Goal: Transaction & Acquisition: Book appointment/travel/reservation

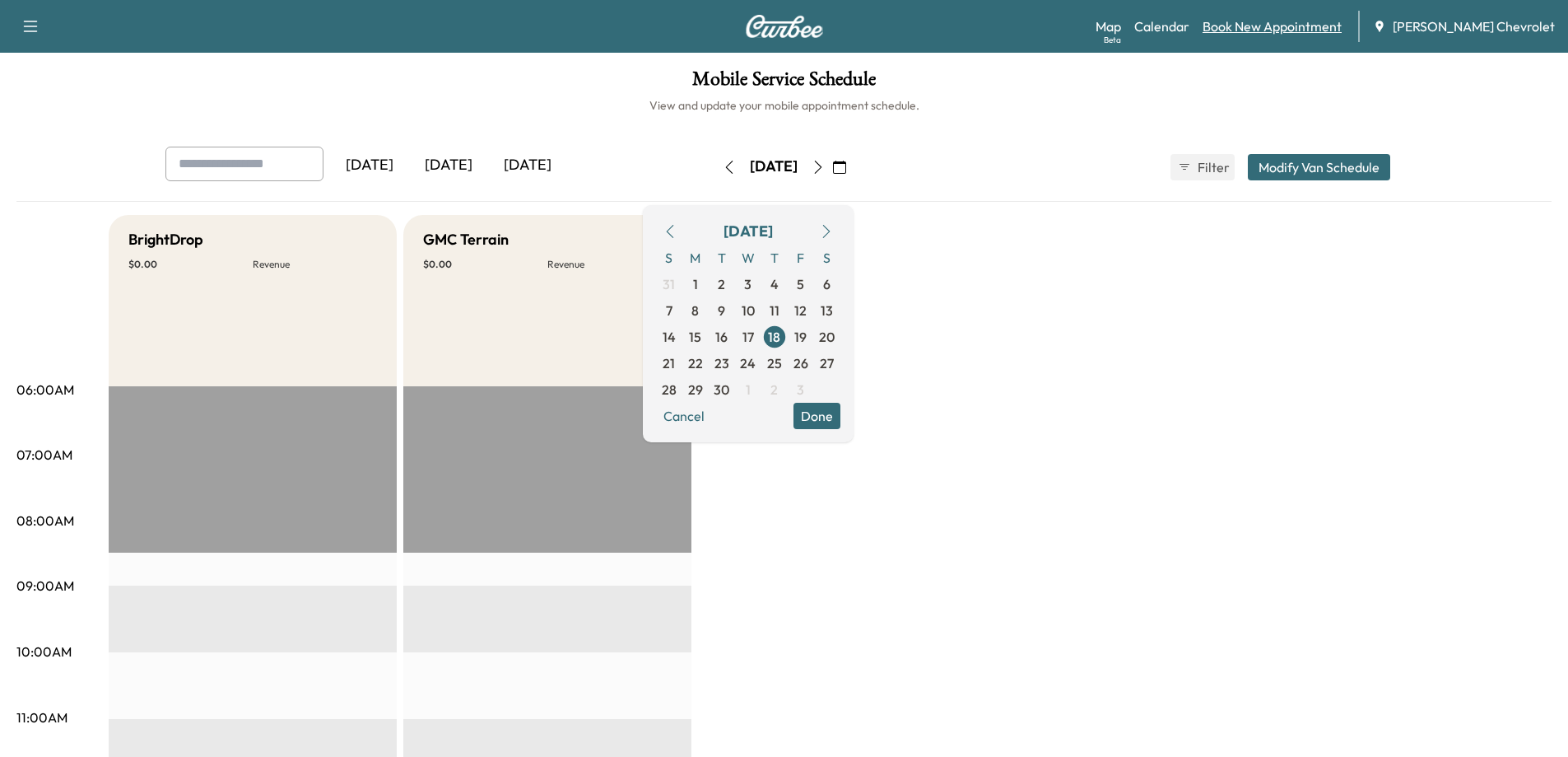
click at [1278, 25] on link "Book New Appointment" at bounding box center [1272, 26] width 139 height 20
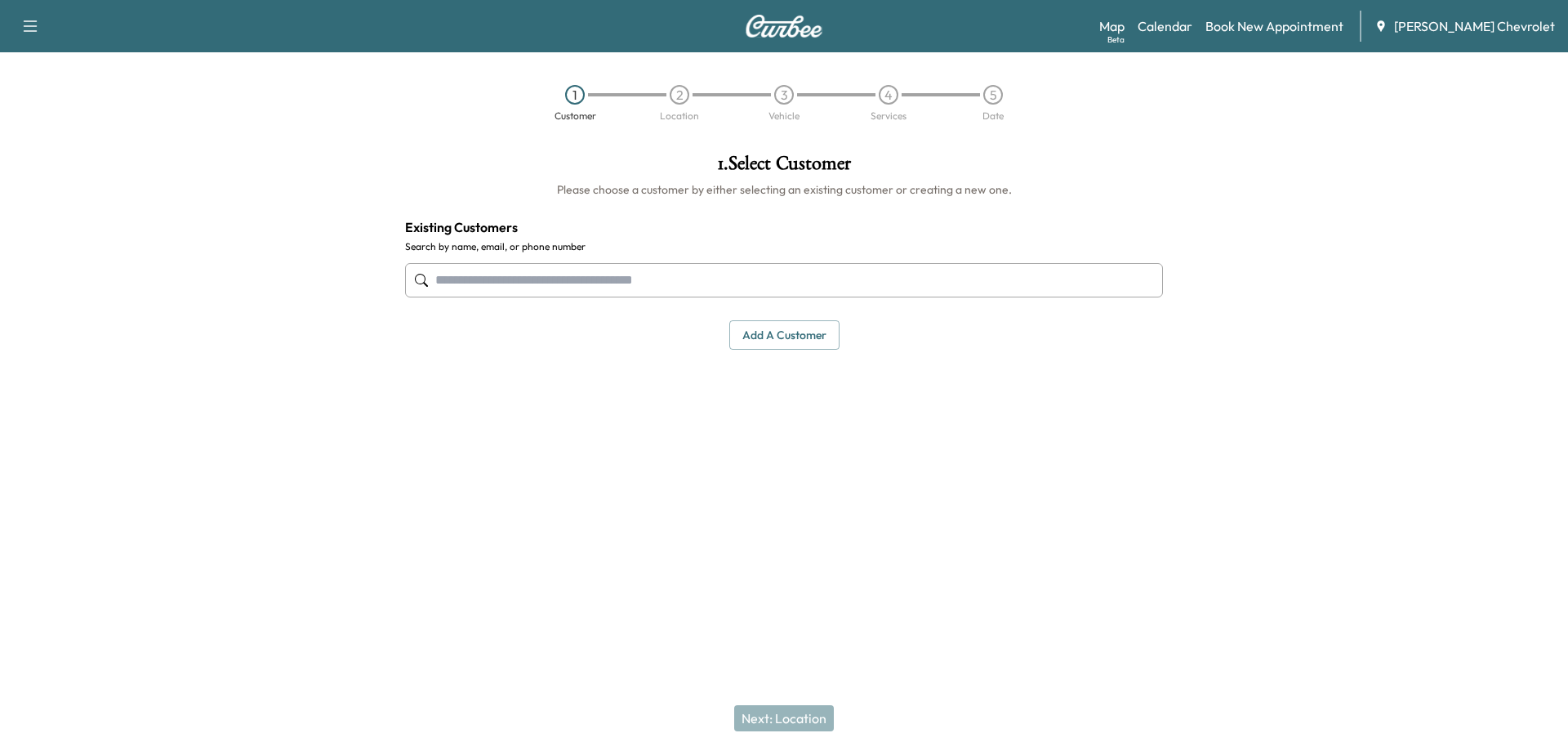
paste input "**********"
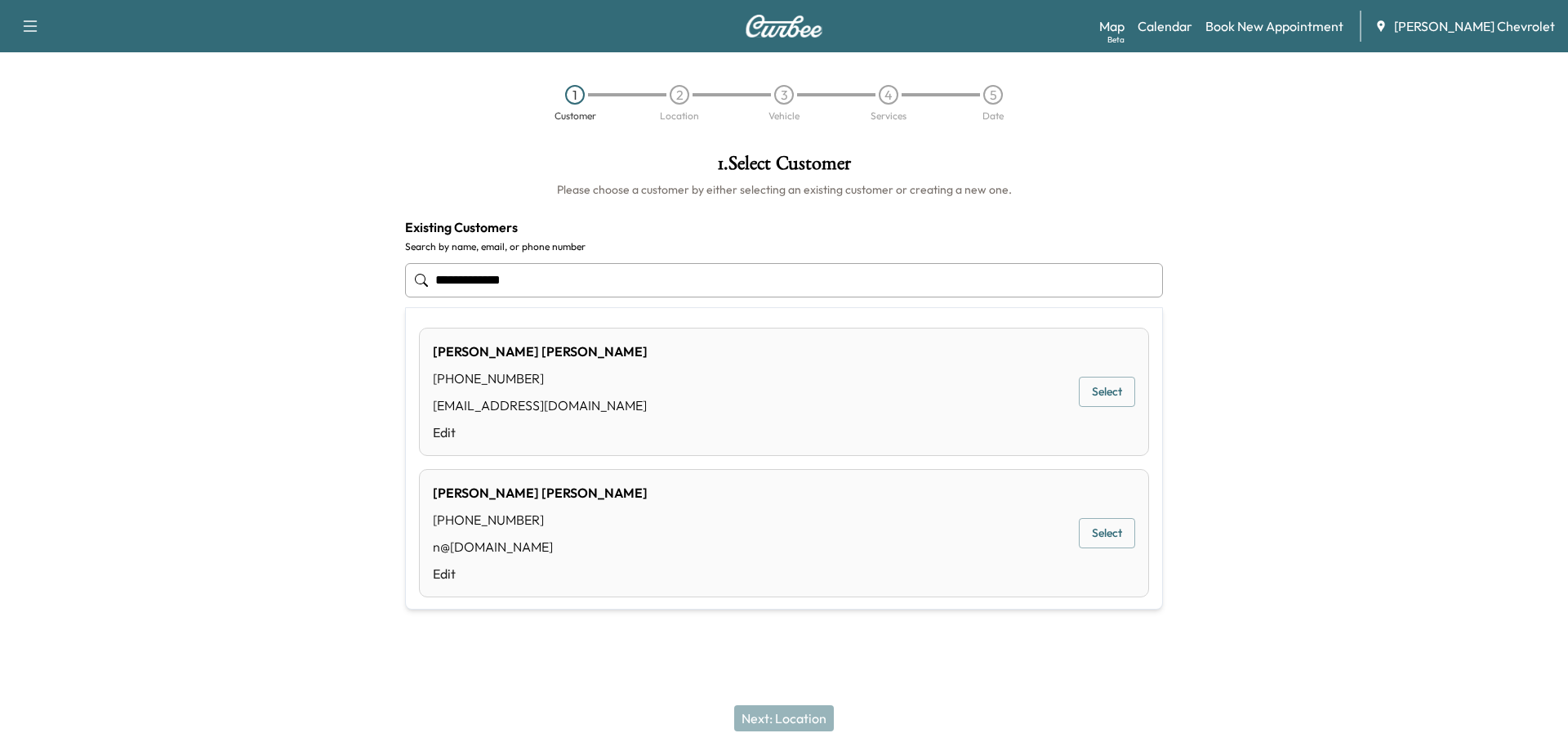
click at [1098, 528] on button "Select" at bounding box center [1107, 533] width 56 height 30
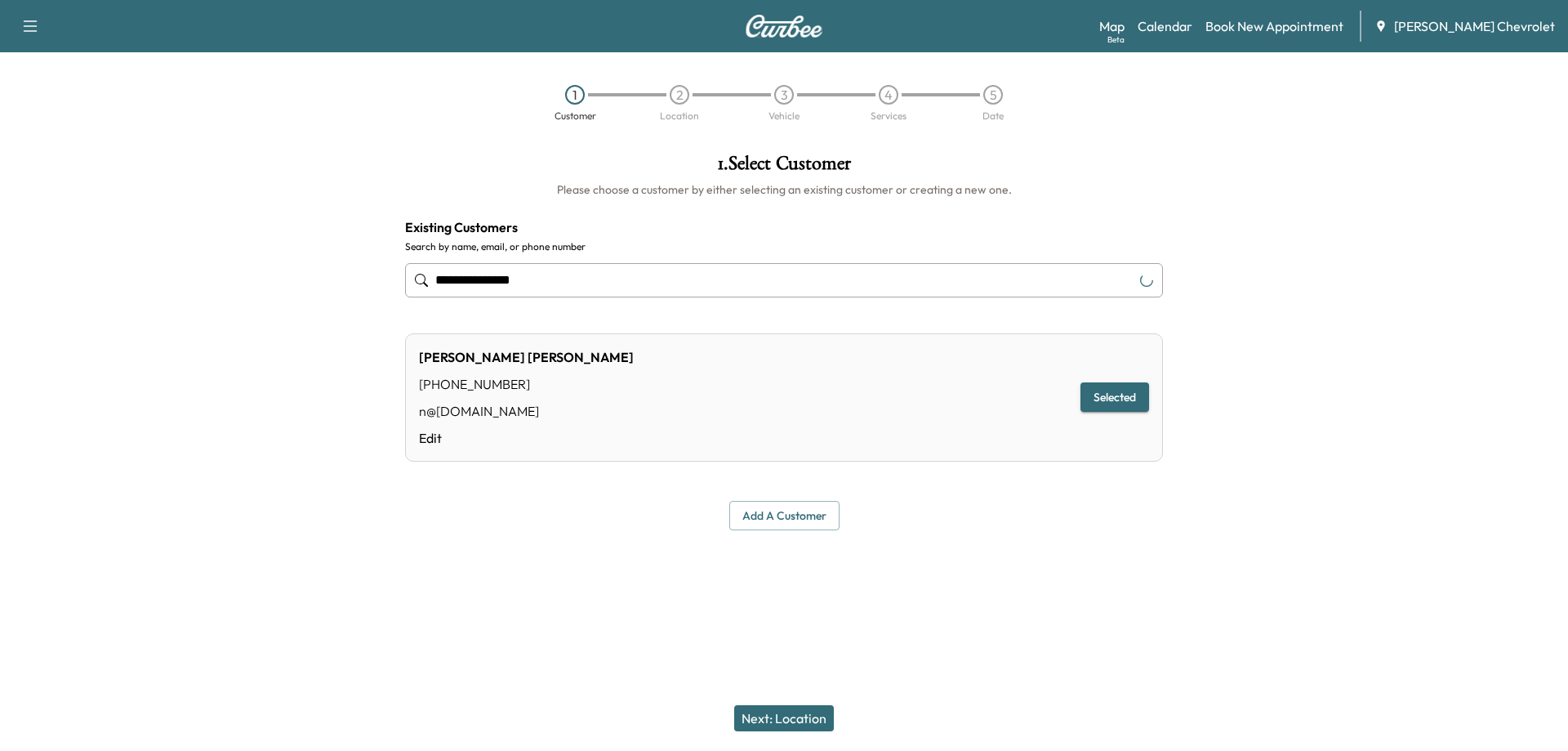
type input "**********"
click at [803, 719] on button "Next: Location" at bounding box center [784, 718] width 100 height 26
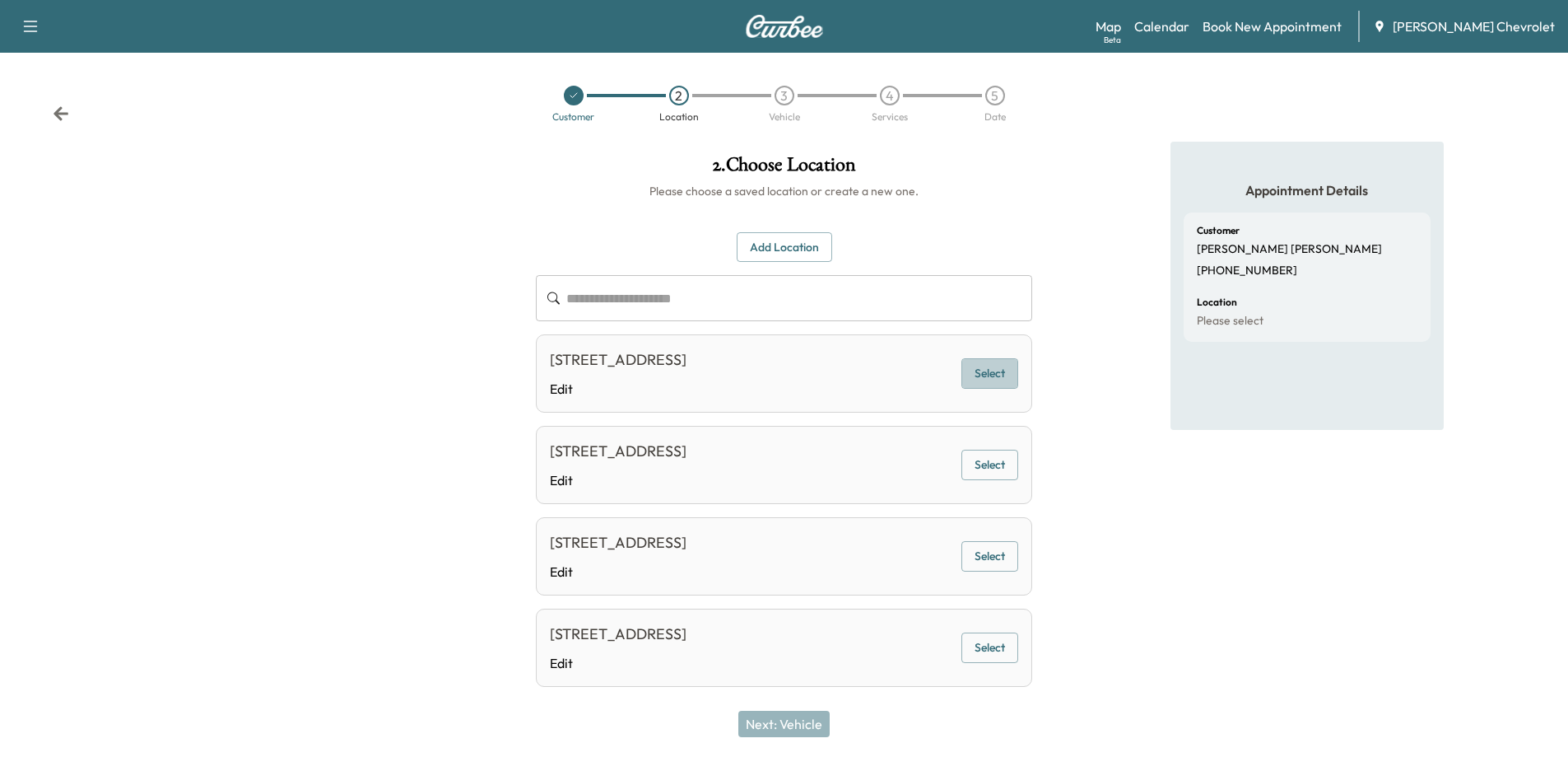
click at [1002, 373] on button "Select" at bounding box center [989, 373] width 57 height 30
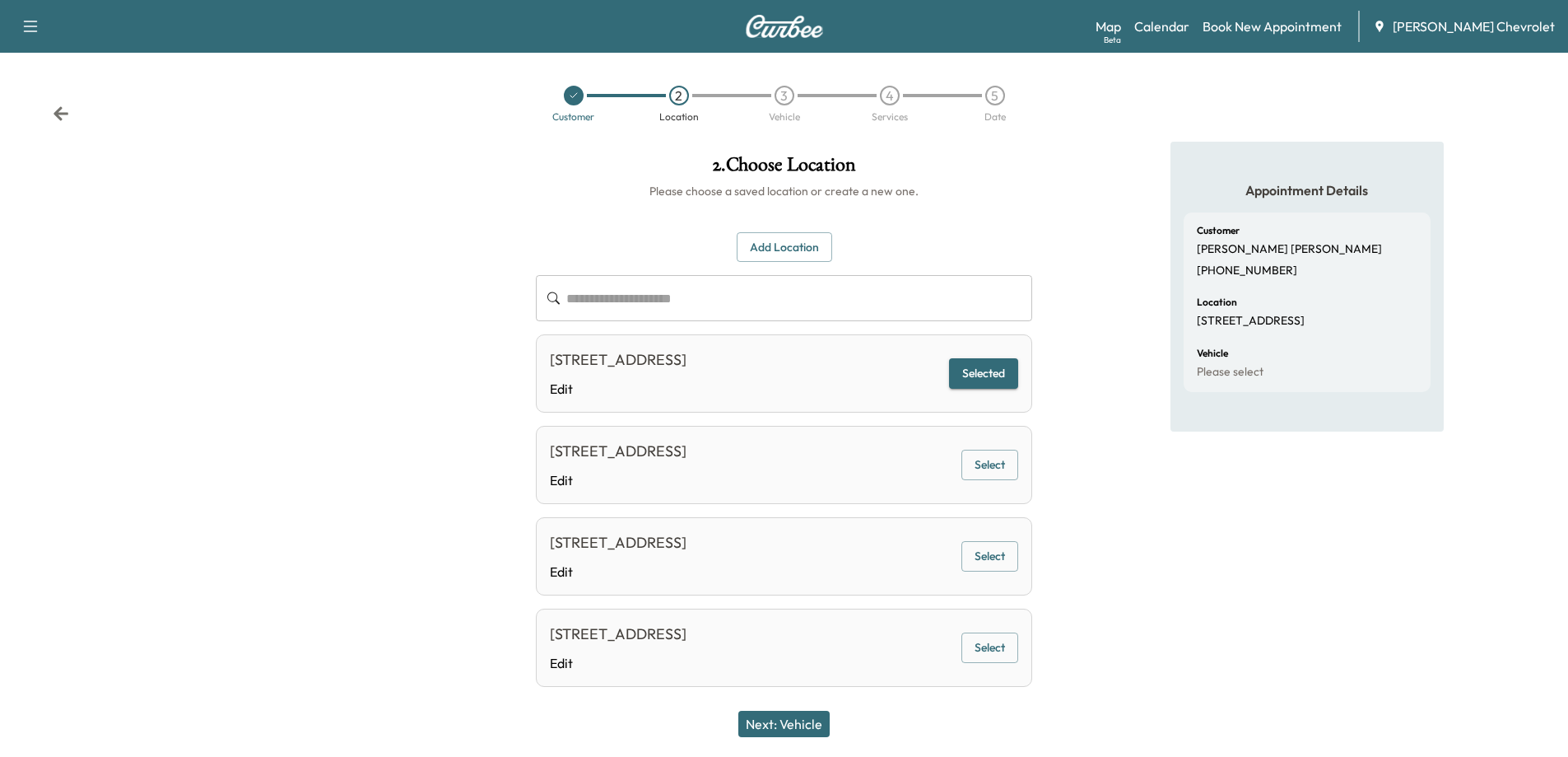
click at [807, 718] on button "Next: Vehicle" at bounding box center [783, 724] width 91 height 26
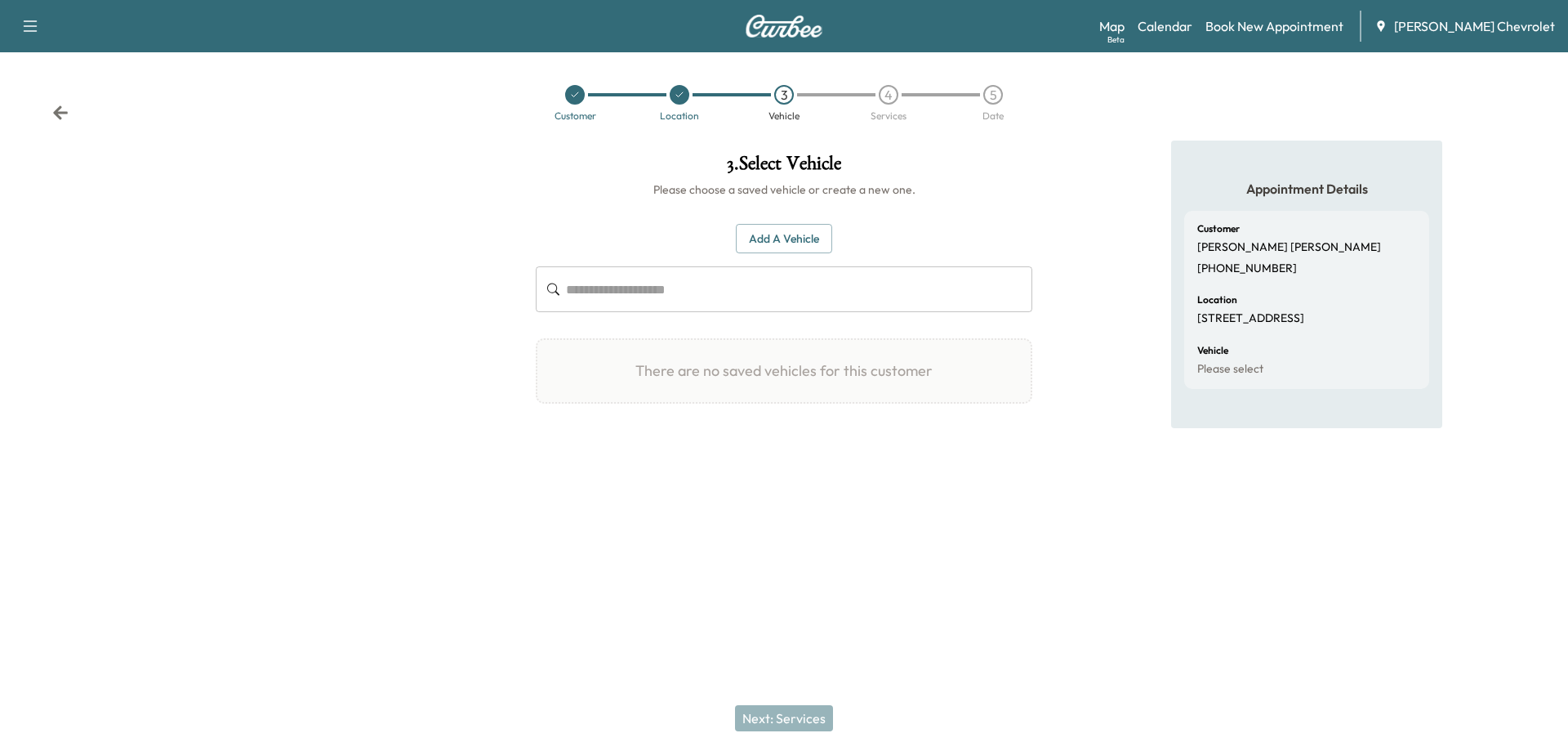
click at [790, 240] on button "Add a Vehicle" at bounding box center [784, 239] width 96 height 30
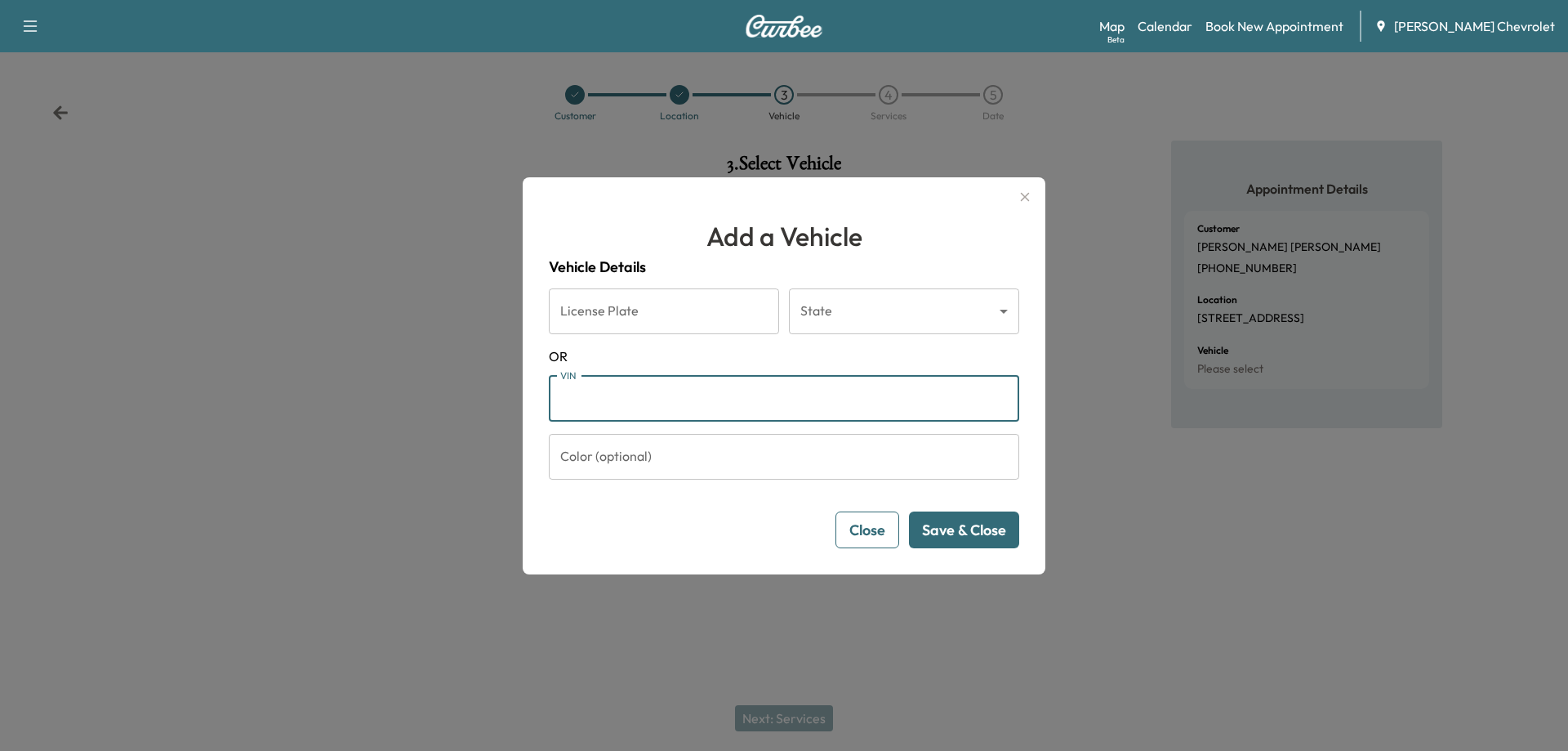
paste input "**********"
type input "**********"
click at [972, 525] on button "Save & Close" at bounding box center [964, 530] width 111 height 37
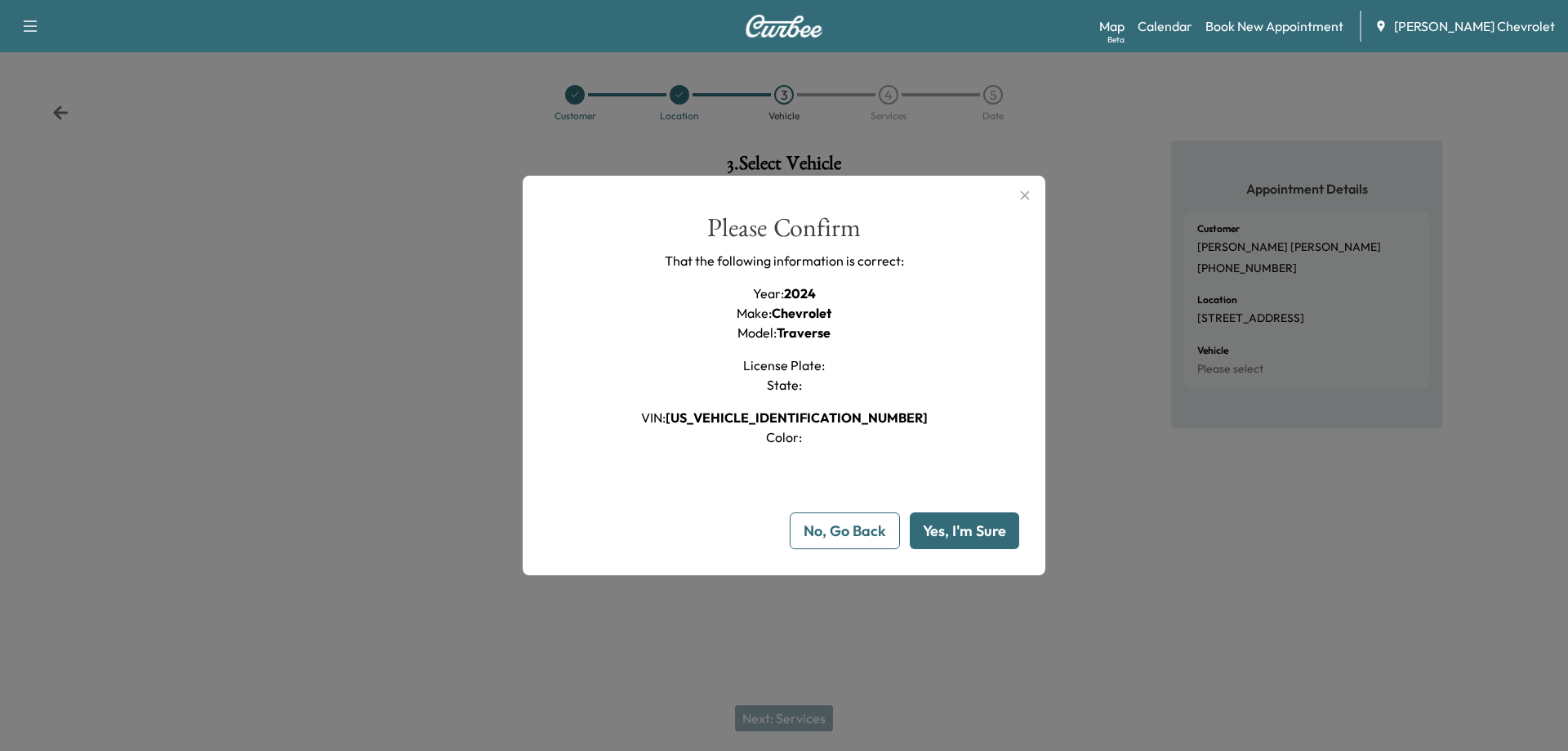
click at [955, 539] on button "Yes, I'm Sure" at bounding box center [964, 531] width 110 height 37
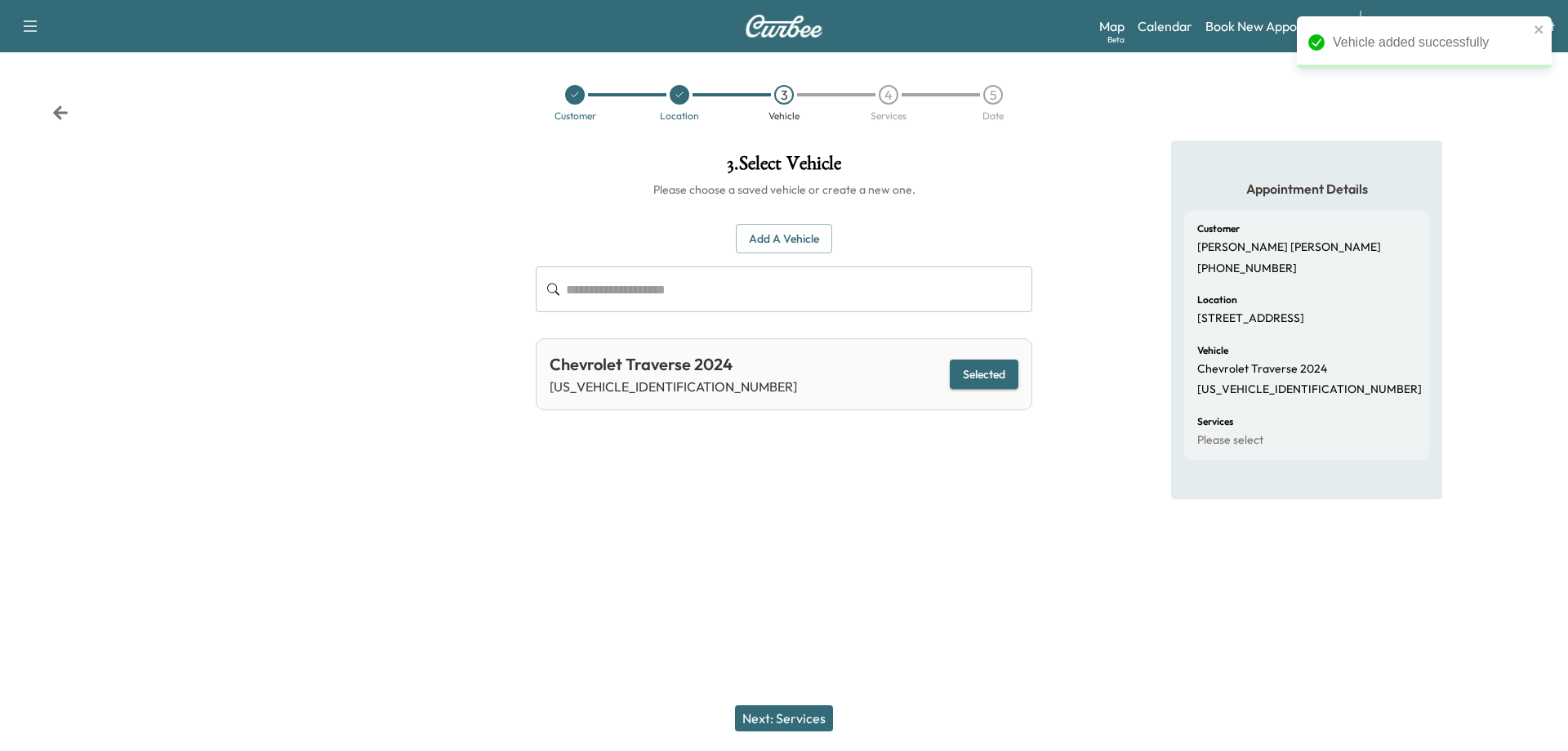
click at [802, 716] on button "Next: Services" at bounding box center [784, 718] width 98 height 26
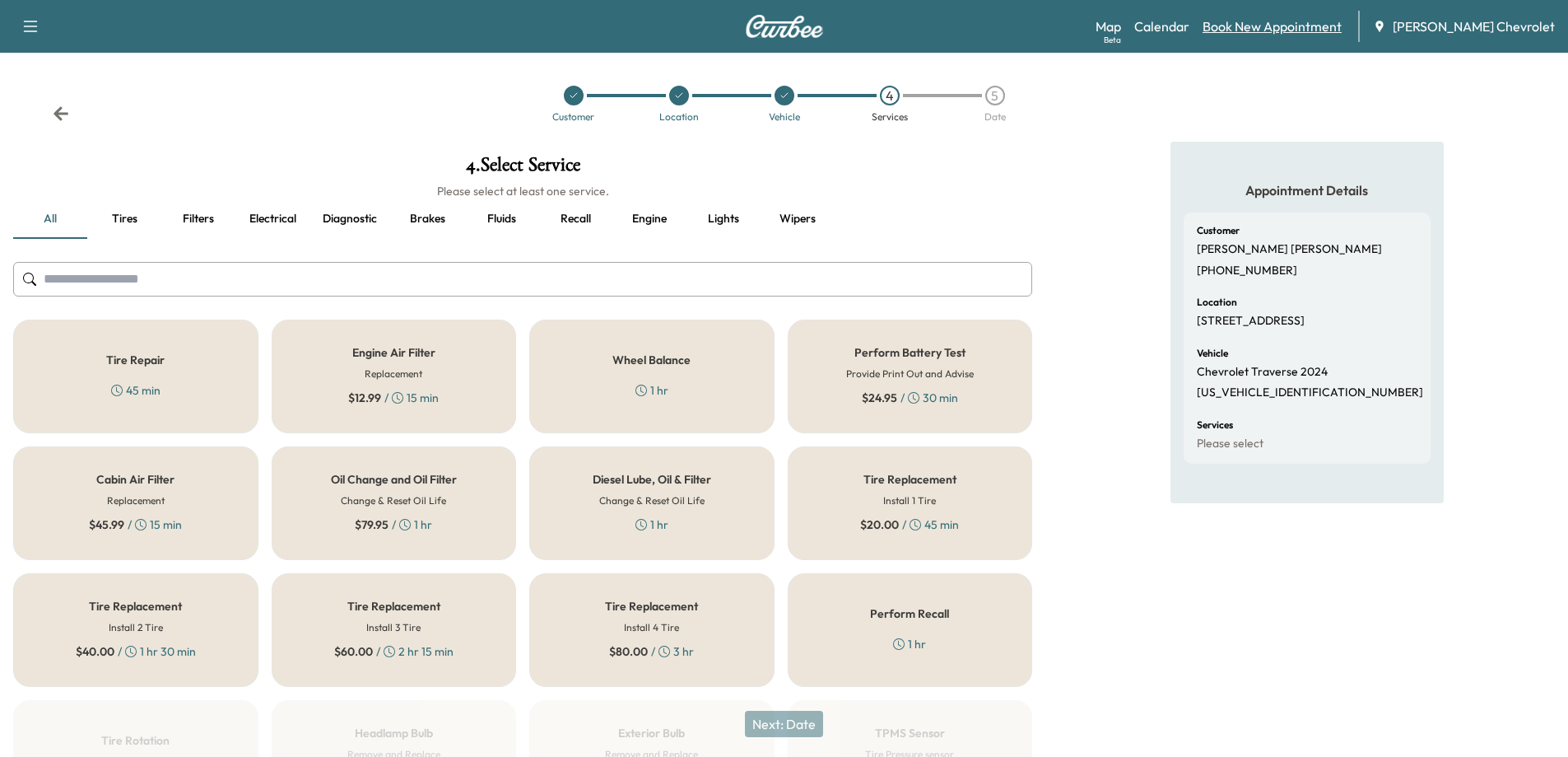
click at [1268, 33] on link "Book New Appointment" at bounding box center [1272, 26] width 139 height 20
click at [1268, 29] on link "Book New Appointment" at bounding box center [1272, 26] width 139 height 20
click at [799, 36] on img at bounding box center [784, 26] width 79 height 23
click at [787, 31] on img at bounding box center [784, 26] width 79 height 23
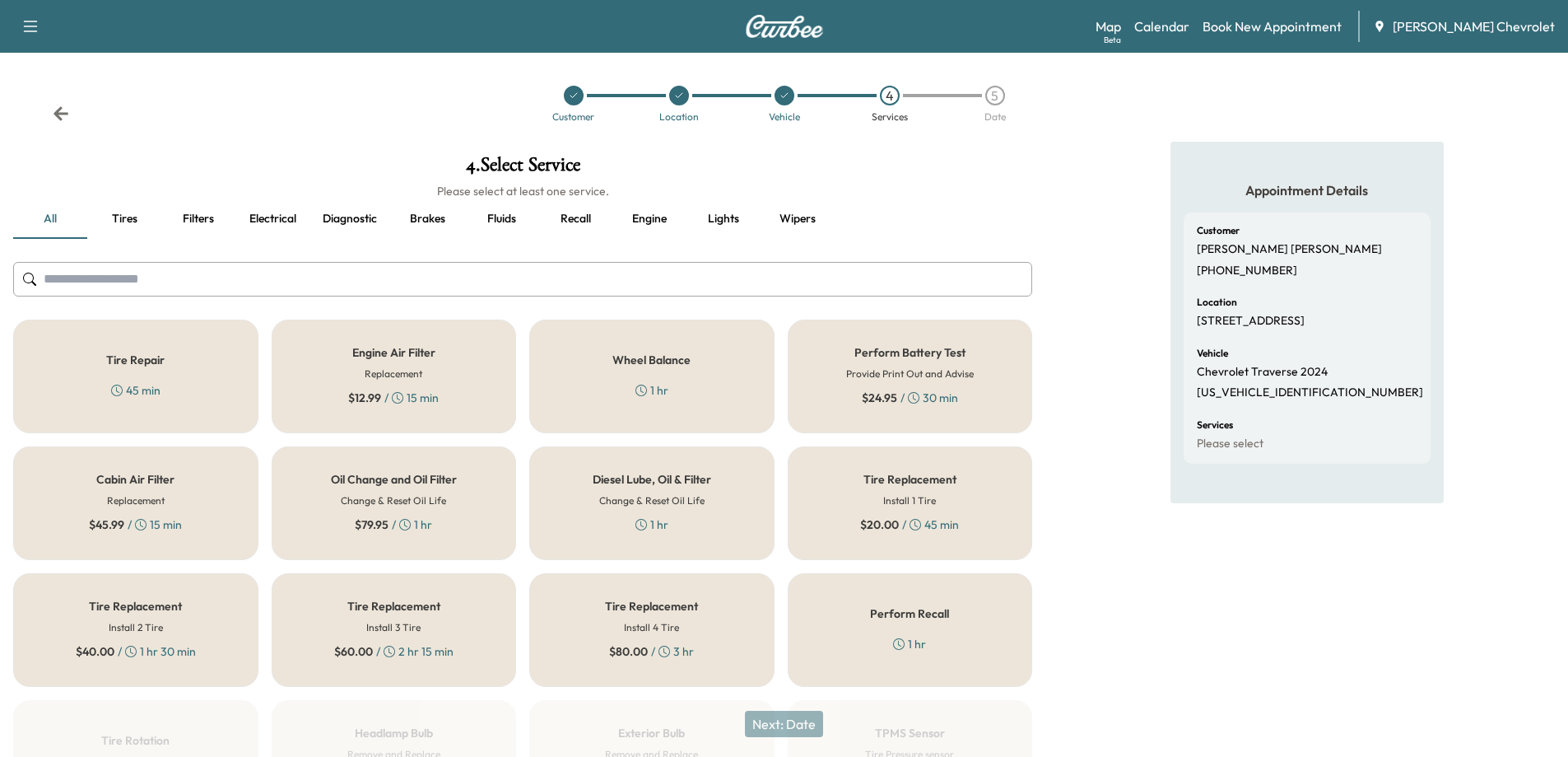
click at [65, 110] on icon at bounding box center [61, 113] width 17 height 17
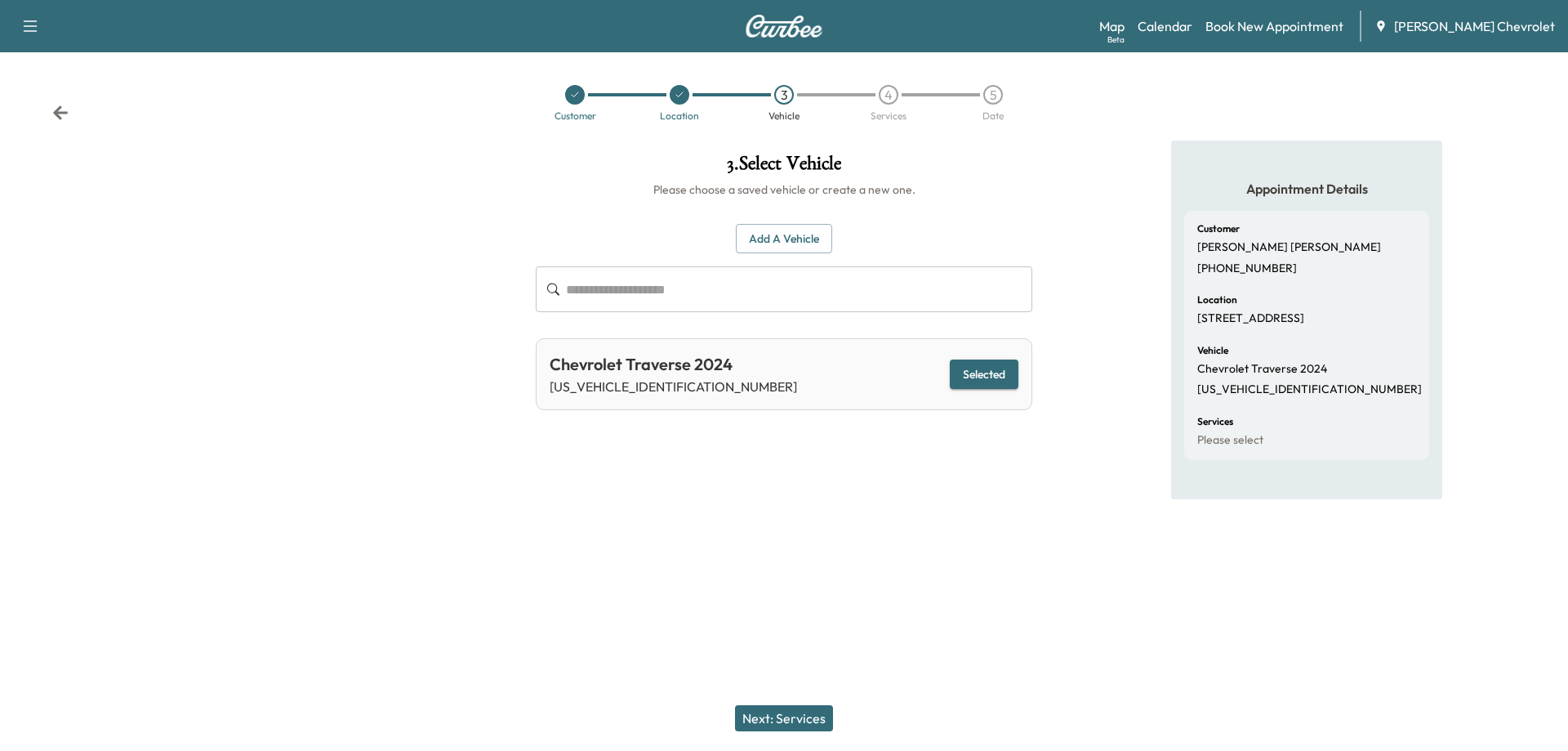
click at [64, 109] on icon at bounding box center [60, 113] width 16 height 16
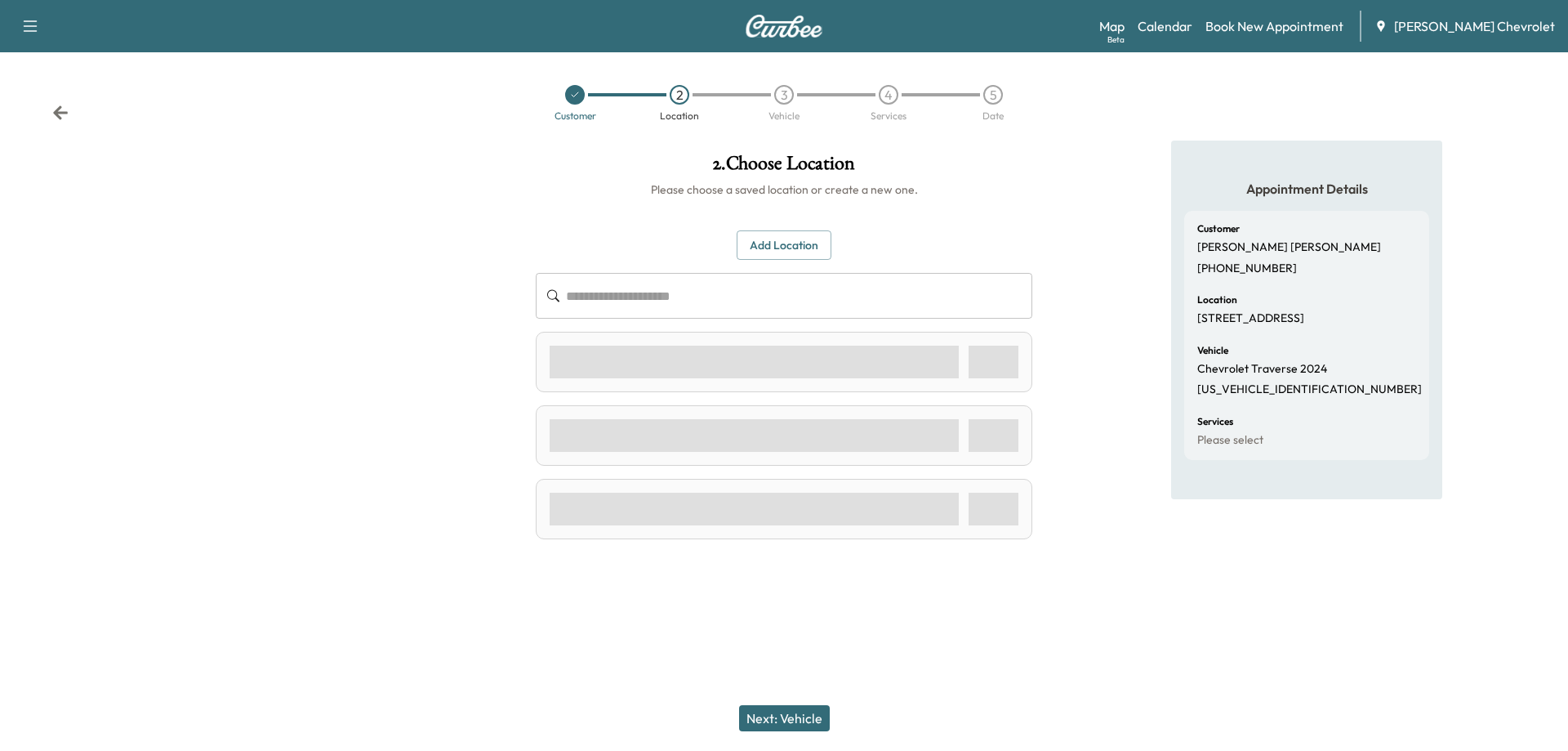
click at [64, 109] on icon at bounding box center [60, 113] width 16 height 16
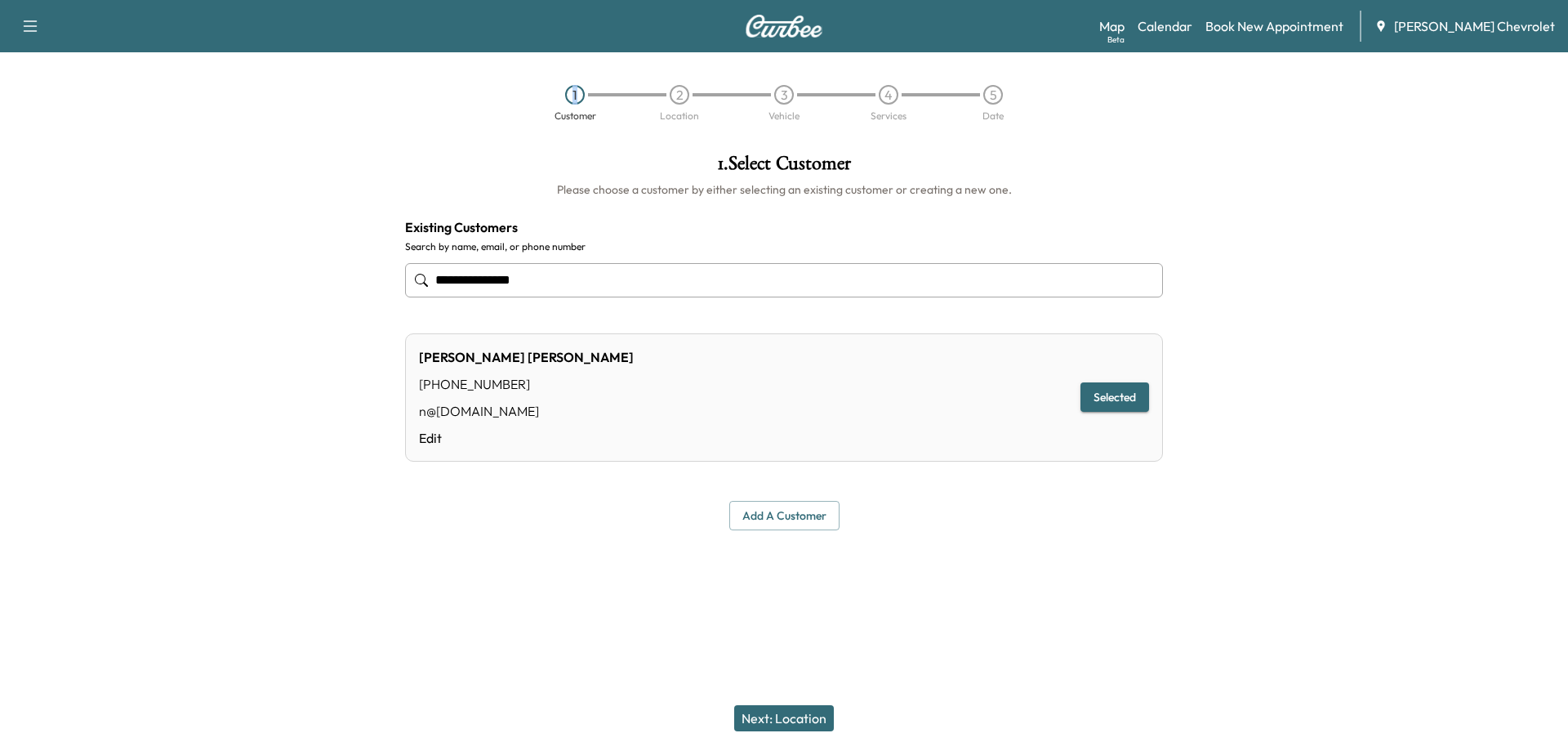
click at [64, 109] on div "1 Customer 2 Location 3 Vehicle 4 Services 5 Date" at bounding box center [784, 102] width 1568 height 75
click at [775, 32] on img at bounding box center [784, 26] width 79 height 23
click at [43, 36] on button "button" at bounding box center [29, 25] width 34 height 26
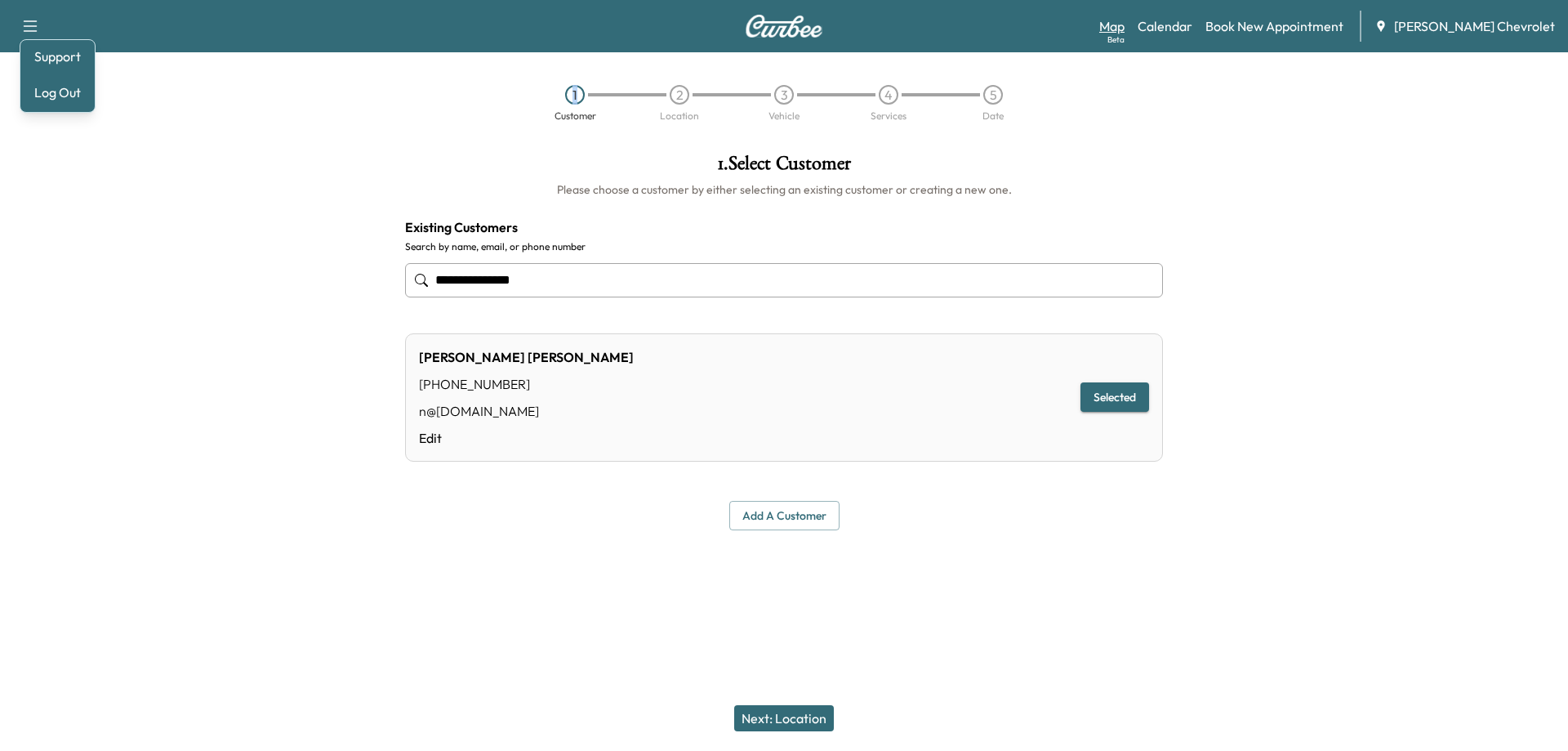
click at [1125, 28] on link "Map Beta" at bounding box center [1112, 26] width 25 height 19
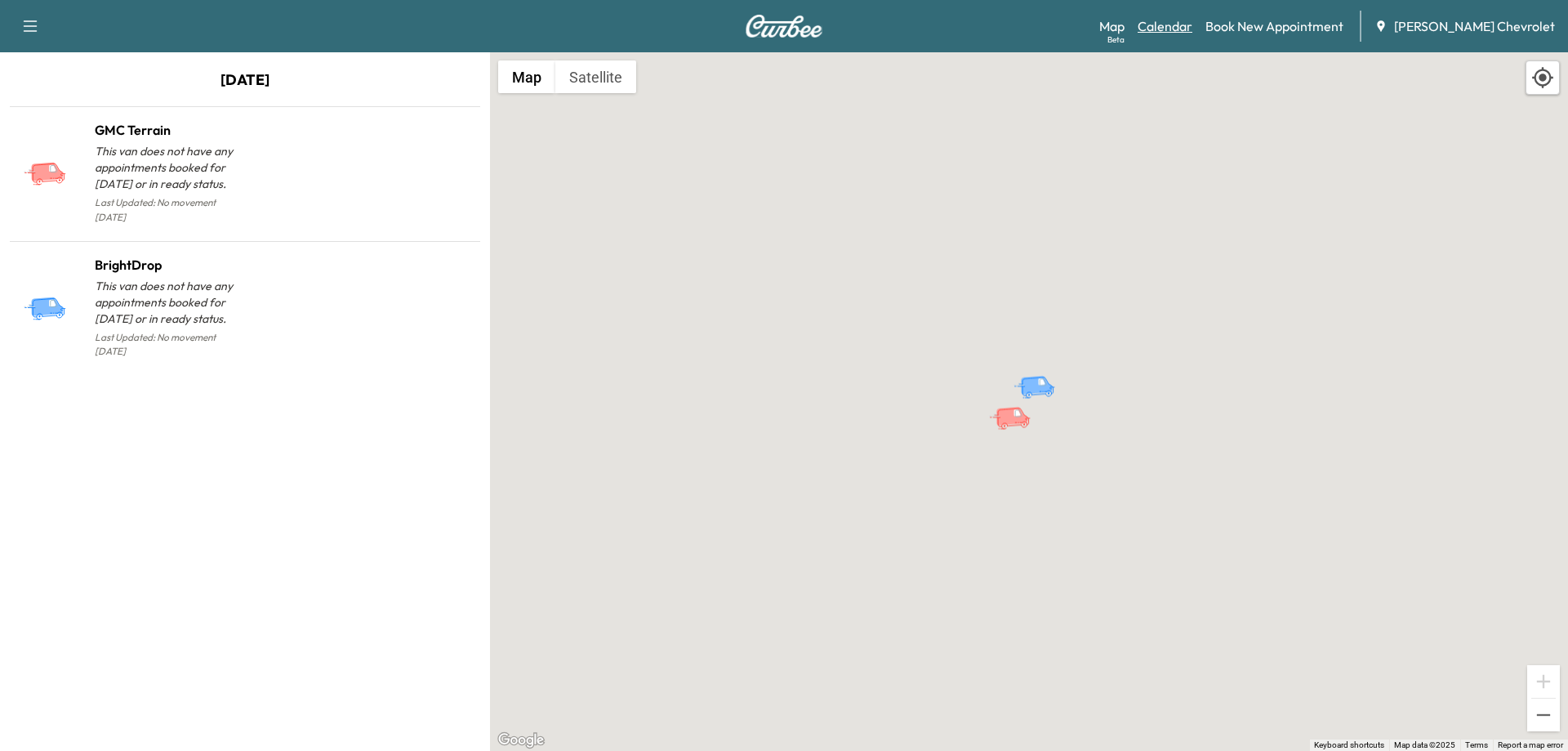
click at [1192, 32] on link "Calendar" at bounding box center [1165, 26] width 54 height 19
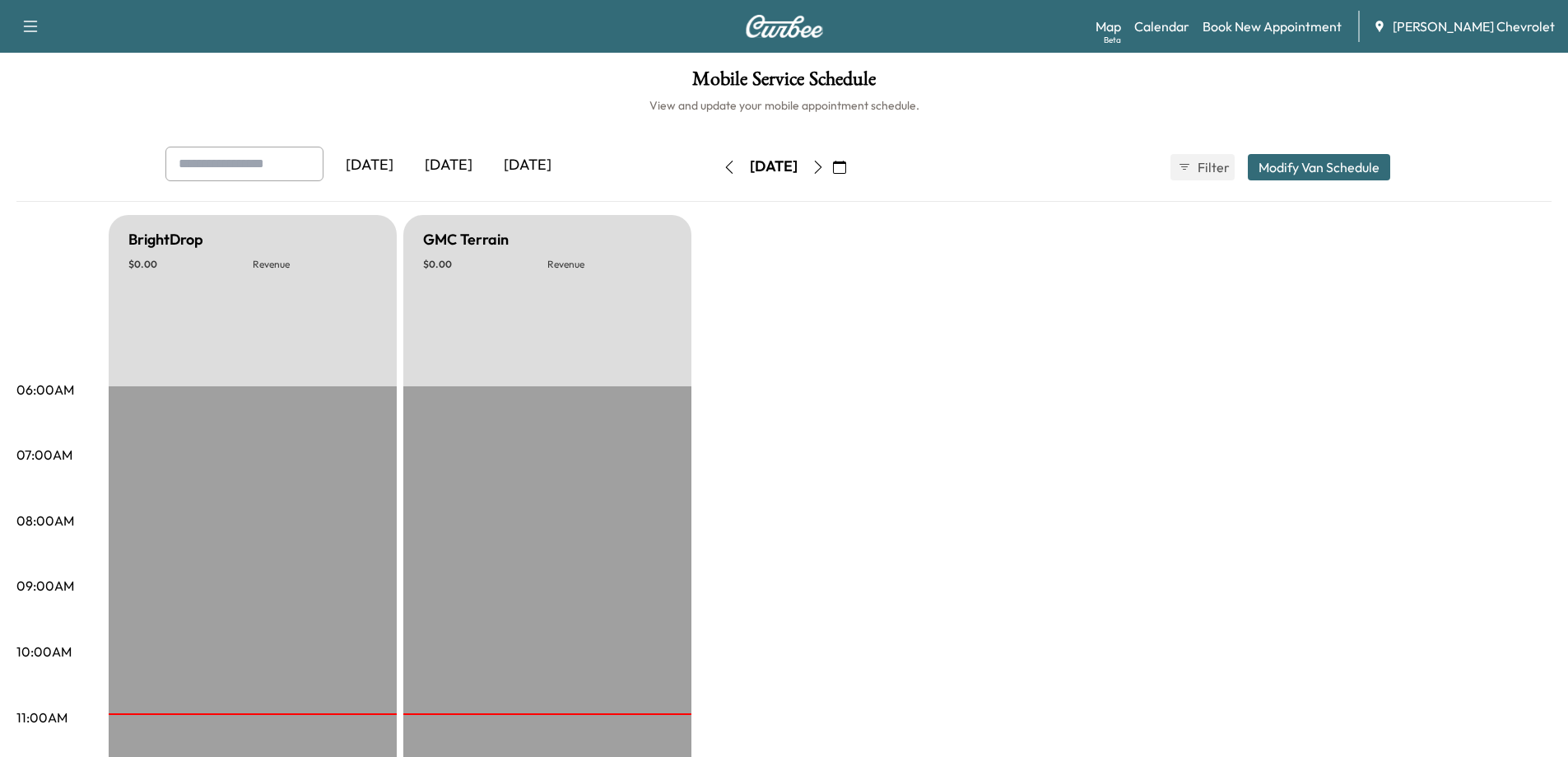
click at [803, 40] on div "Support Log Out Map Beta Calendar Book New Appointment [PERSON_NAME] Chevrolet" at bounding box center [784, 26] width 1568 height 53
click at [801, 37] on img at bounding box center [784, 26] width 79 height 23
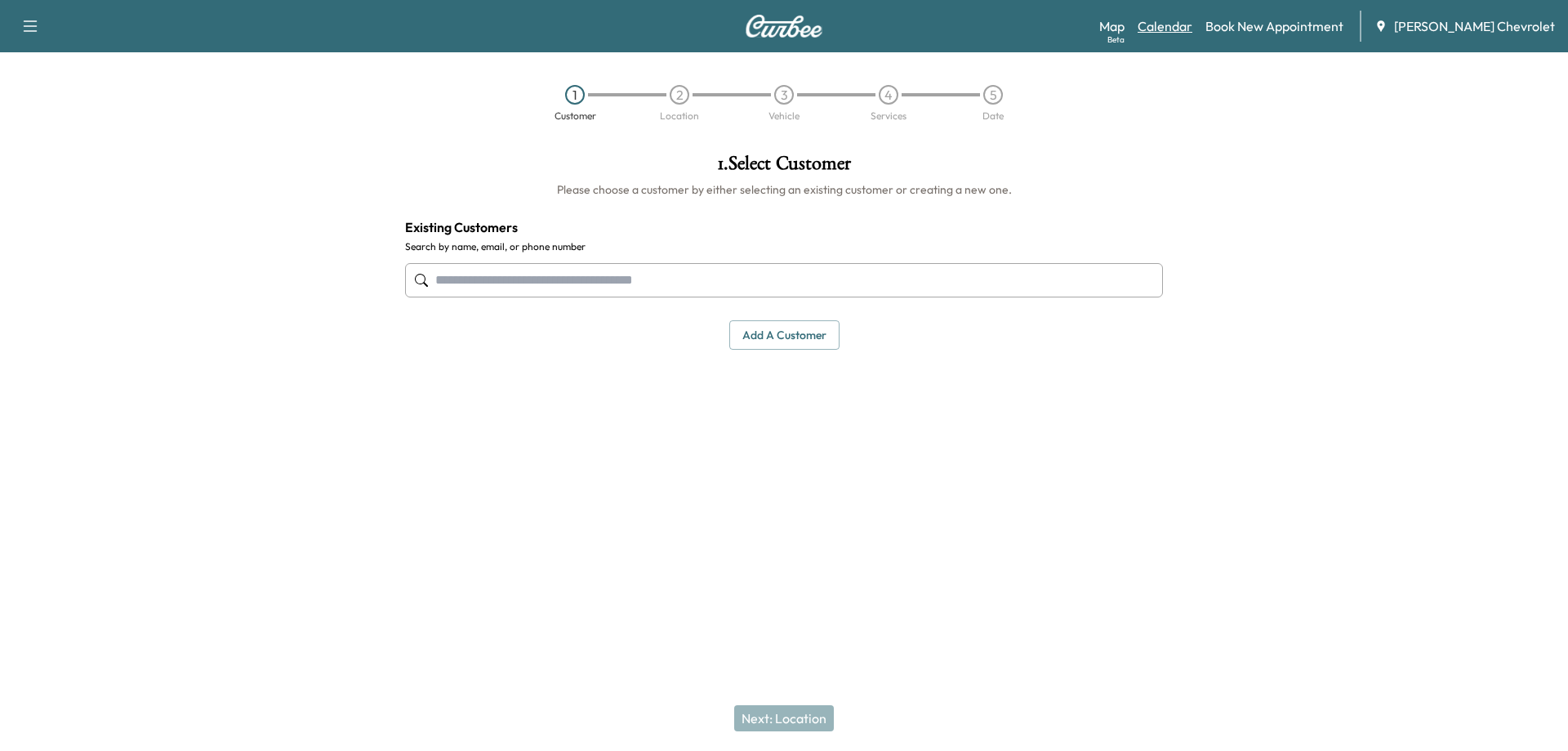
click at [1192, 28] on link "Calendar" at bounding box center [1165, 26] width 54 height 19
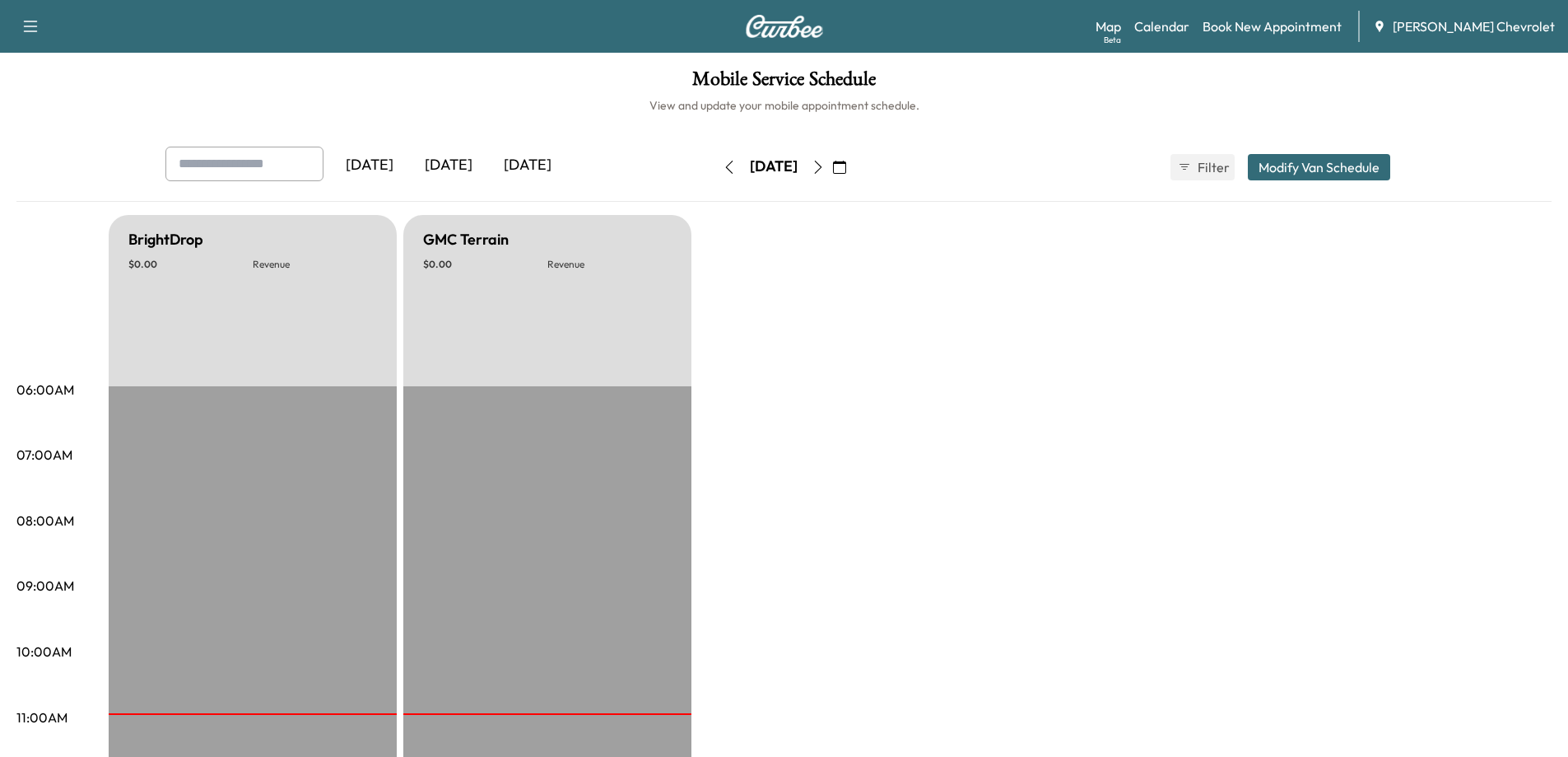
click at [722, 168] on icon "button" at bounding box center [728, 166] width 13 height 13
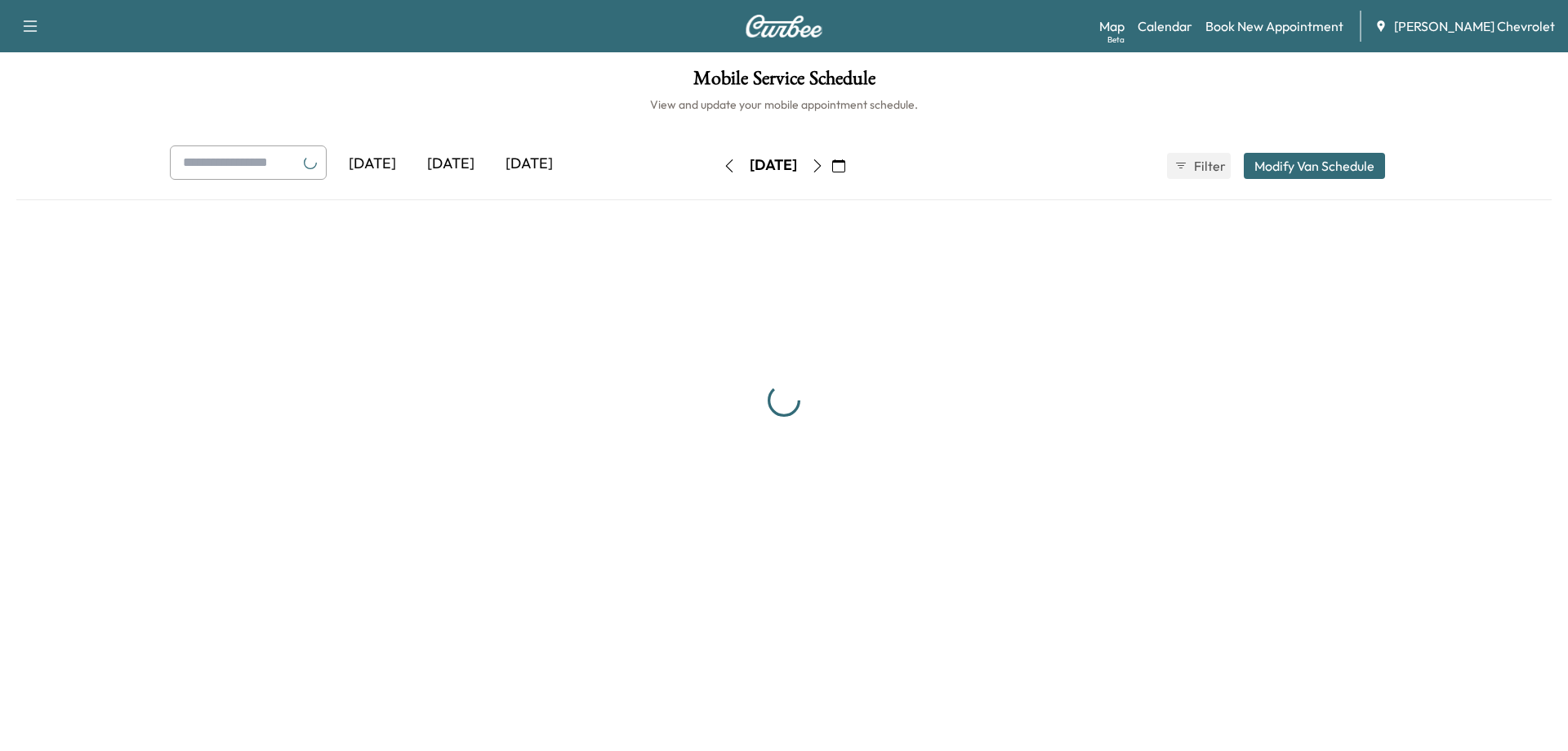
click at [715, 167] on button "button" at bounding box center [729, 165] width 28 height 26
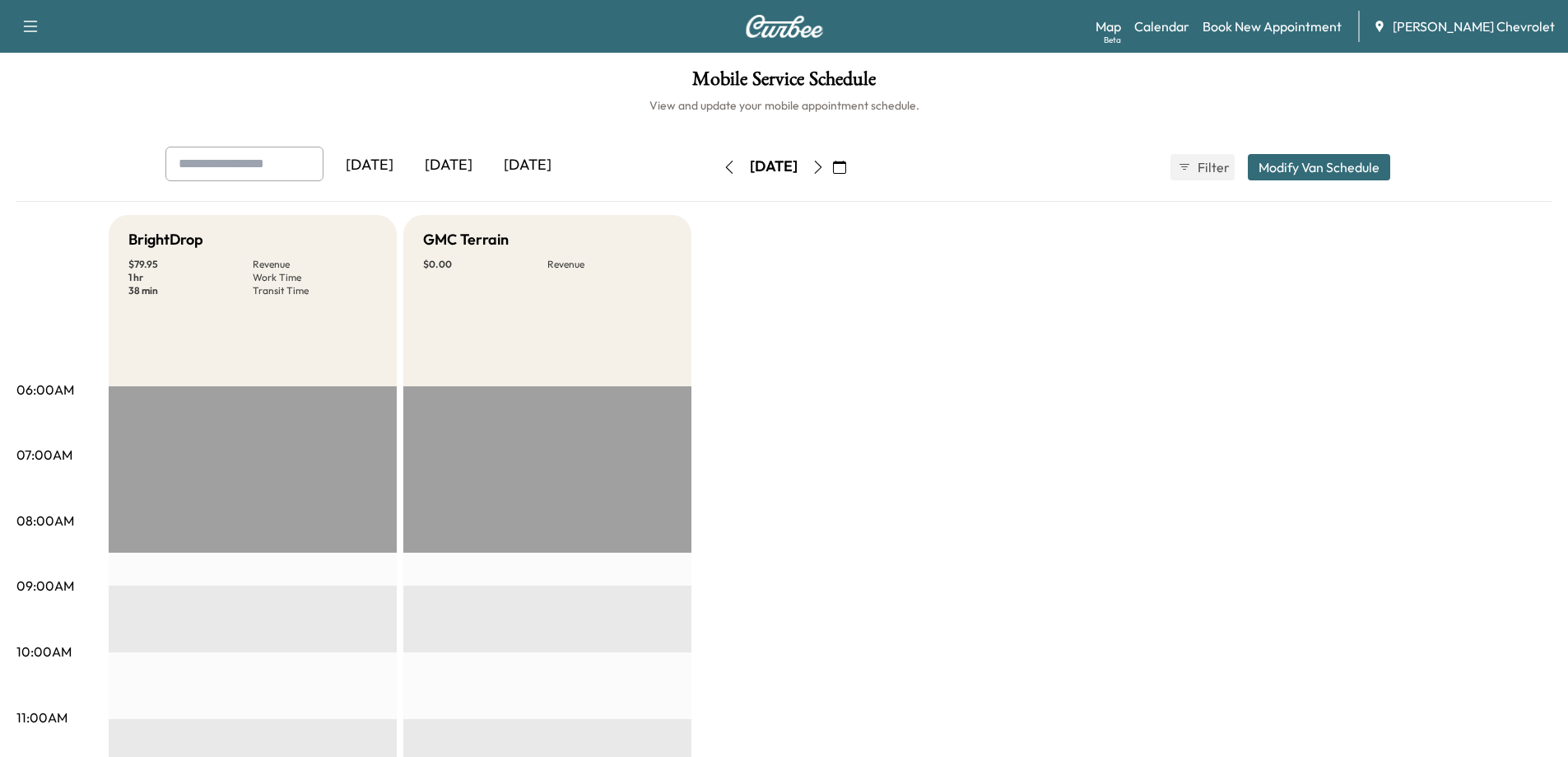
click at [722, 169] on icon "button" at bounding box center [728, 166] width 13 height 13
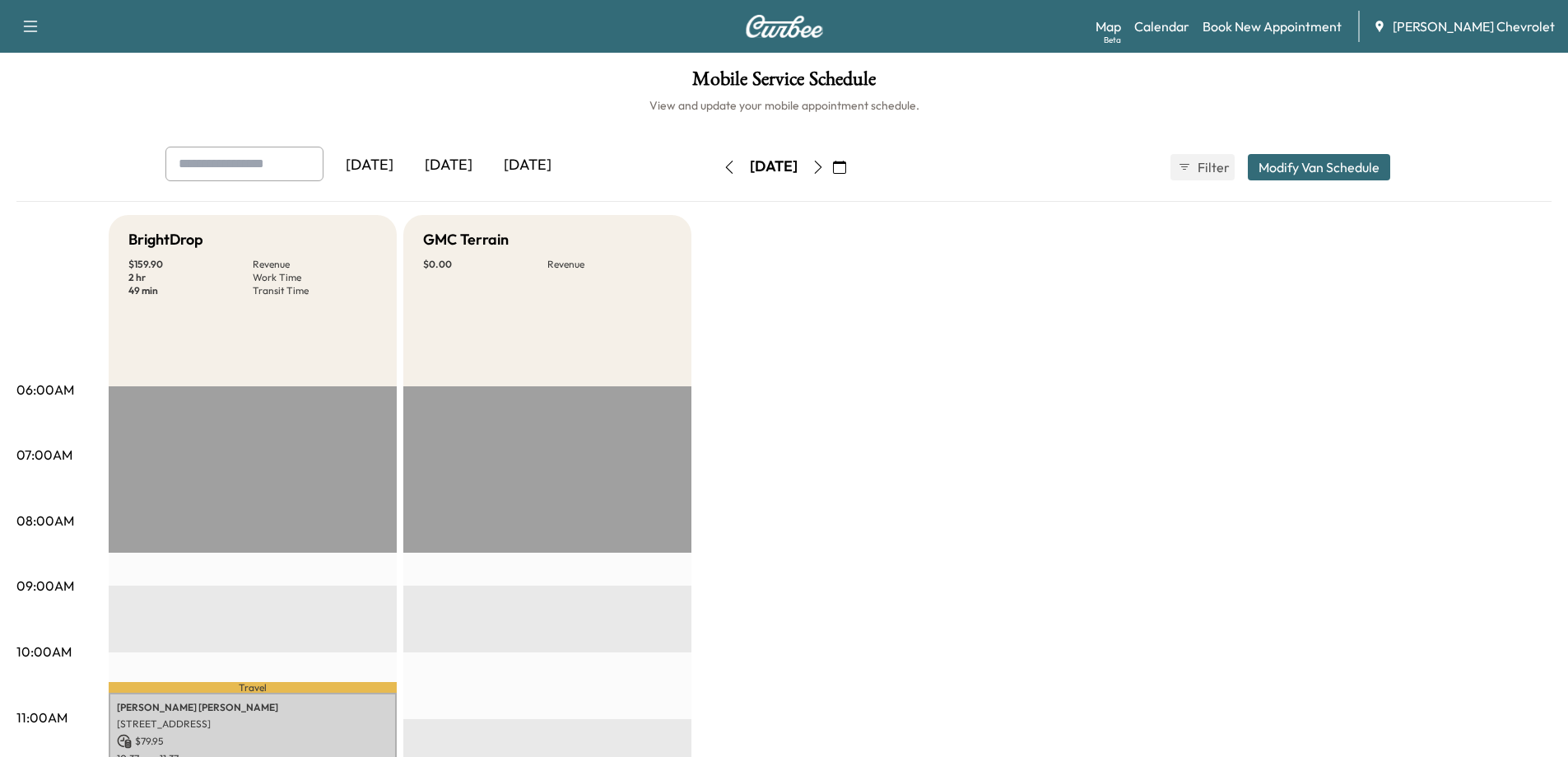
click at [722, 170] on icon "button" at bounding box center [728, 166] width 13 height 13
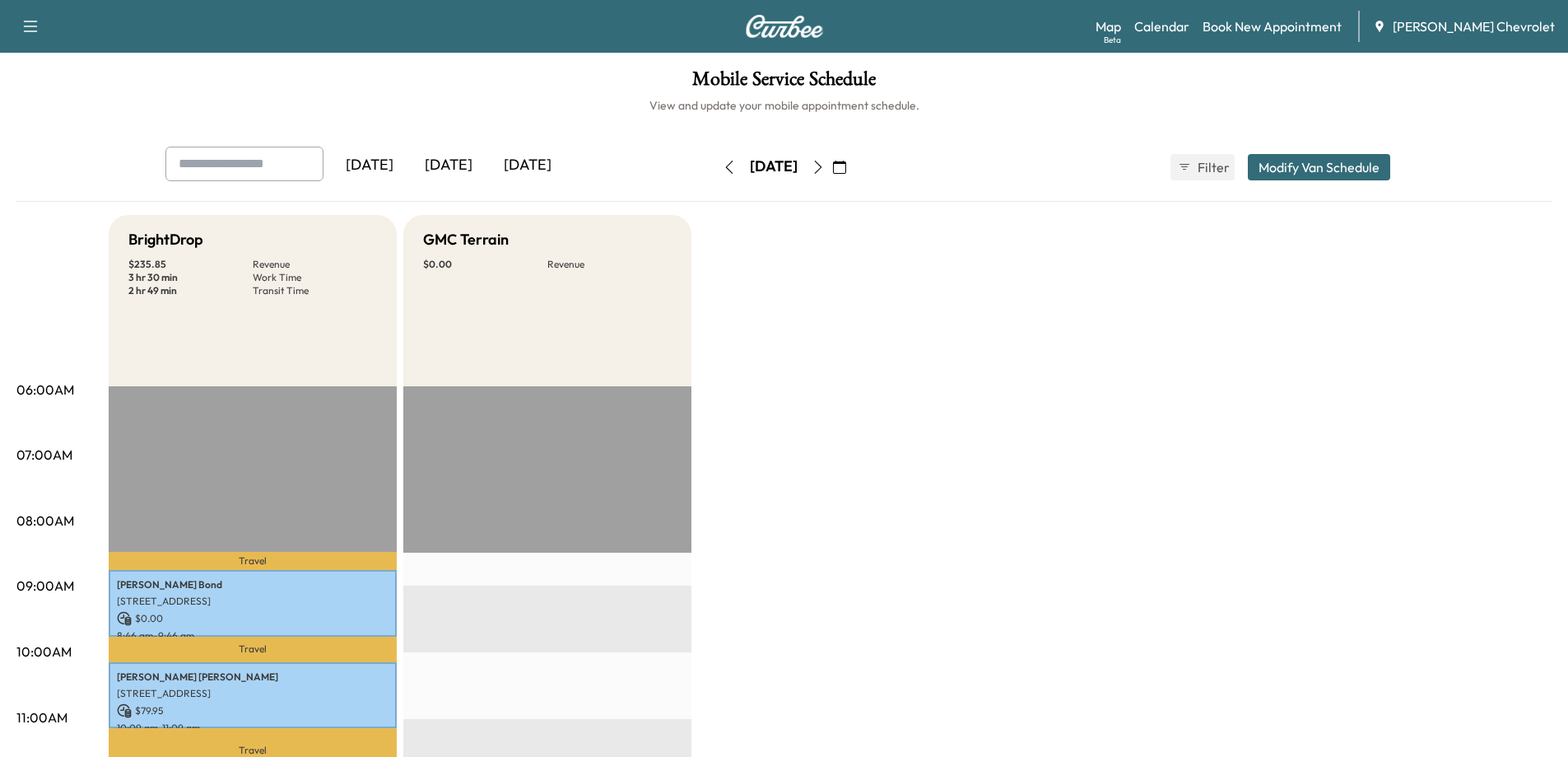
click at [725, 170] on icon "button" at bounding box center [729, 166] width 8 height 13
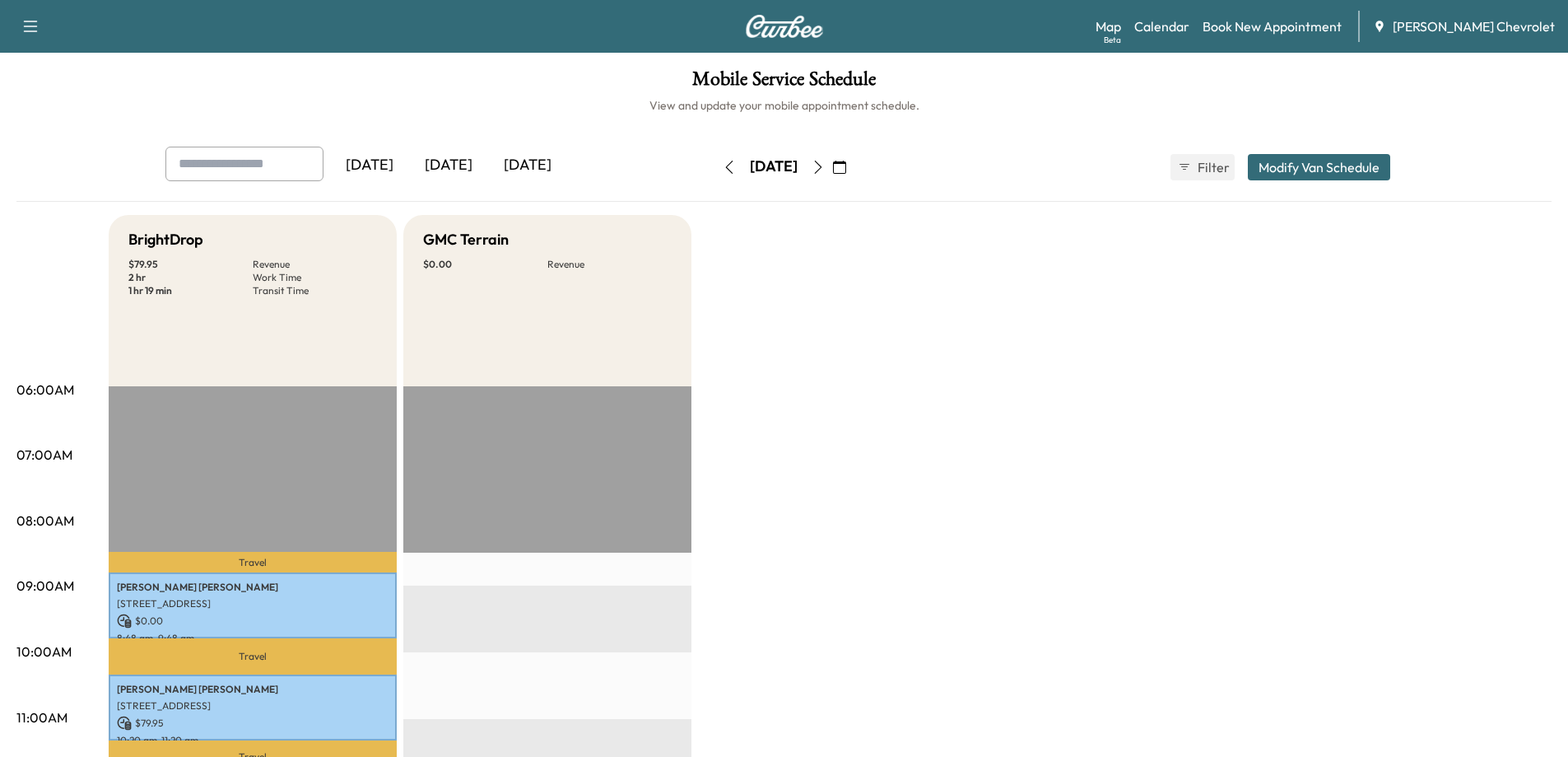
click at [825, 164] on icon "button" at bounding box center [817, 166] width 13 height 13
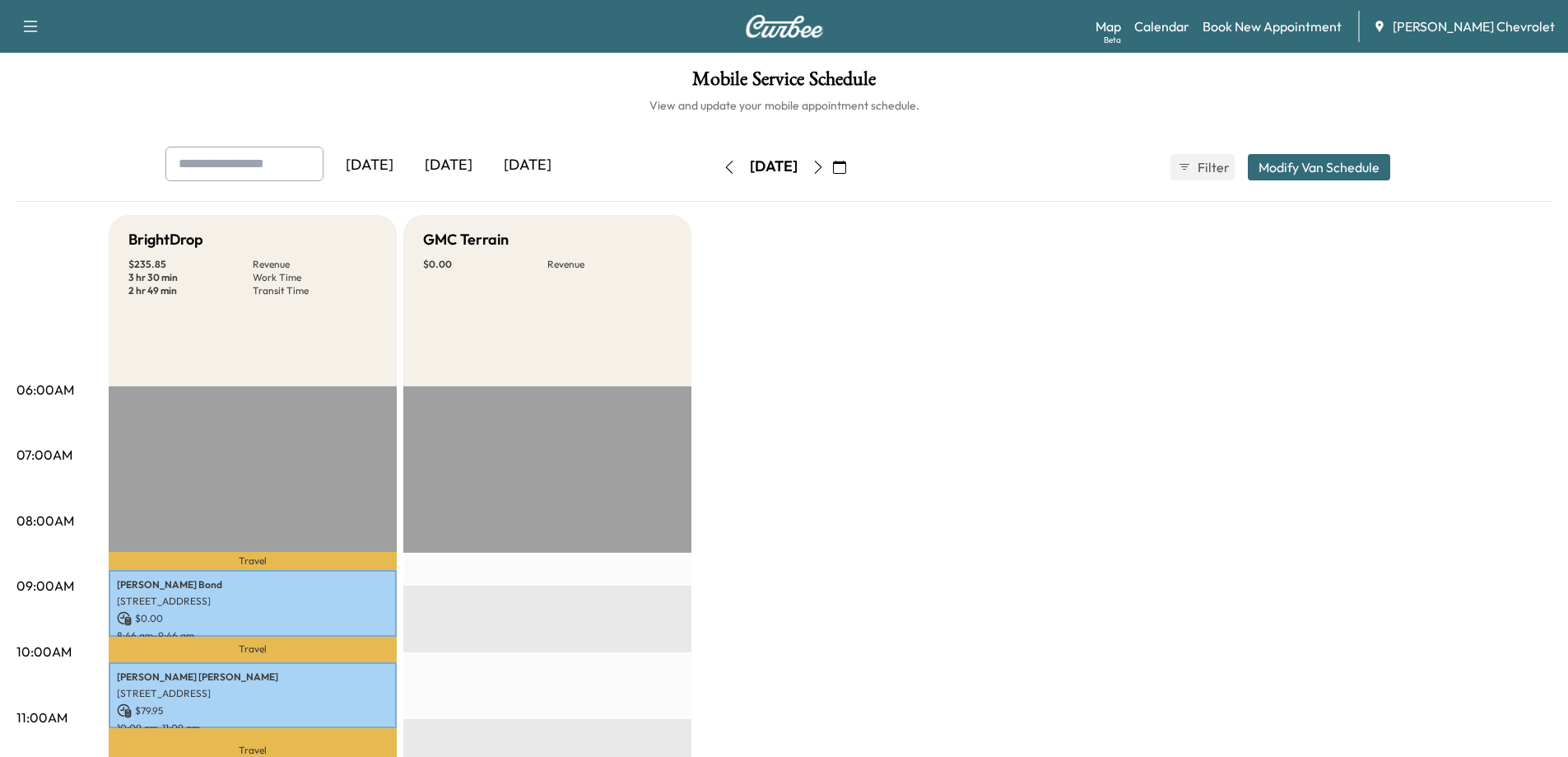
click at [825, 167] on icon "button" at bounding box center [817, 166] width 13 height 13
click at [832, 167] on button "button" at bounding box center [818, 166] width 28 height 26
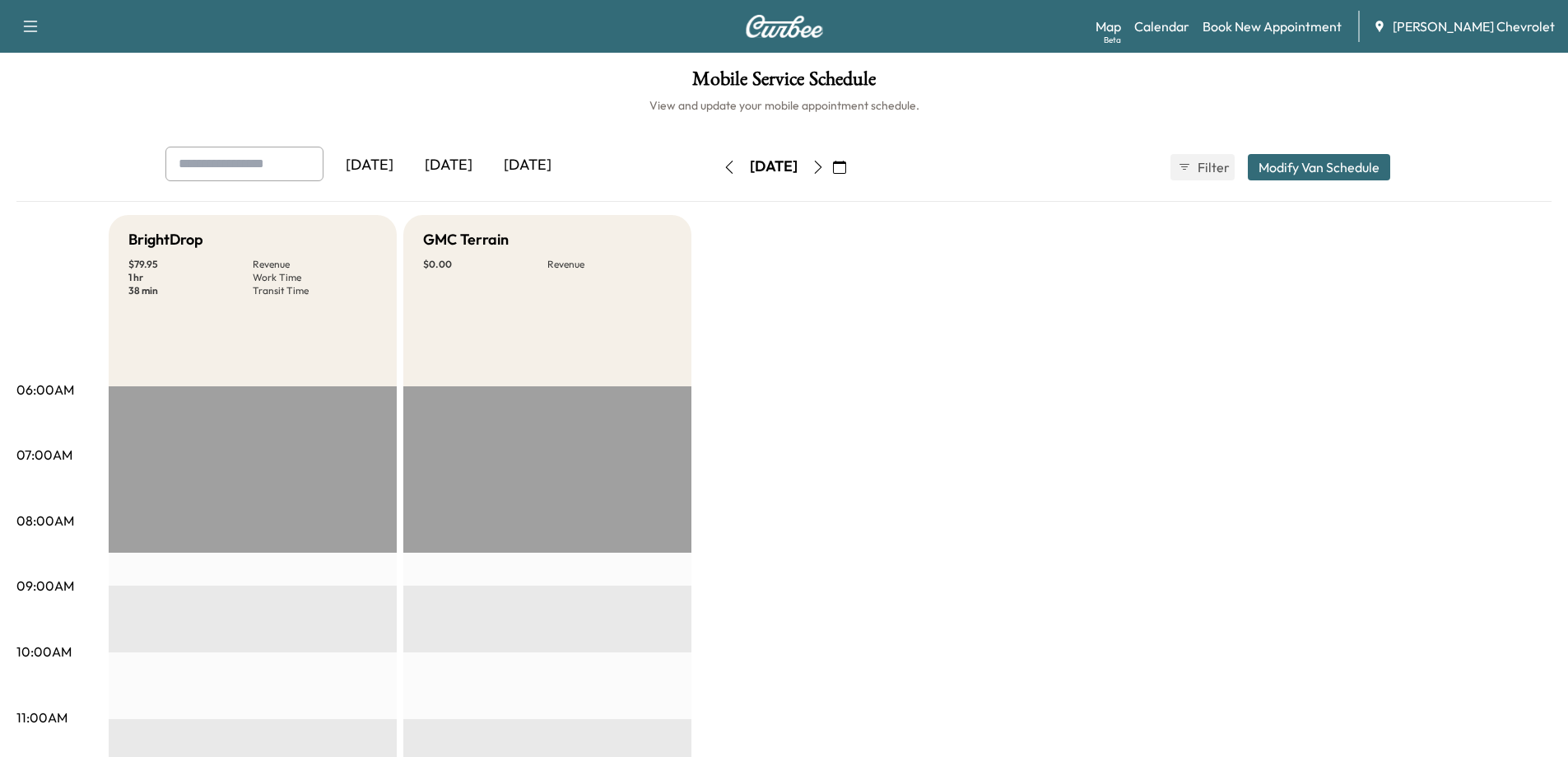
click at [825, 167] on icon "button" at bounding box center [817, 166] width 13 height 13
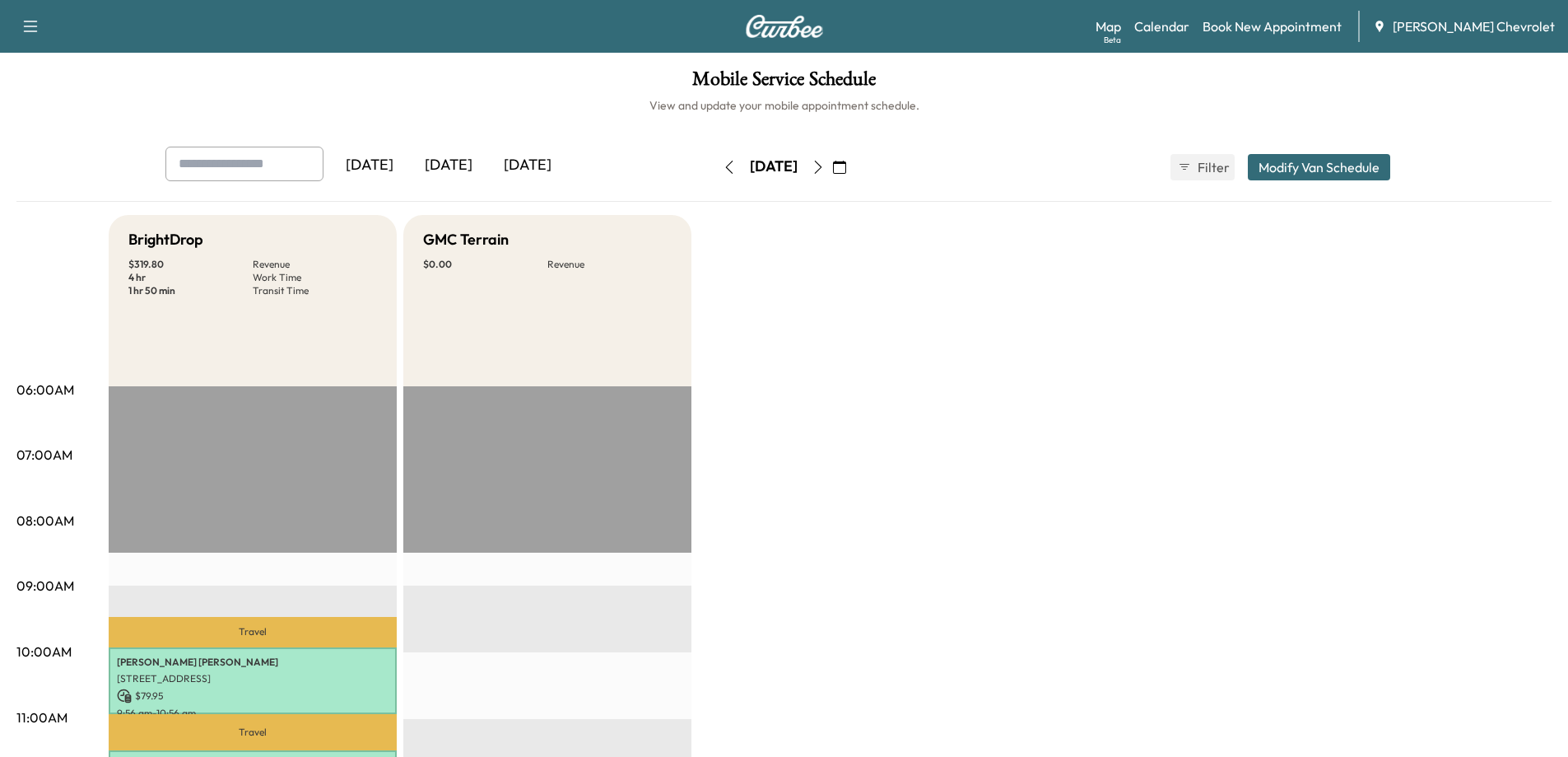
click at [825, 167] on icon "button" at bounding box center [817, 166] width 13 height 13
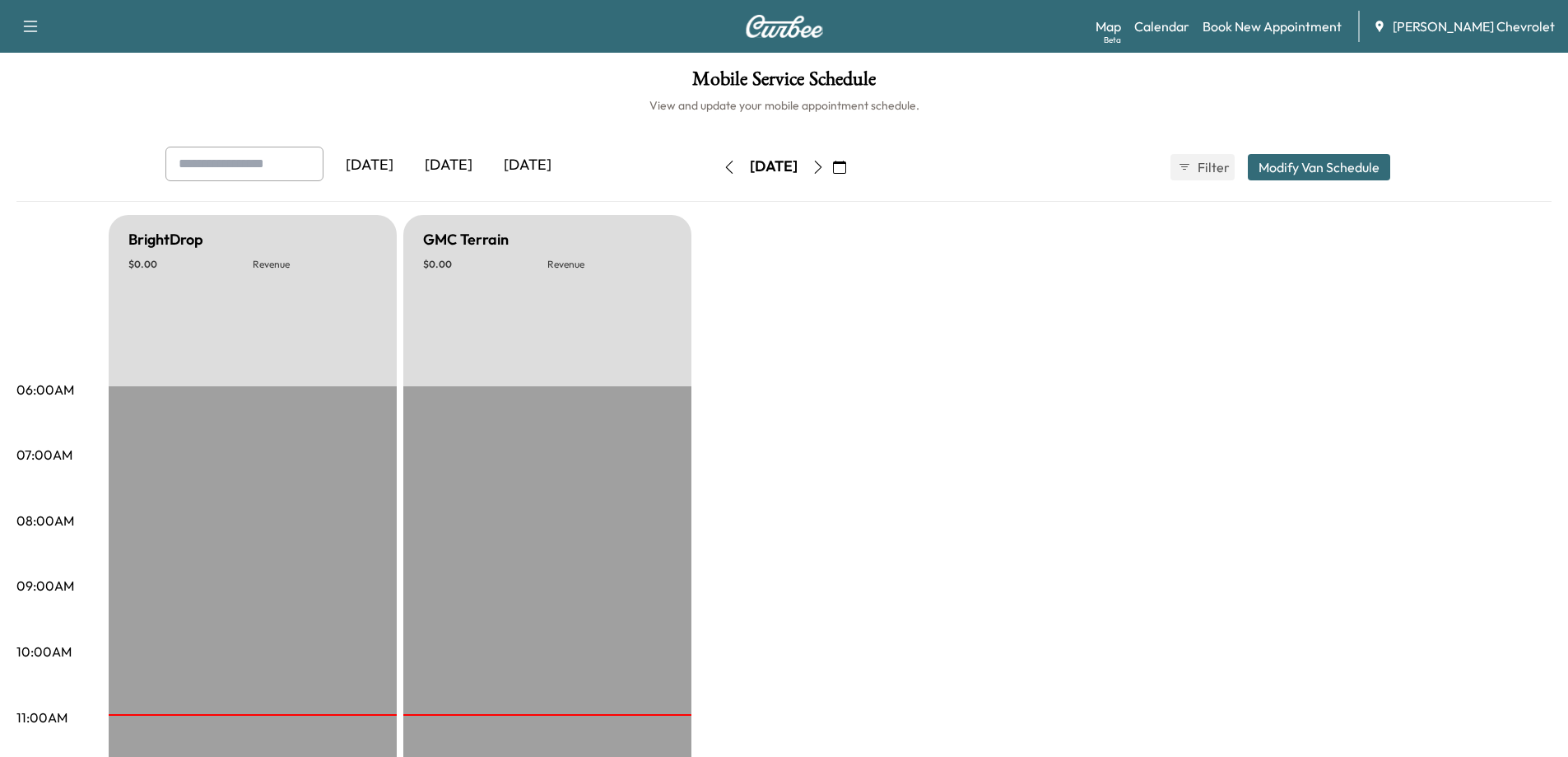
click at [722, 169] on icon "button" at bounding box center [728, 166] width 13 height 13
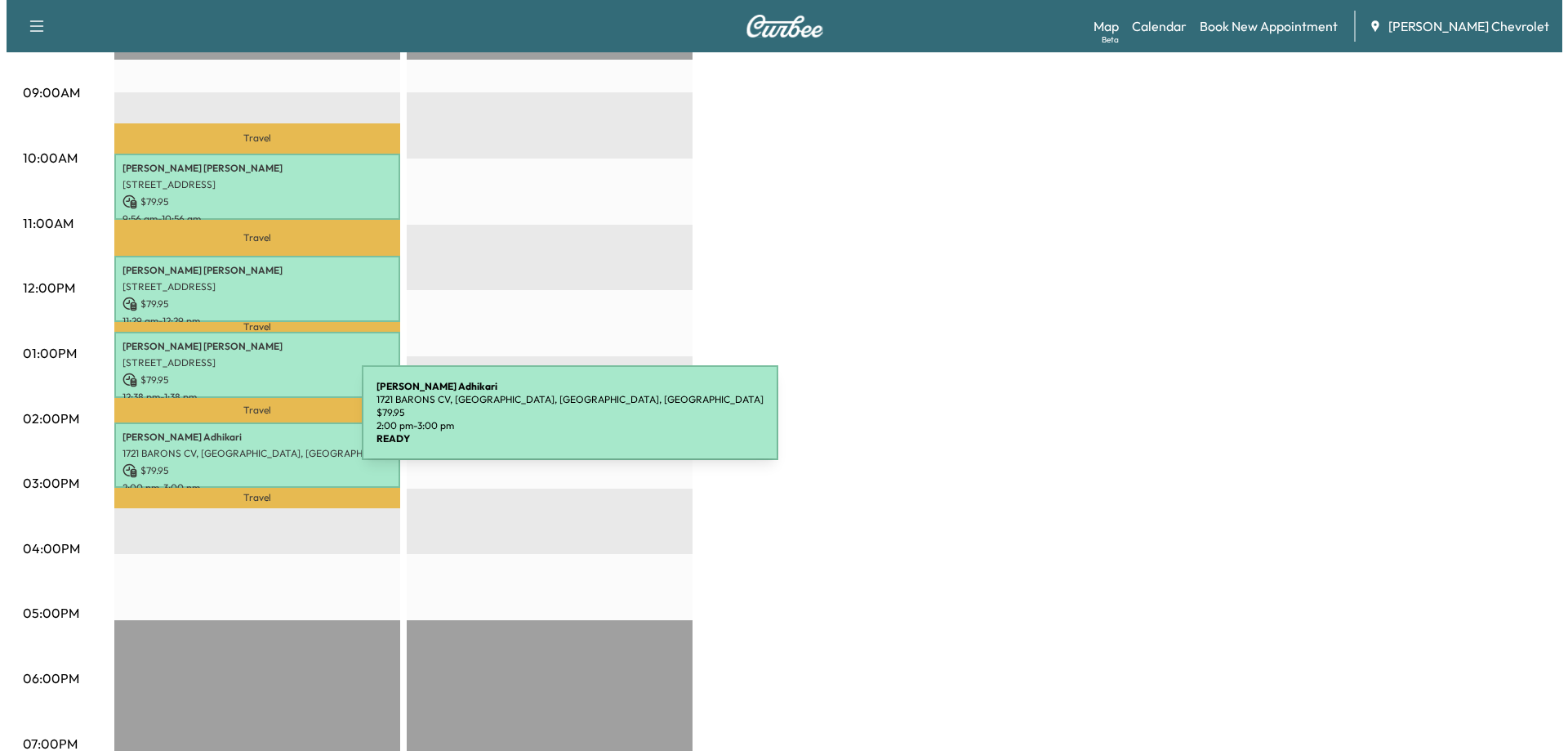
scroll to position [490, 0]
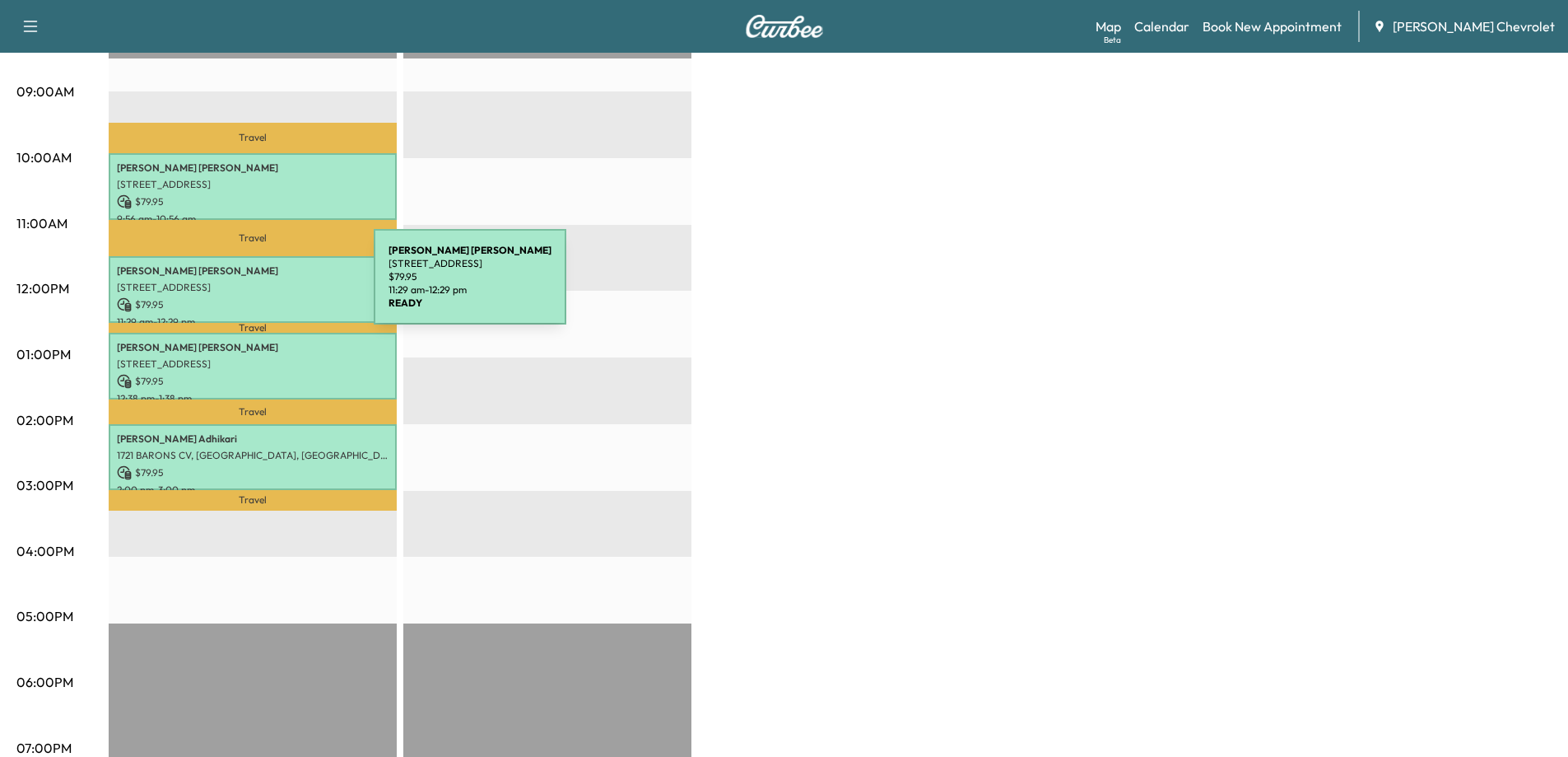
click at [250, 287] on p "[STREET_ADDRESS]" at bounding box center [253, 287] width 272 height 13
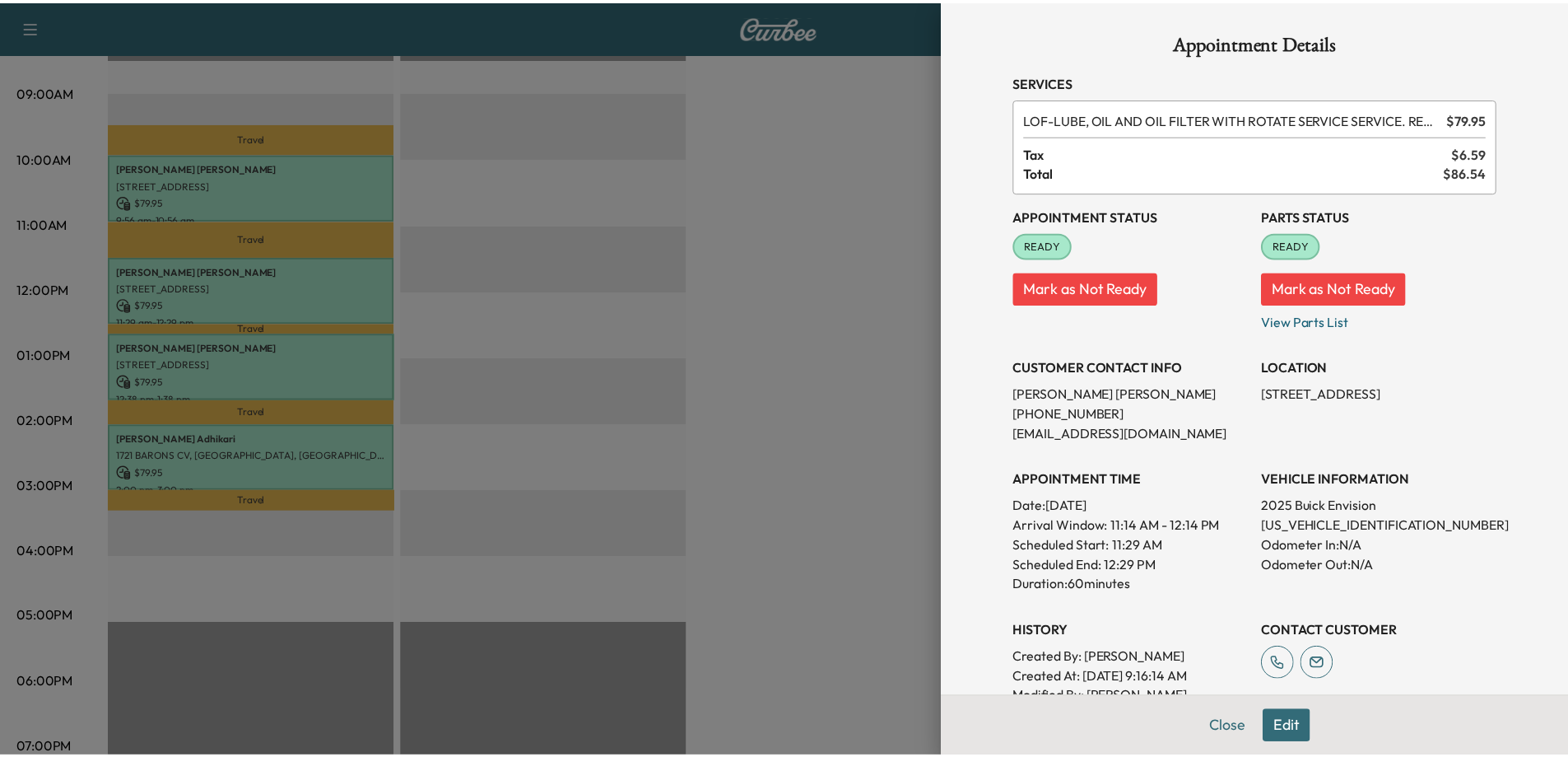
scroll to position [0, 0]
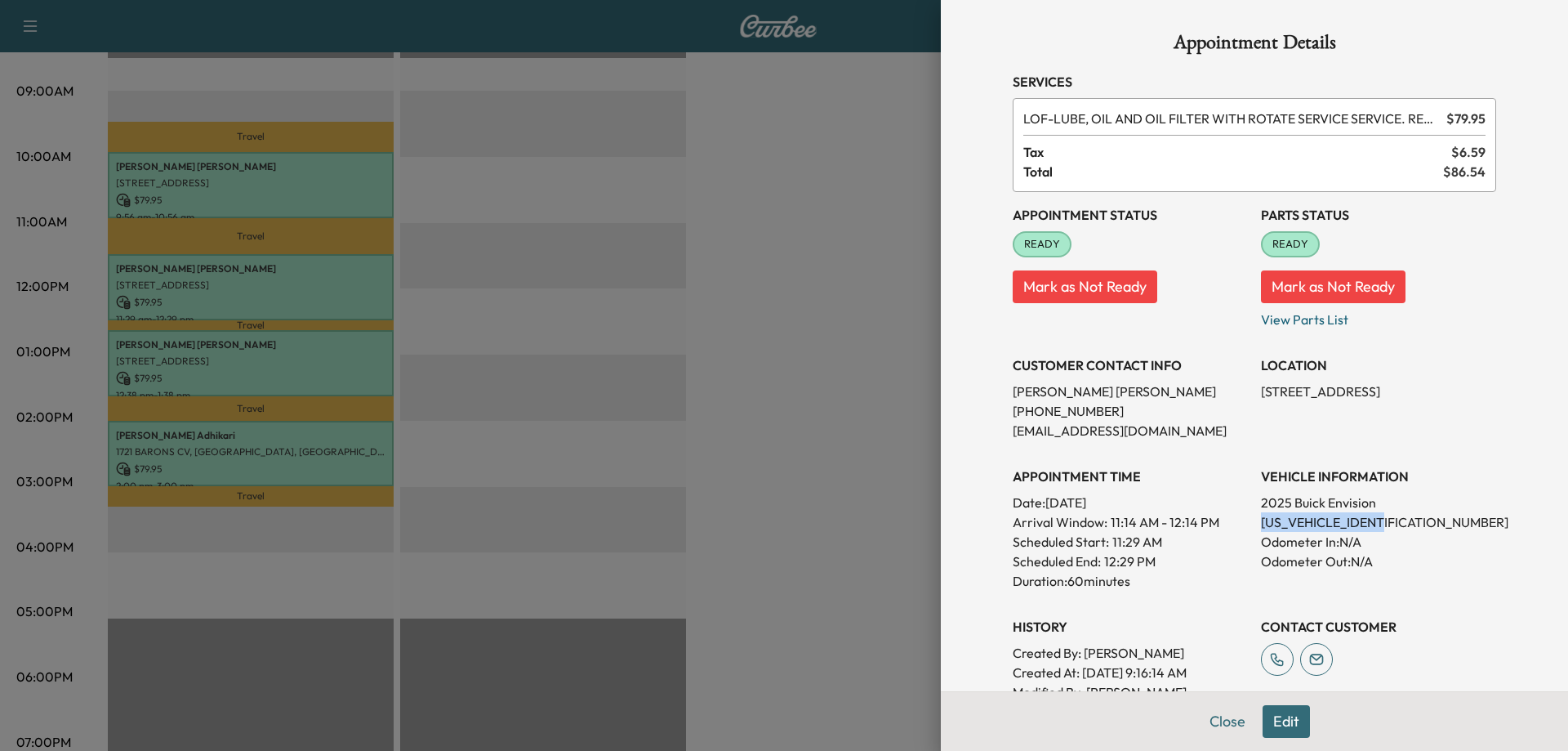
drag, startPoint x: 1368, startPoint y: 519, endPoint x: 1251, endPoint y: 520, distance: 117.0
click at [1261, 520] on p "[US_VEHICLE_IDENTIFICATION_NUMBER]" at bounding box center [1379, 522] width 235 height 19
copy p "[US_VEHICLE_IDENTIFICATION_NUMBER]"
click at [745, 419] on div at bounding box center [784, 376] width 1568 height 751
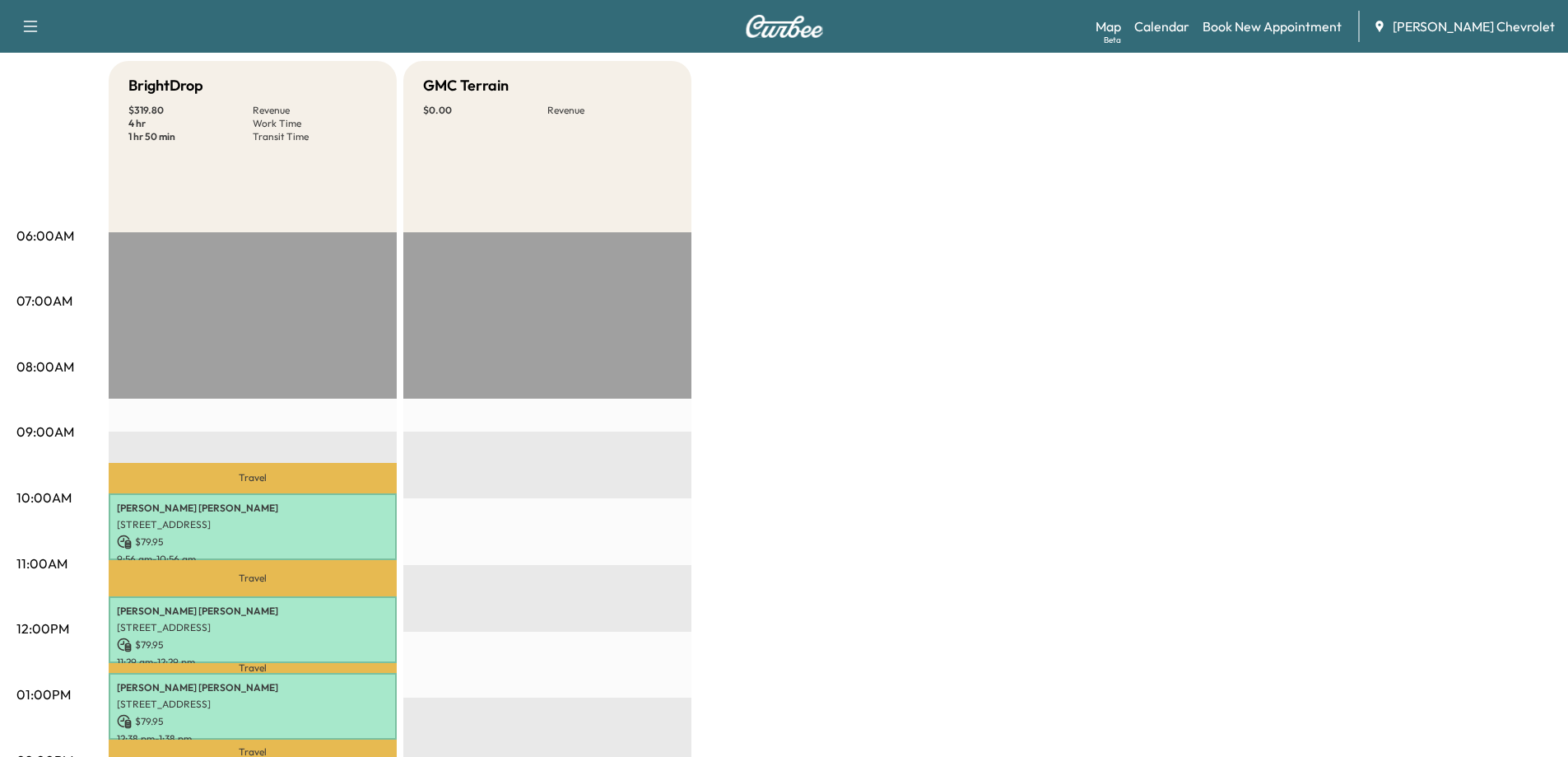
scroll to position [82, 0]
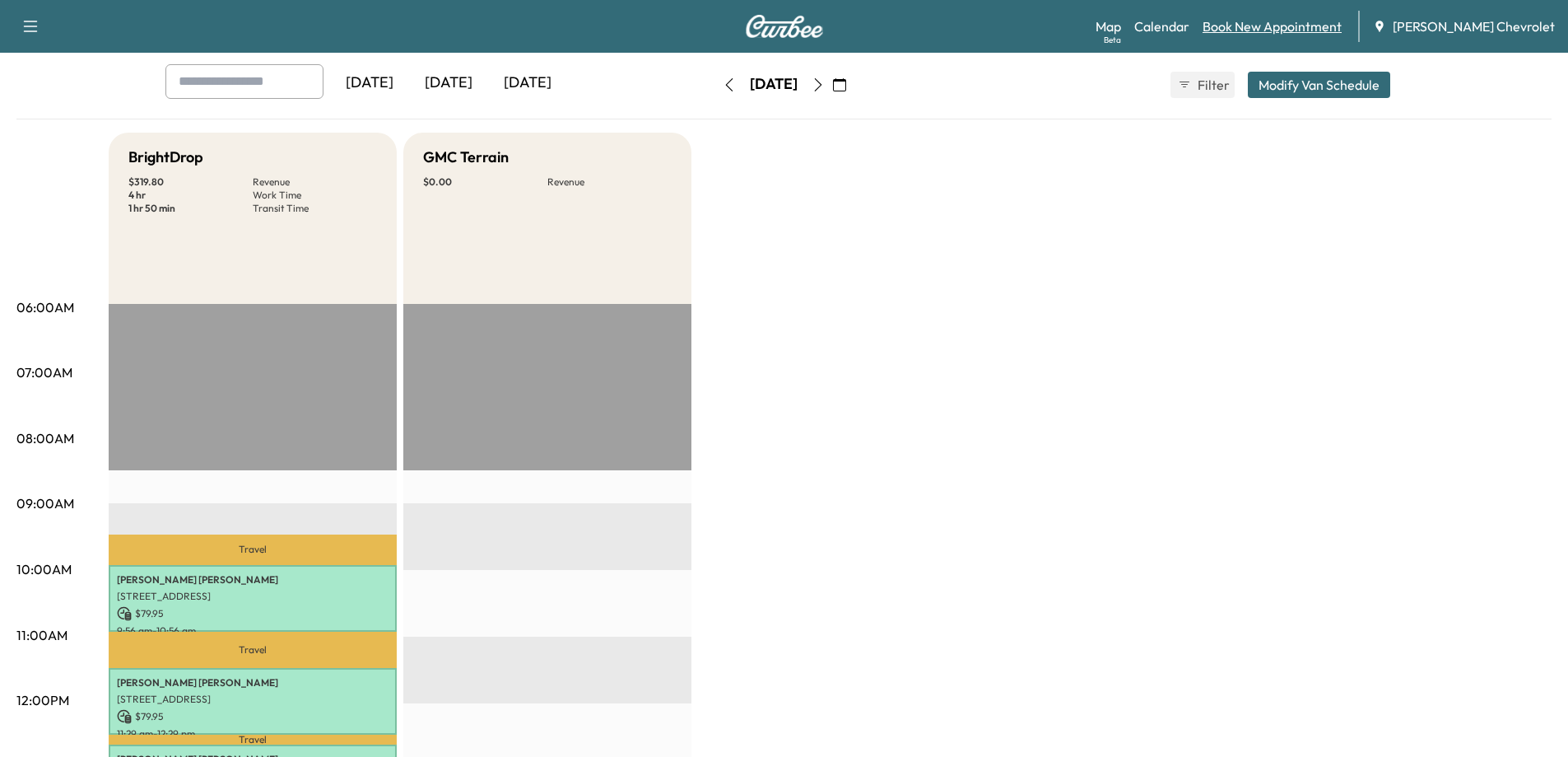
click at [1291, 34] on link "Book New Appointment" at bounding box center [1272, 26] width 139 height 20
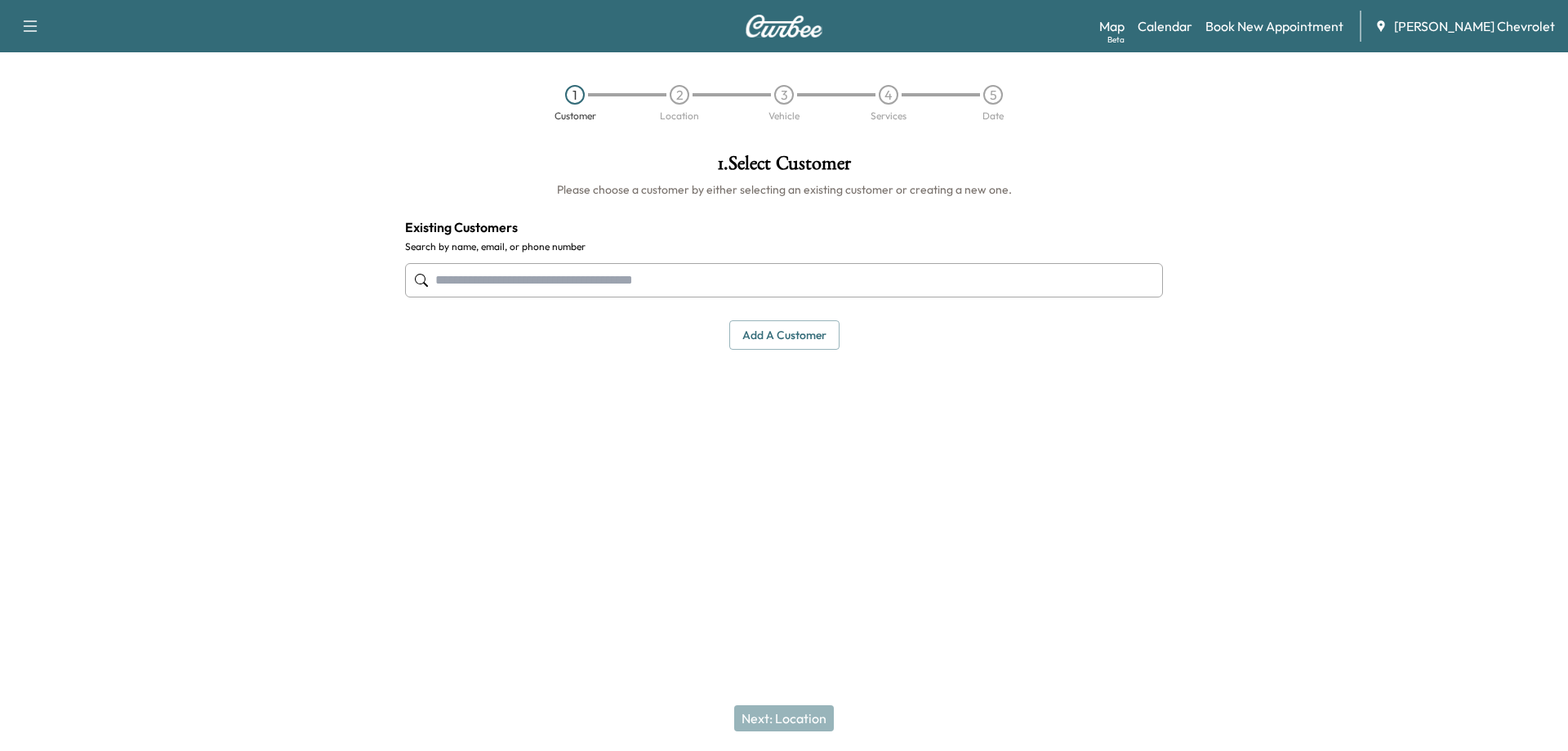
click at [647, 275] on input "text" at bounding box center [784, 279] width 758 height 34
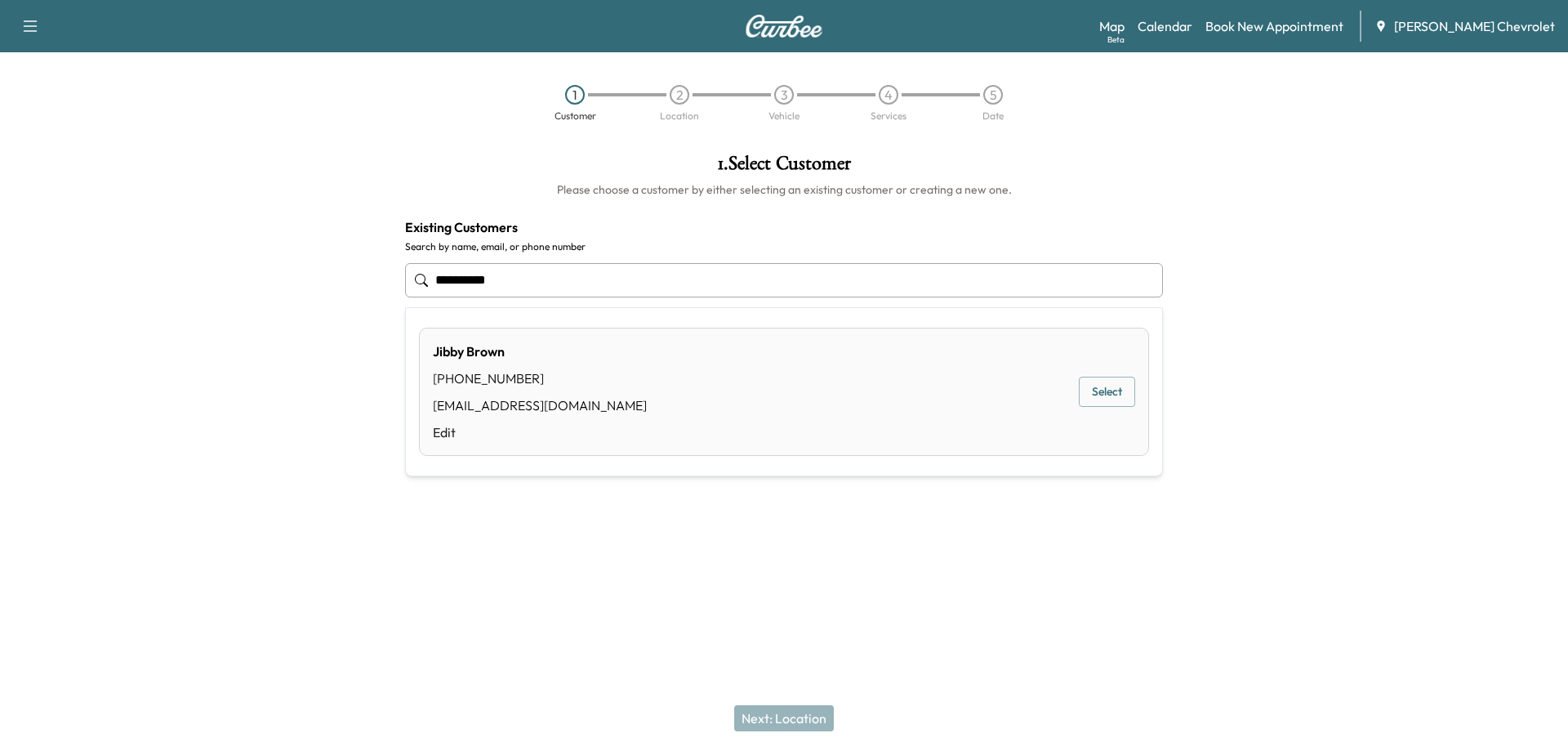
click at [1106, 398] on button "Select" at bounding box center [1107, 391] width 56 height 30
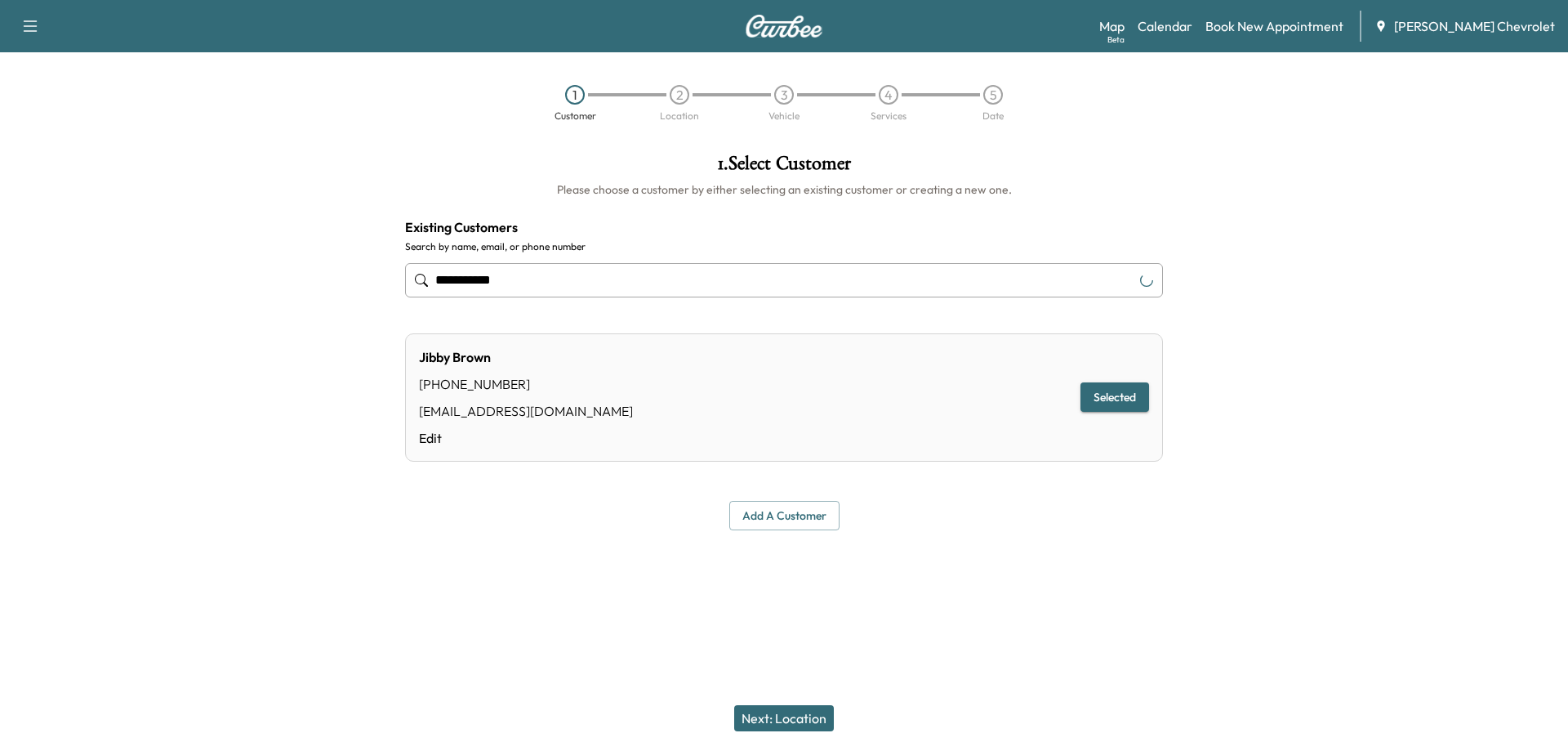
type input "**********"
click at [790, 711] on button "Next: Location" at bounding box center [784, 718] width 100 height 26
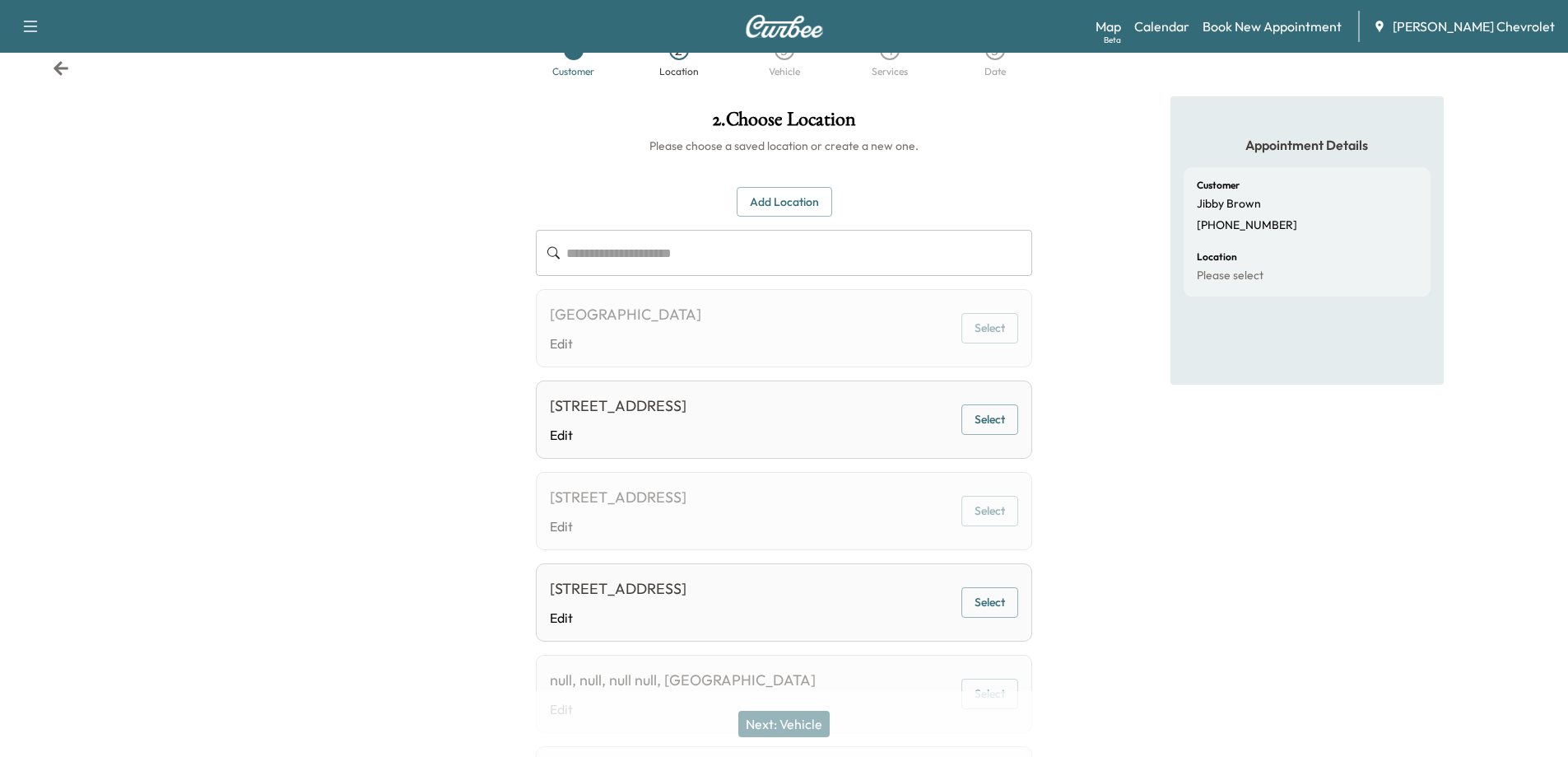
scroll to position [82, 0]
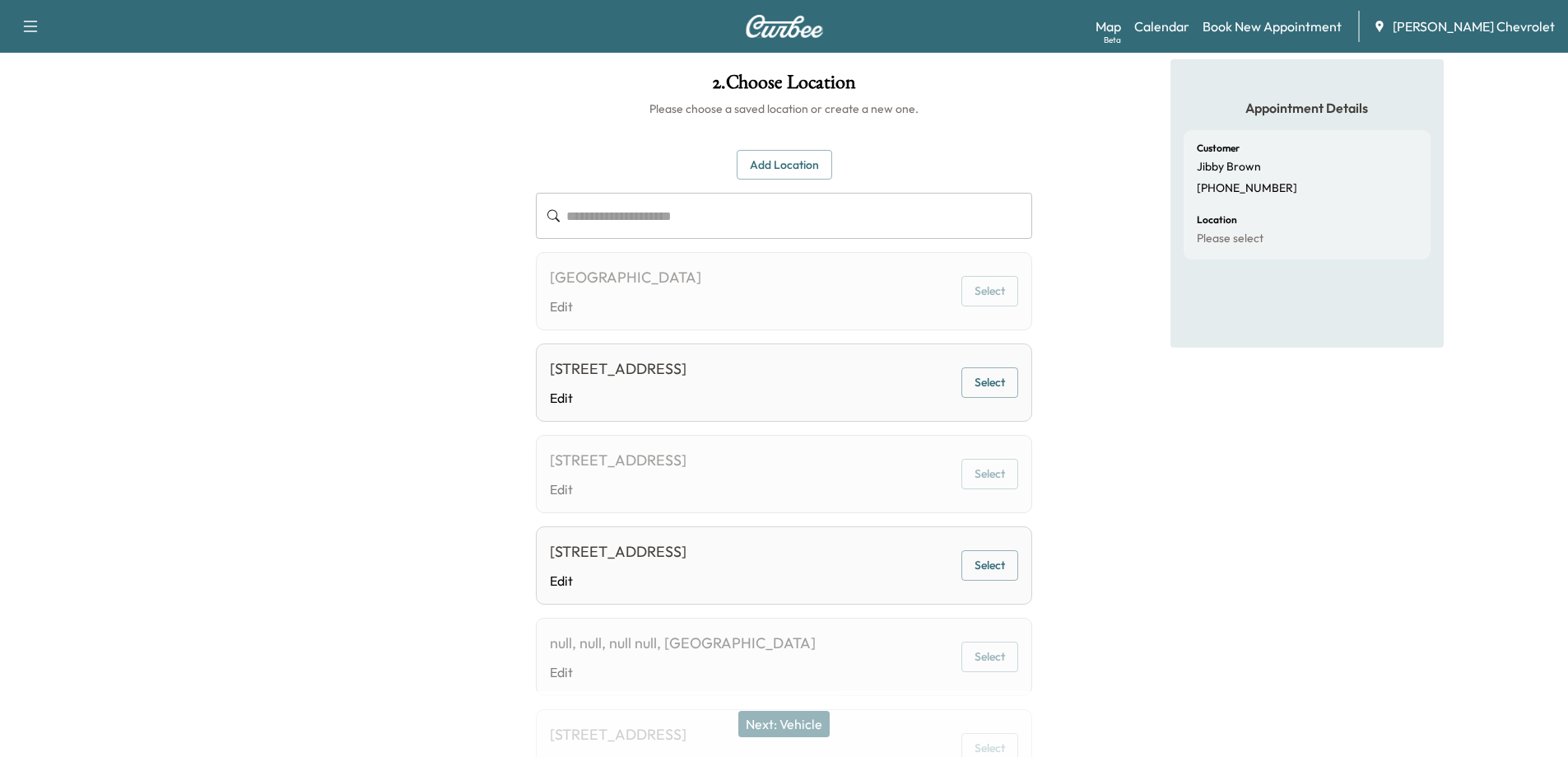
click at [643, 213] on input "text" at bounding box center [799, 215] width 465 height 46
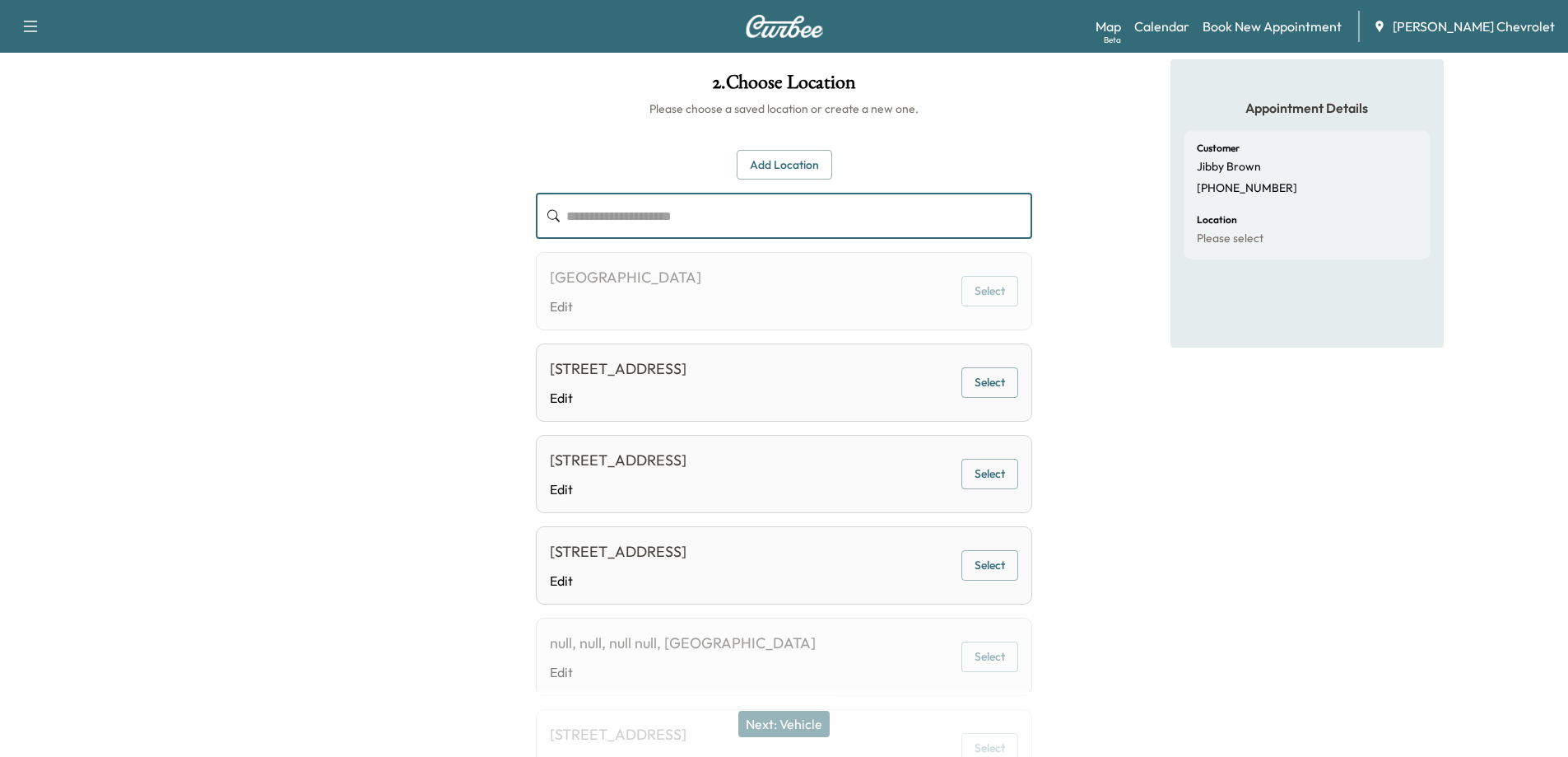
click at [755, 231] on input "text" at bounding box center [799, 215] width 465 height 46
click at [749, 213] on input "text" at bounding box center [799, 215] width 465 height 46
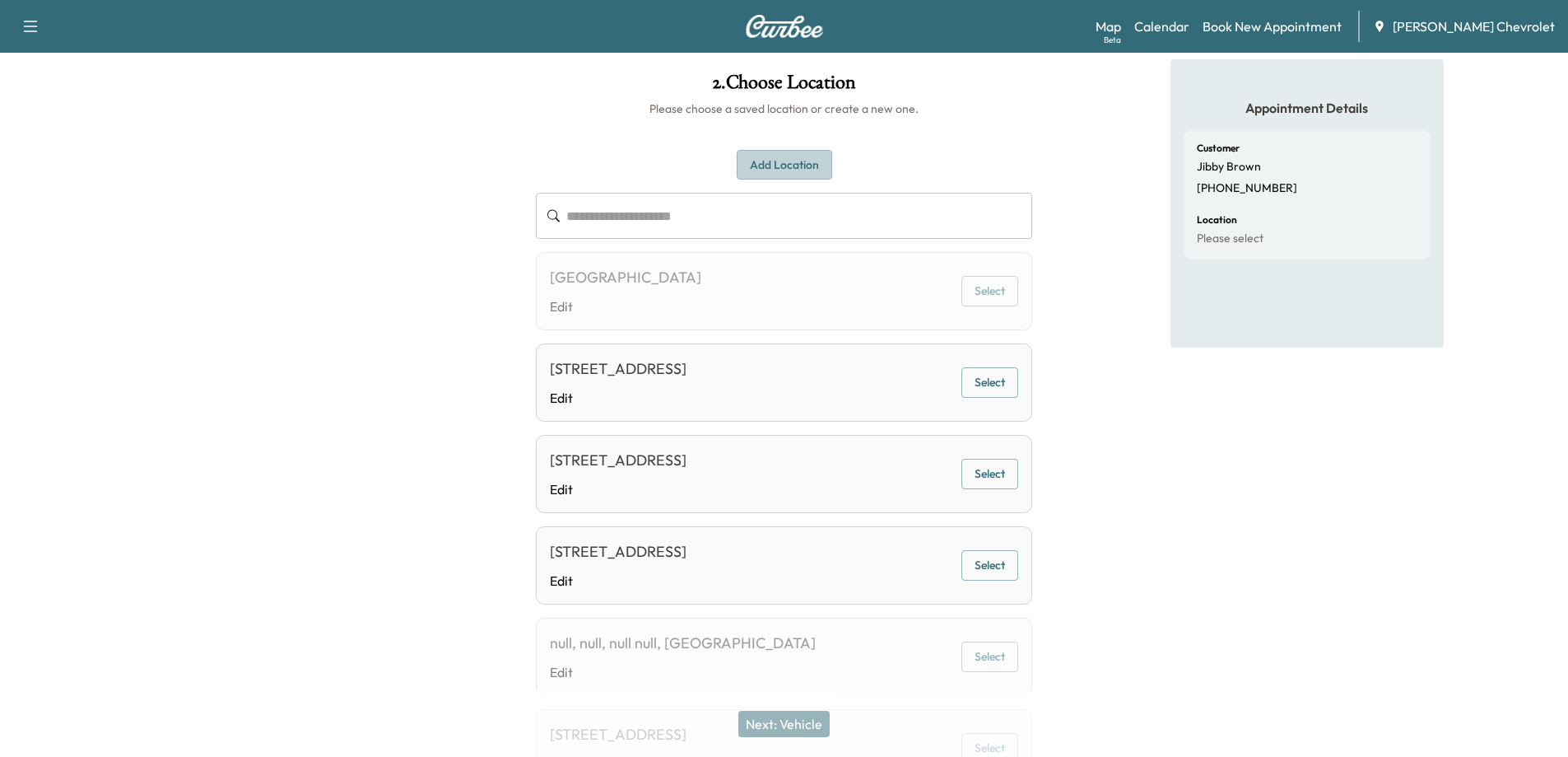
click at [799, 170] on button "Add Location" at bounding box center [784, 164] width 96 height 30
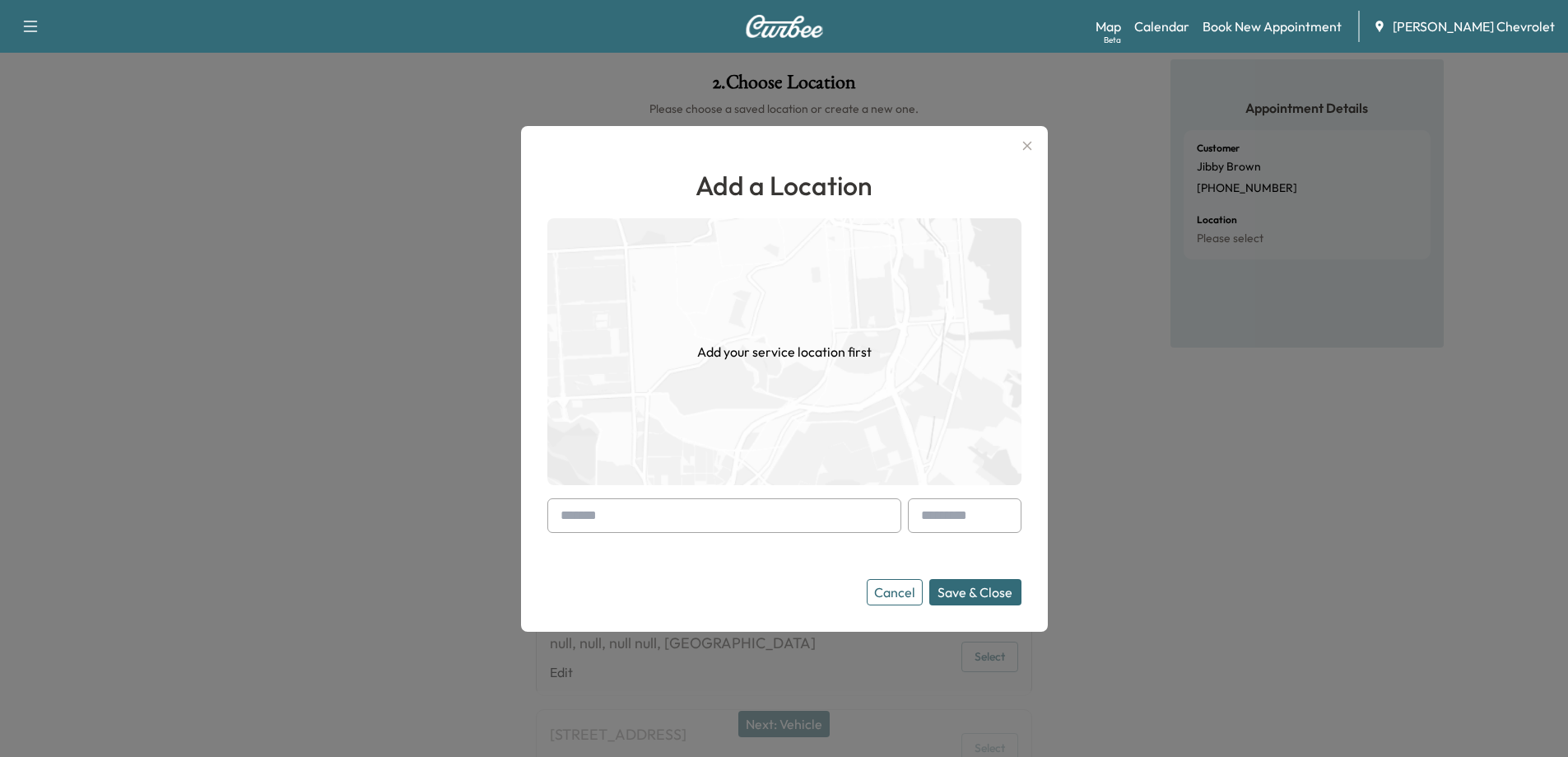
click at [761, 517] on input "text" at bounding box center [724, 514] width 354 height 34
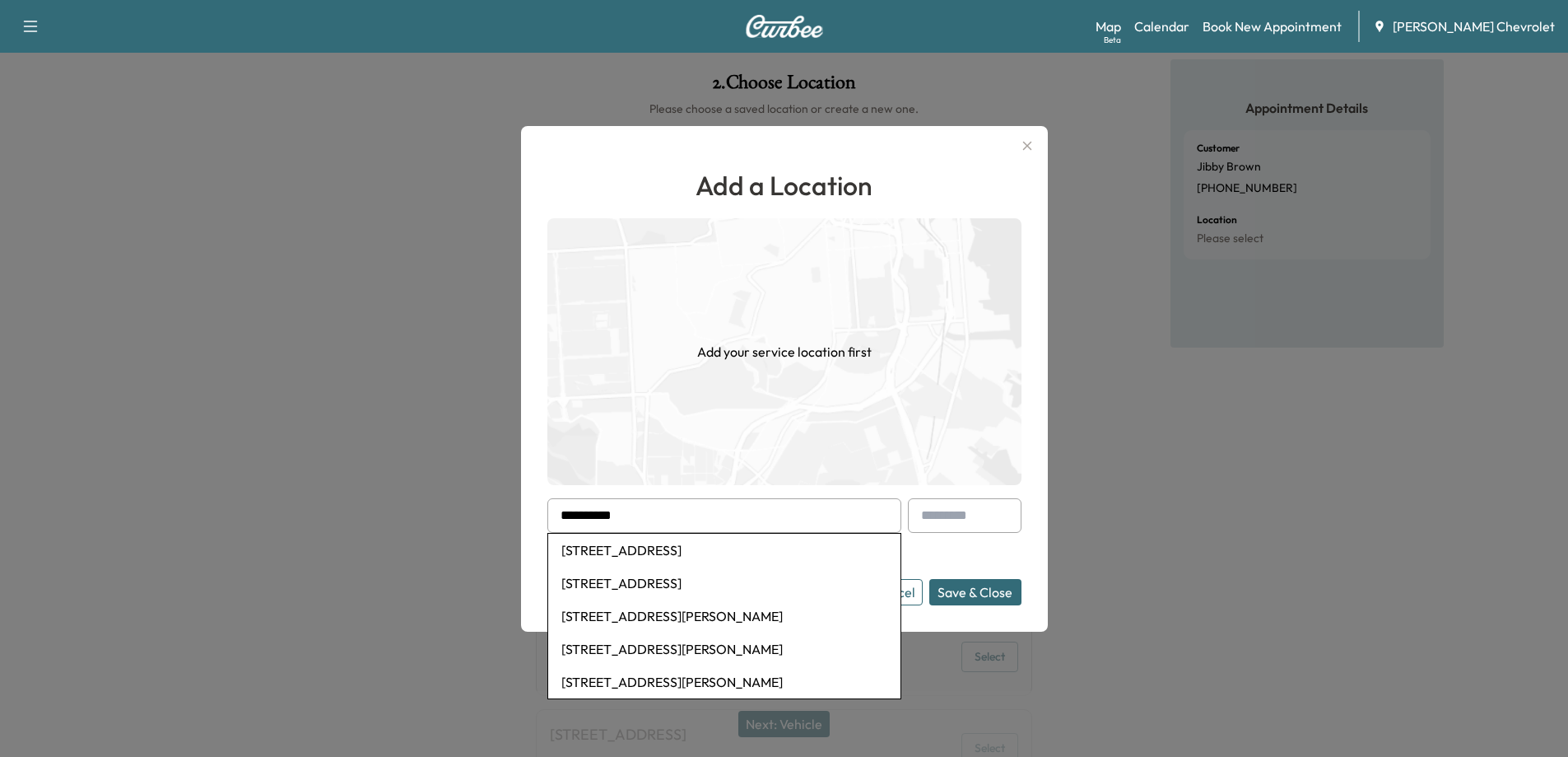
click at [737, 549] on li "[STREET_ADDRESS]" at bounding box center [724, 551] width 352 height 33
type input "**********"
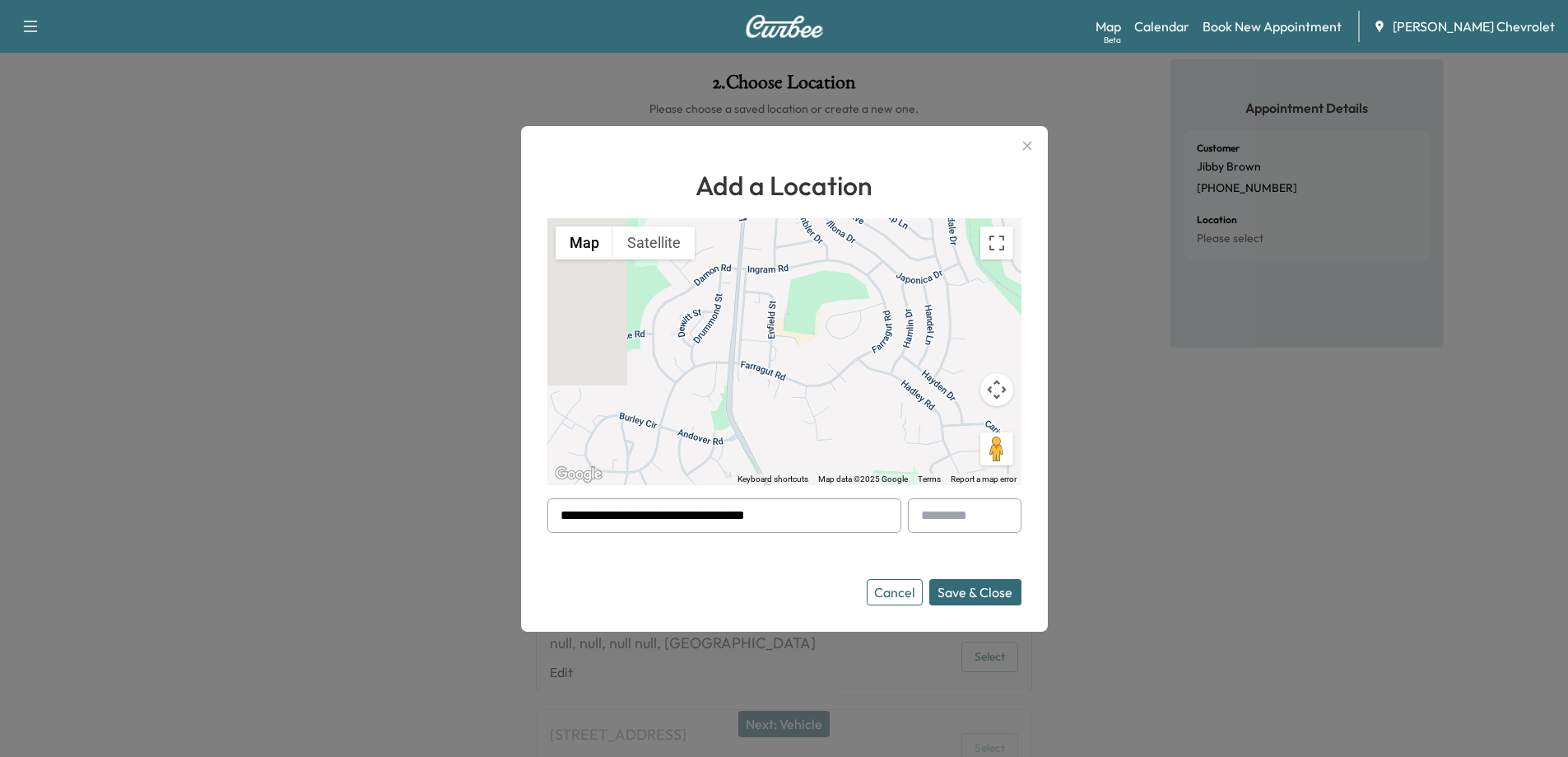
click at [976, 595] on button "Save & Close" at bounding box center [975, 592] width 92 height 26
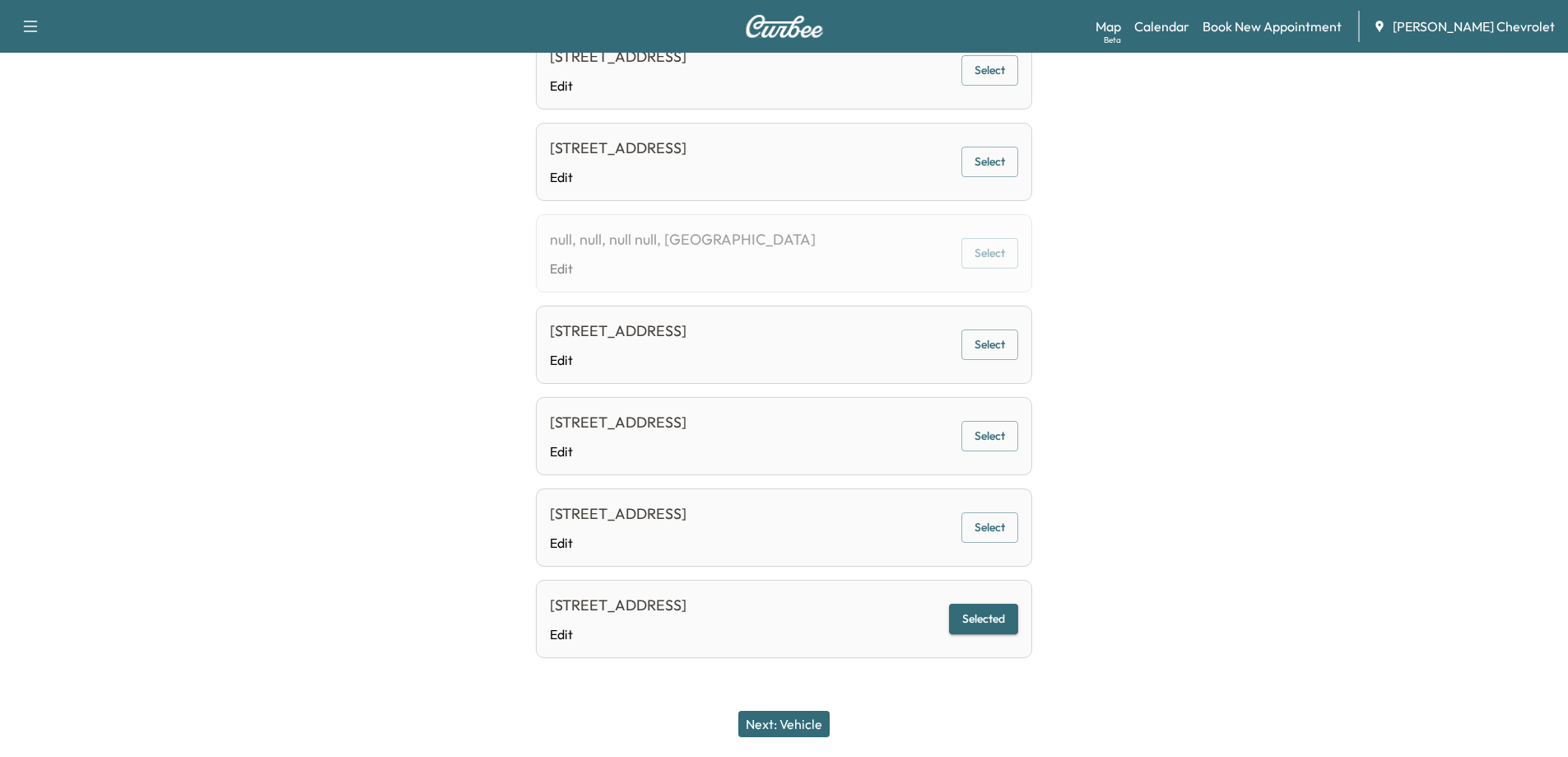
scroll to position [532, 0]
click at [792, 723] on button "Next: Vehicle" at bounding box center [783, 724] width 91 height 26
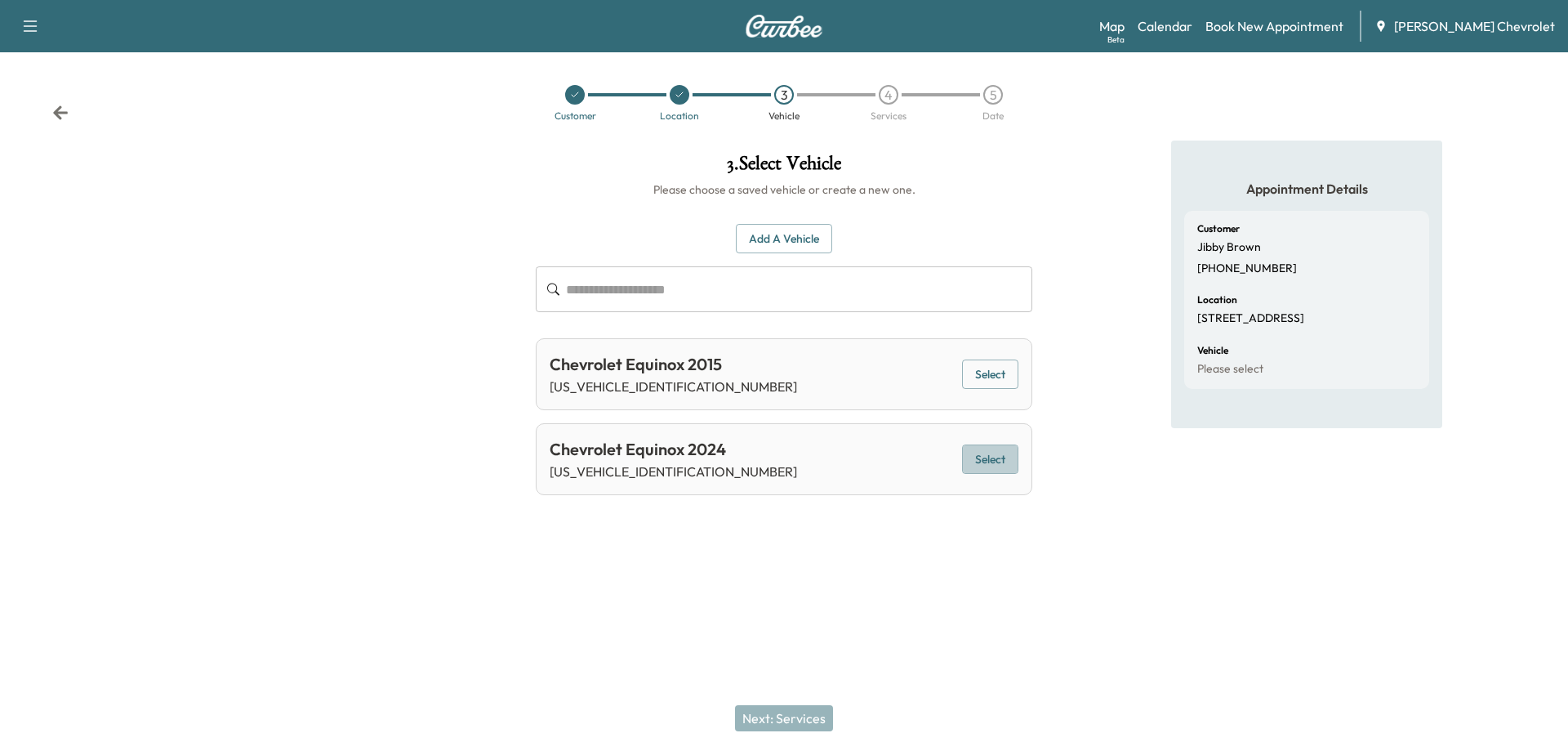
click at [995, 461] on button "Select" at bounding box center [991, 459] width 56 height 30
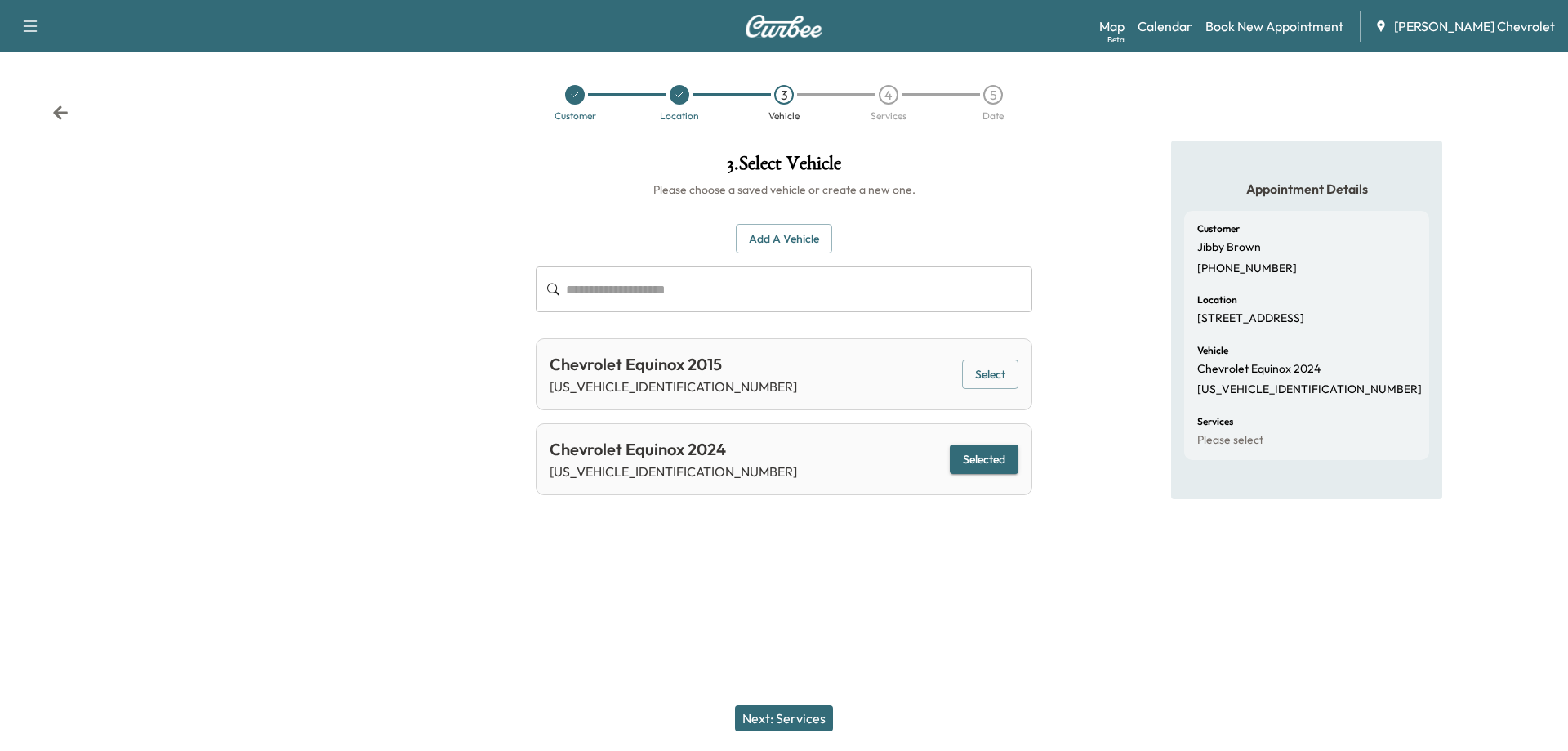
click at [794, 720] on button "Next: Services" at bounding box center [784, 718] width 98 height 26
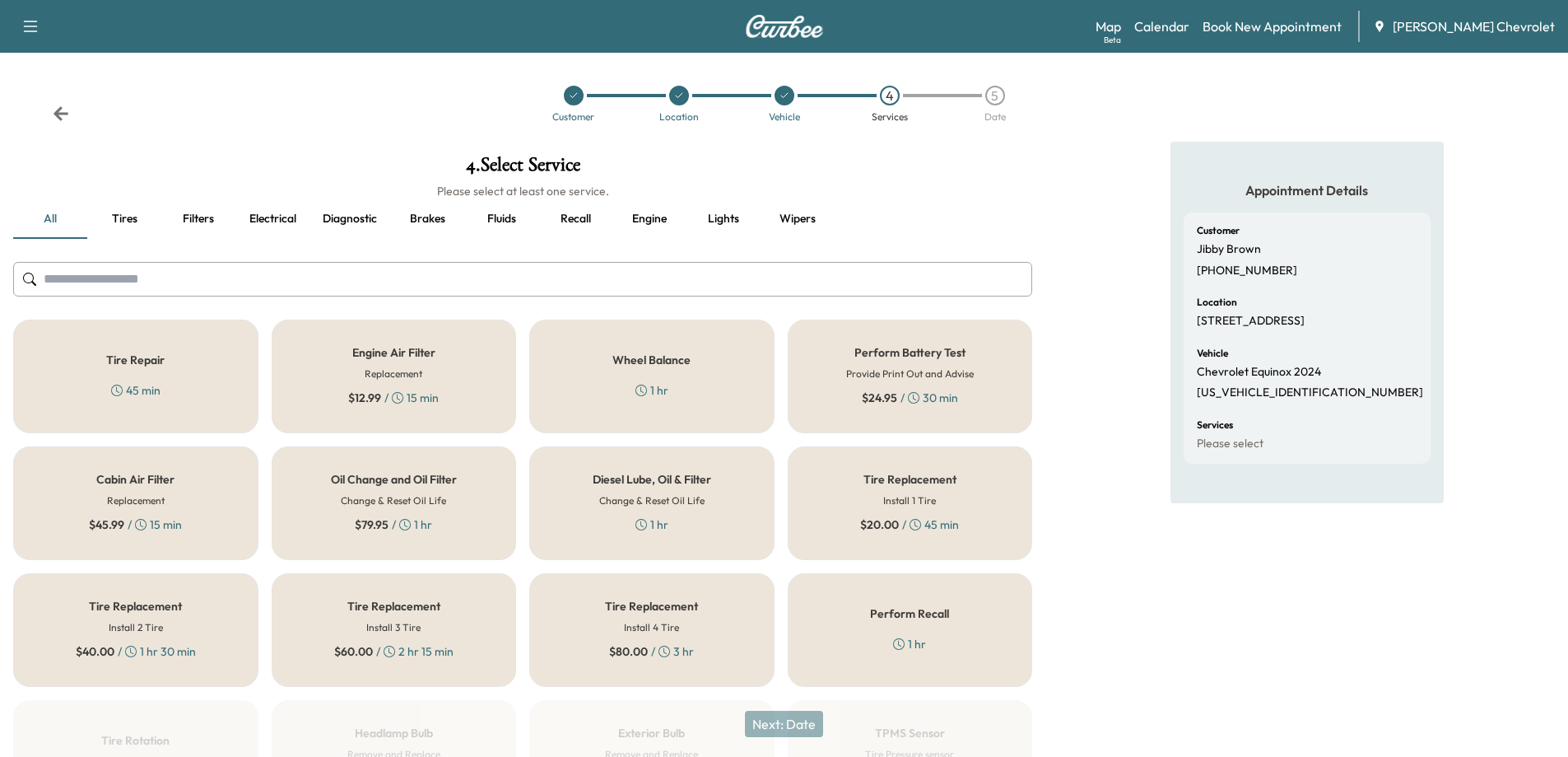
click at [471, 523] on div "Oil Change and Oil Filter Change & Reset Oil Life $ 79.95 / 1 hr" at bounding box center [394, 503] width 245 height 113
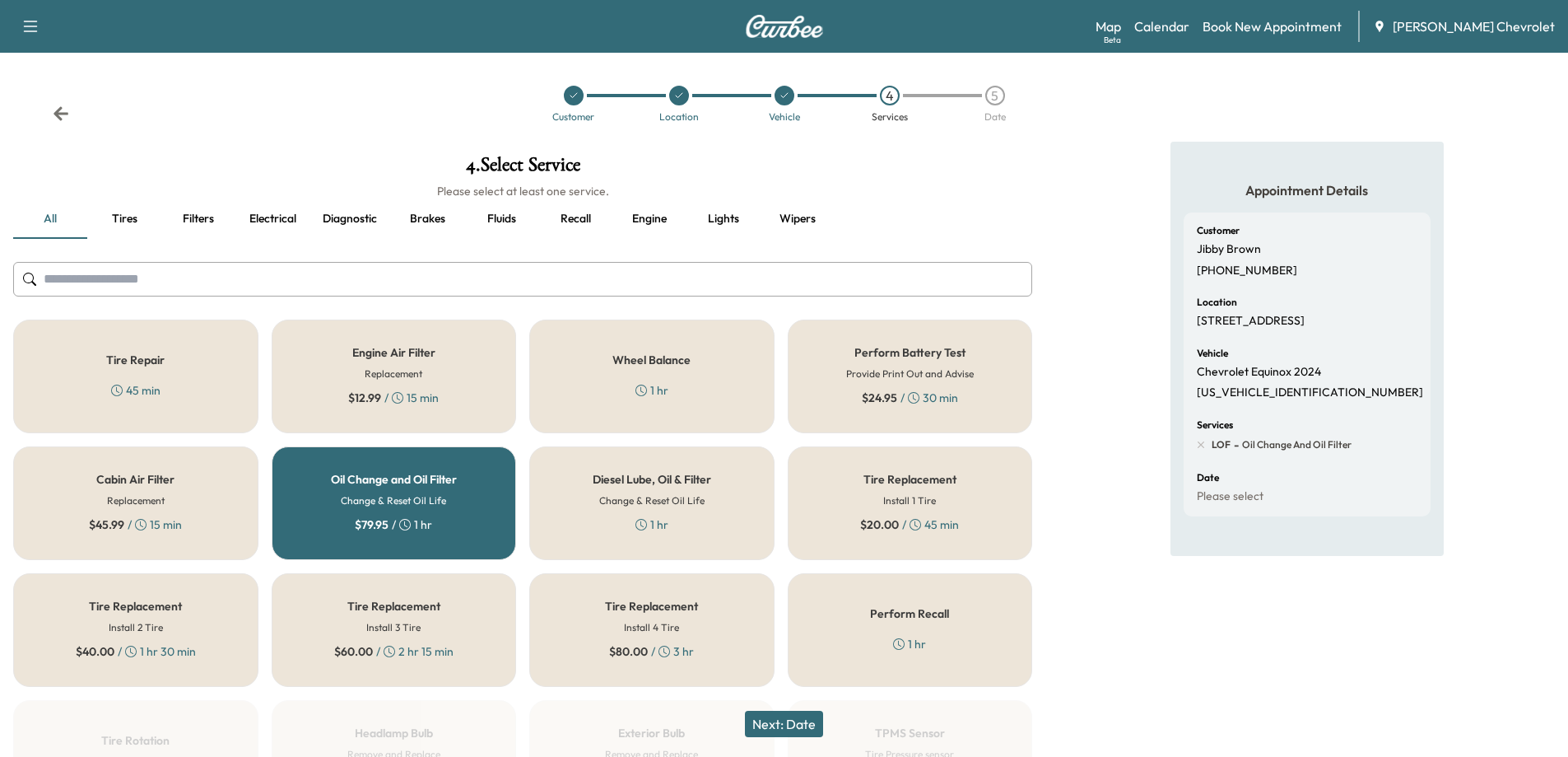
click at [778, 717] on button "Next: Date" at bounding box center [784, 724] width 78 height 26
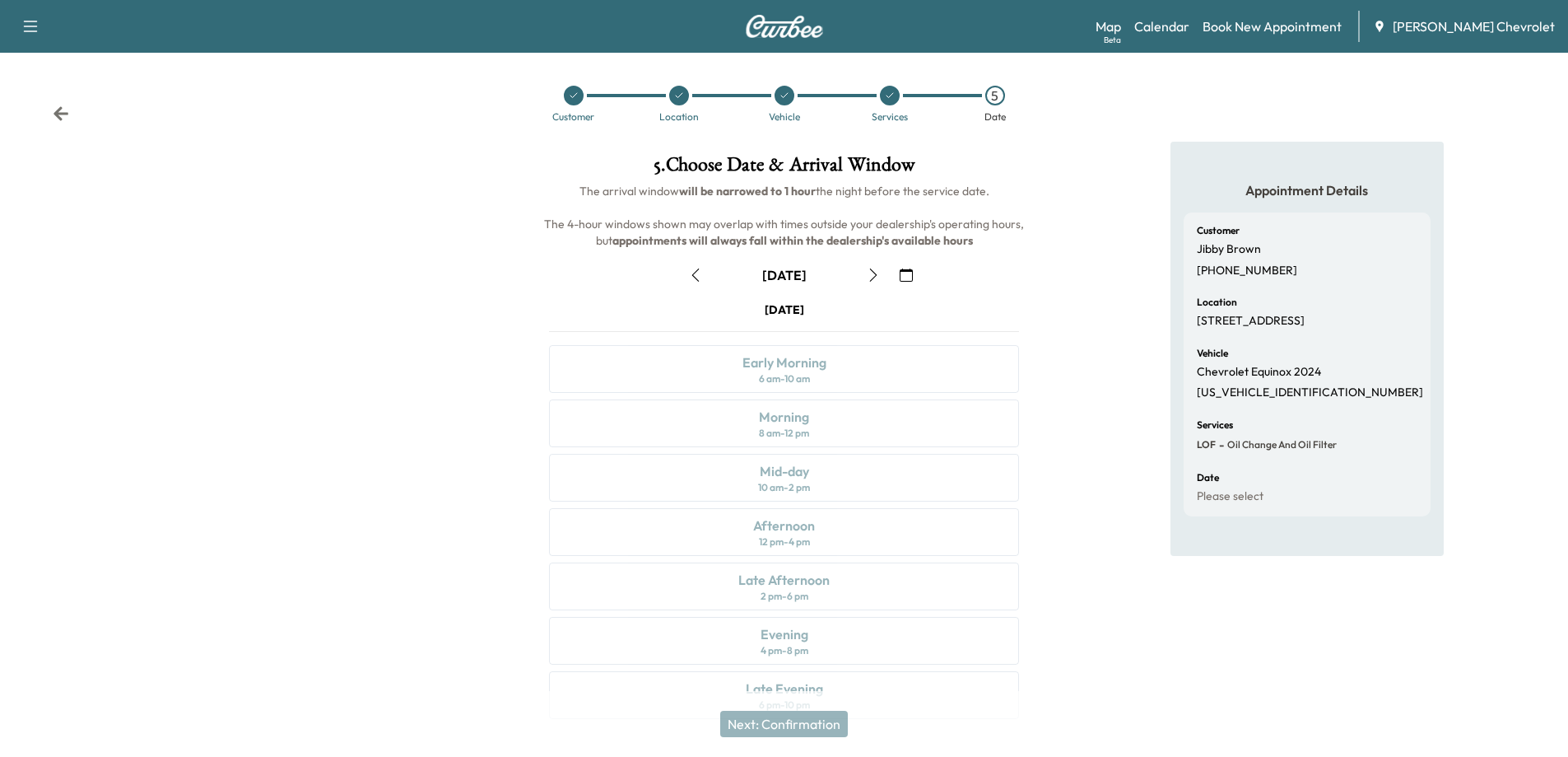
click at [872, 280] on icon "button" at bounding box center [872, 274] width 13 height 13
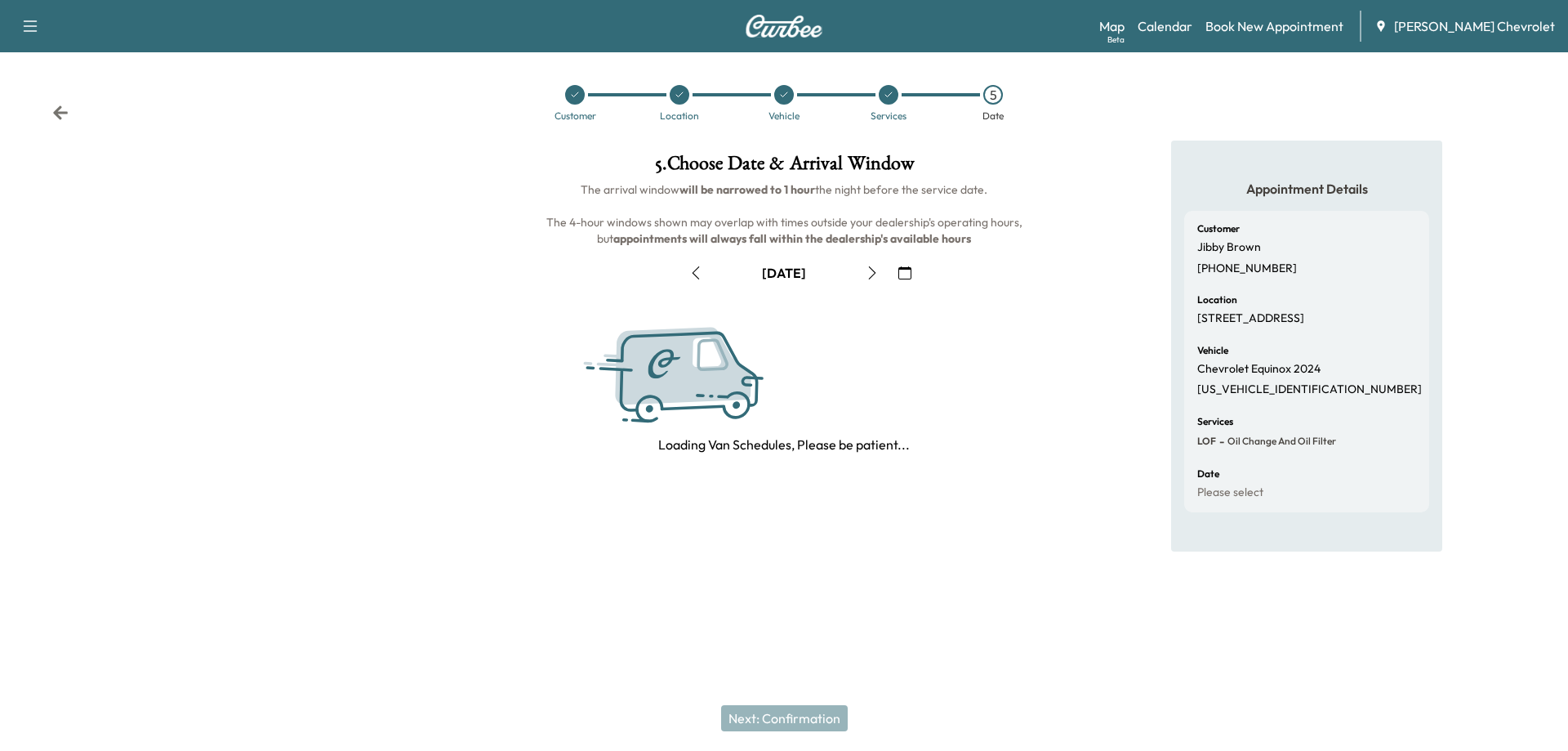
click at [866, 278] on icon "button" at bounding box center [871, 272] width 13 height 13
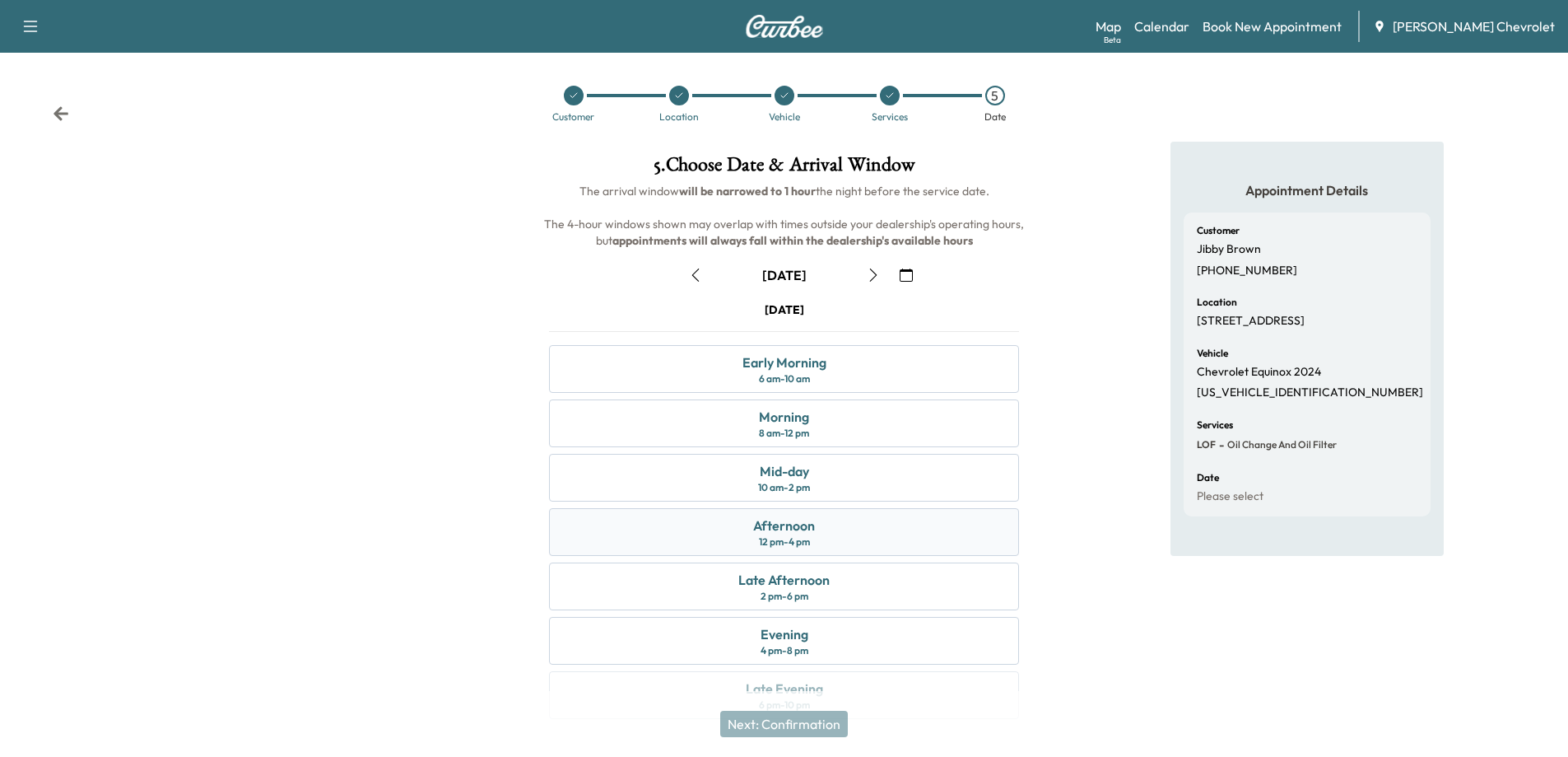
click at [866, 531] on div "Afternoon 12 pm - 4 pm" at bounding box center [784, 531] width 470 height 48
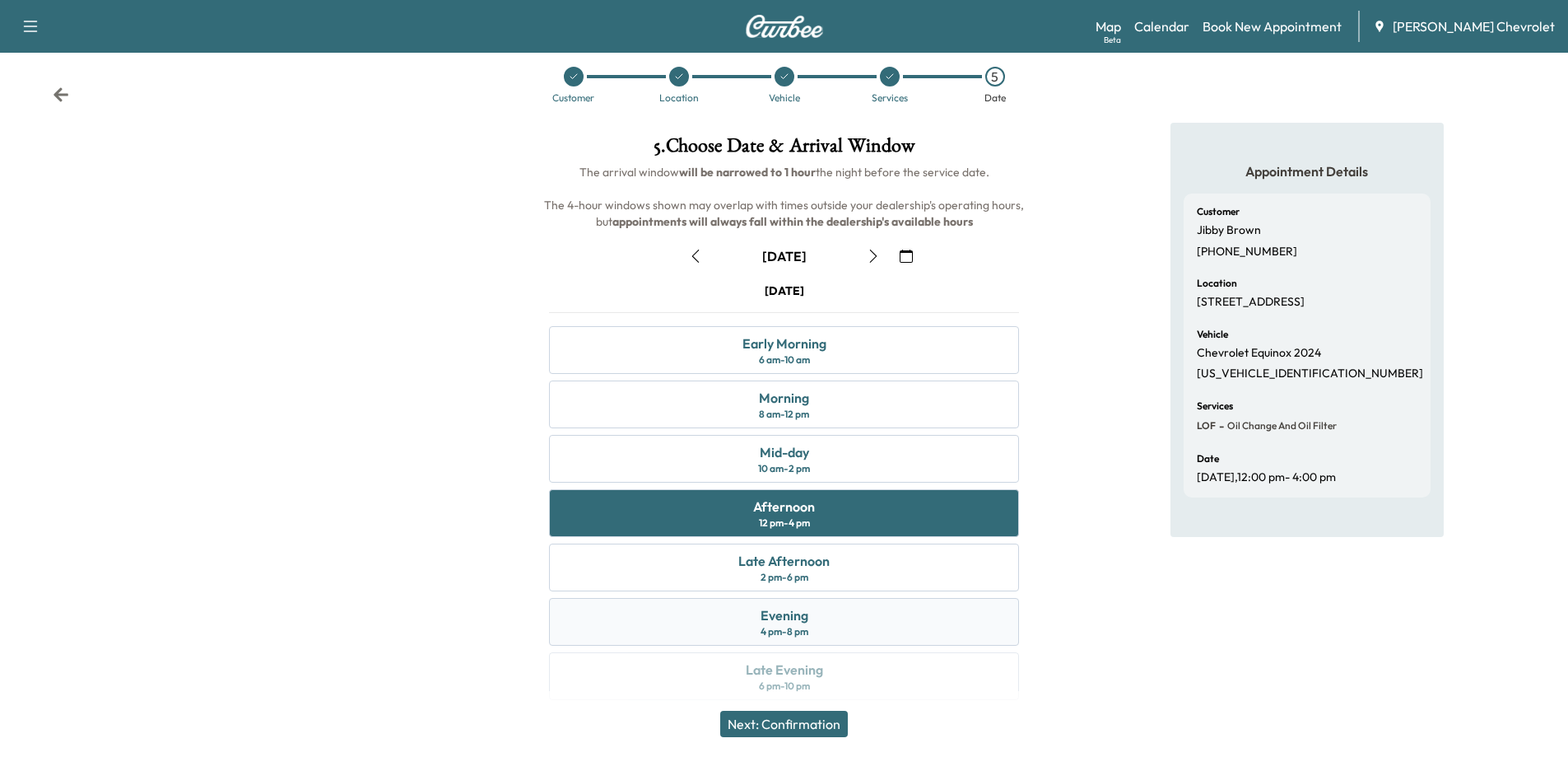
scroll to position [34, 0]
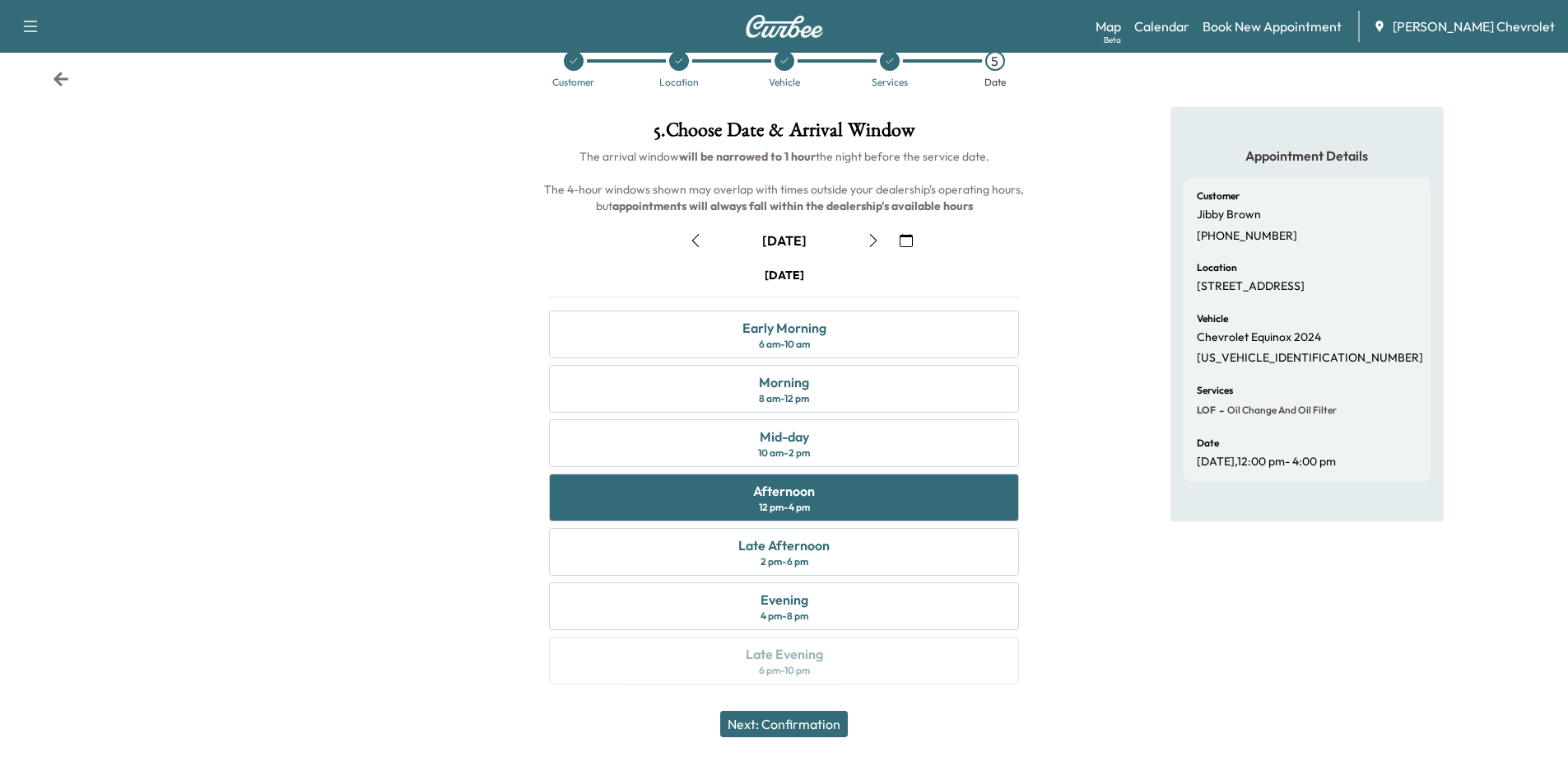
click at [837, 723] on button "Next: Confirmation" at bounding box center [784, 724] width 127 height 26
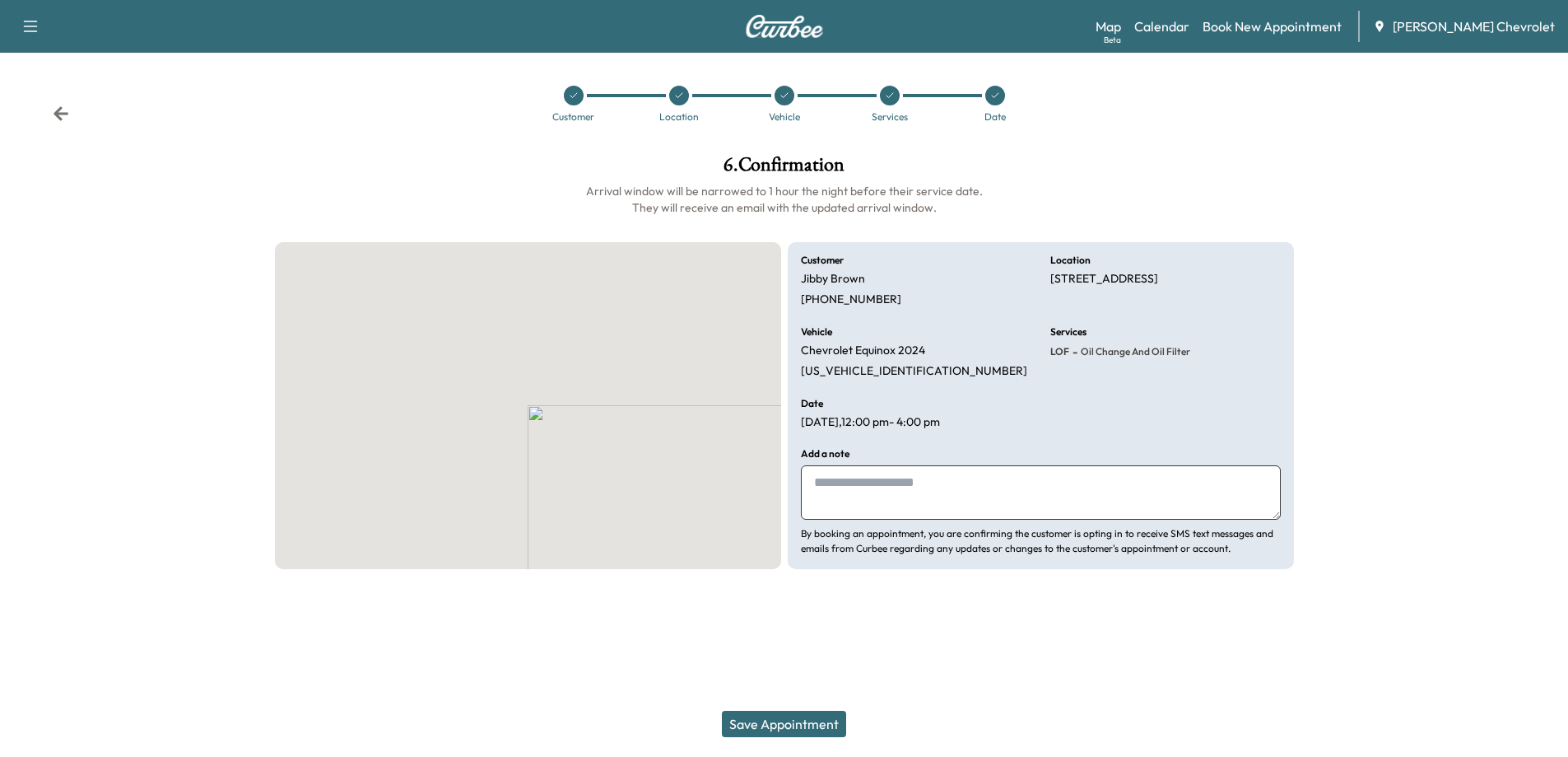
scroll to position [0, 0]
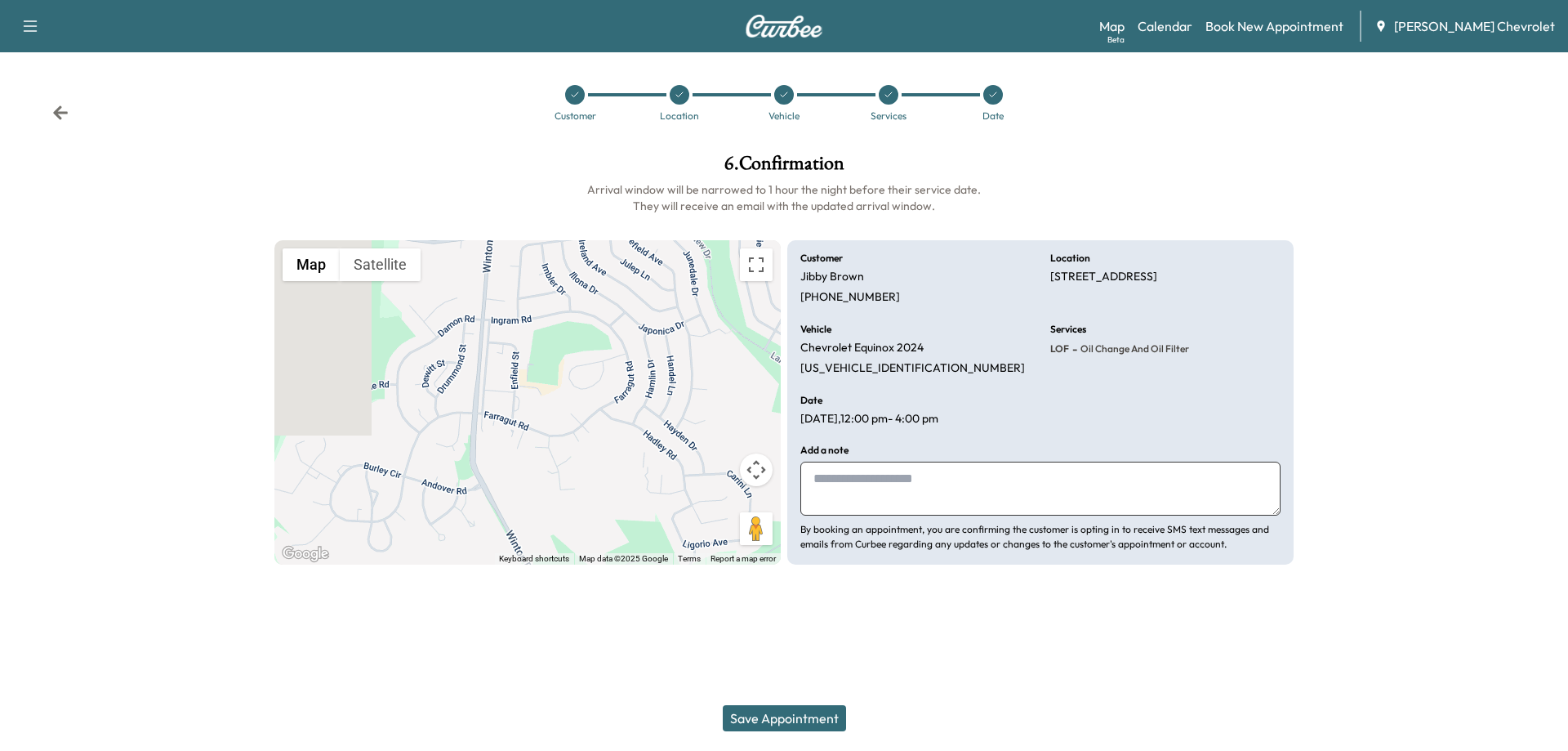
click at [873, 495] on textarea at bounding box center [1040, 489] width 480 height 54
type textarea "**********"
click at [829, 709] on button "Save Appointment" at bounding box center [784, 718] width 123 height 26
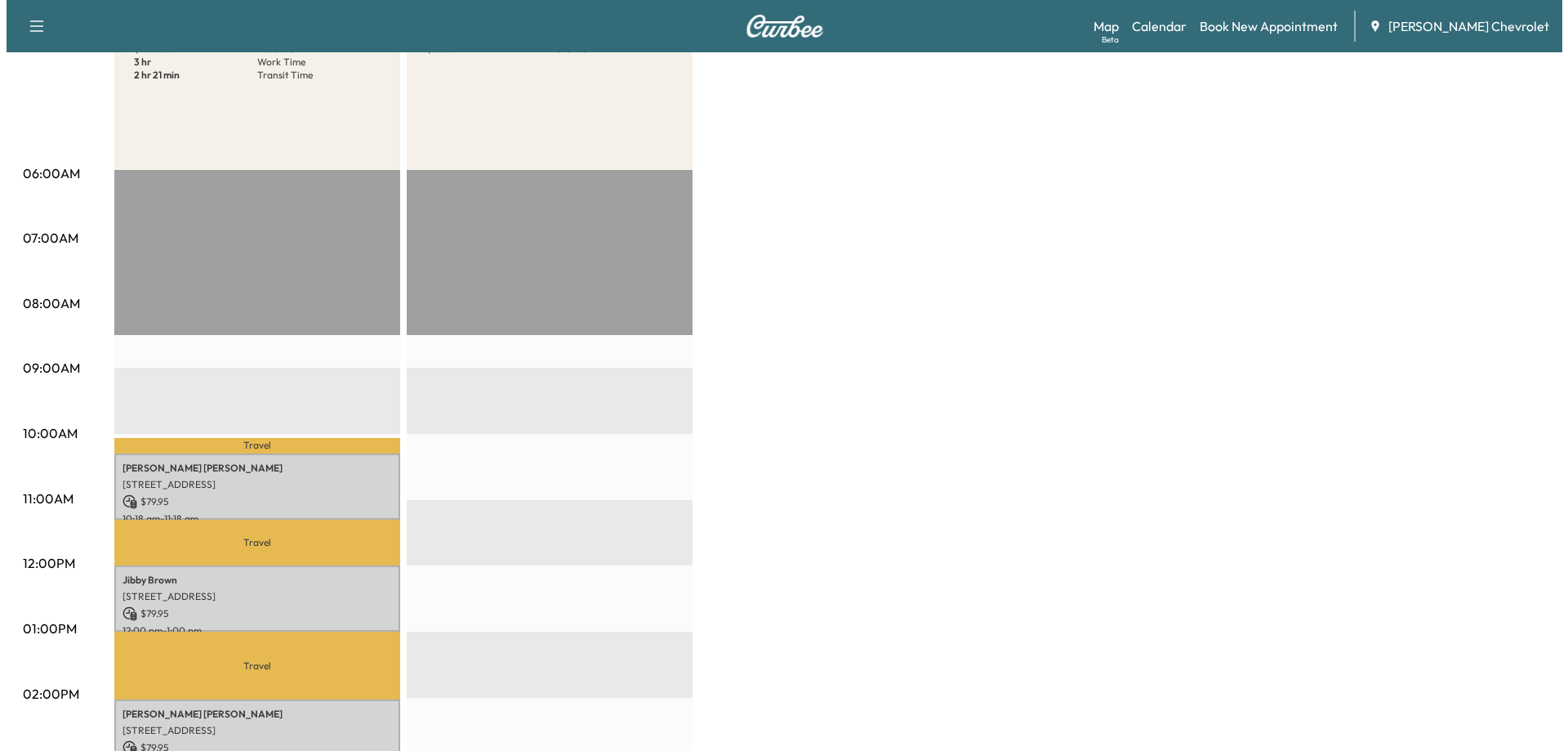
scroll to position [408, 0]
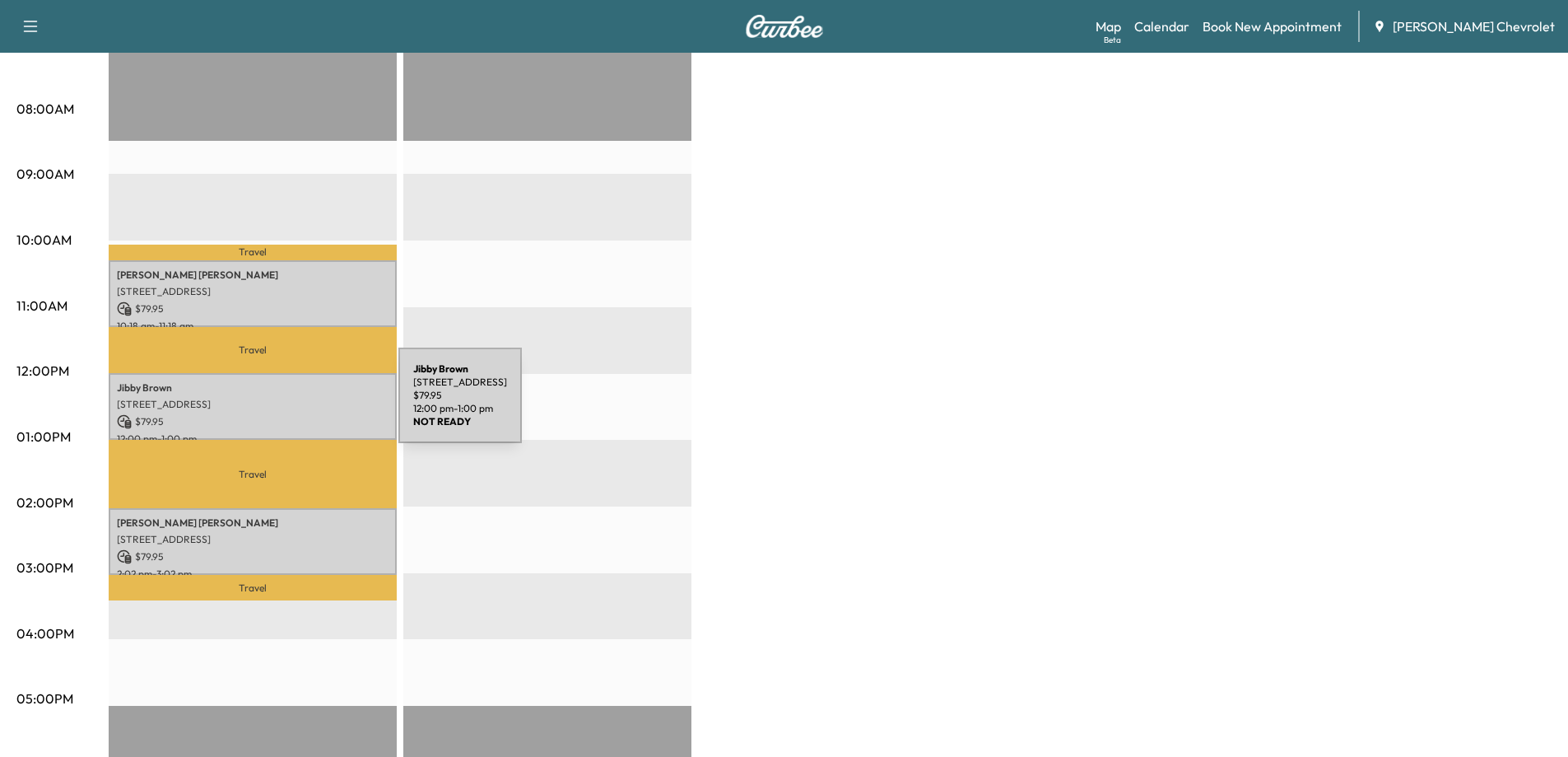
click at [275, 405] on p "[STREET_ADDRESS]" at bounding box center [253, 404] width 272 height 13
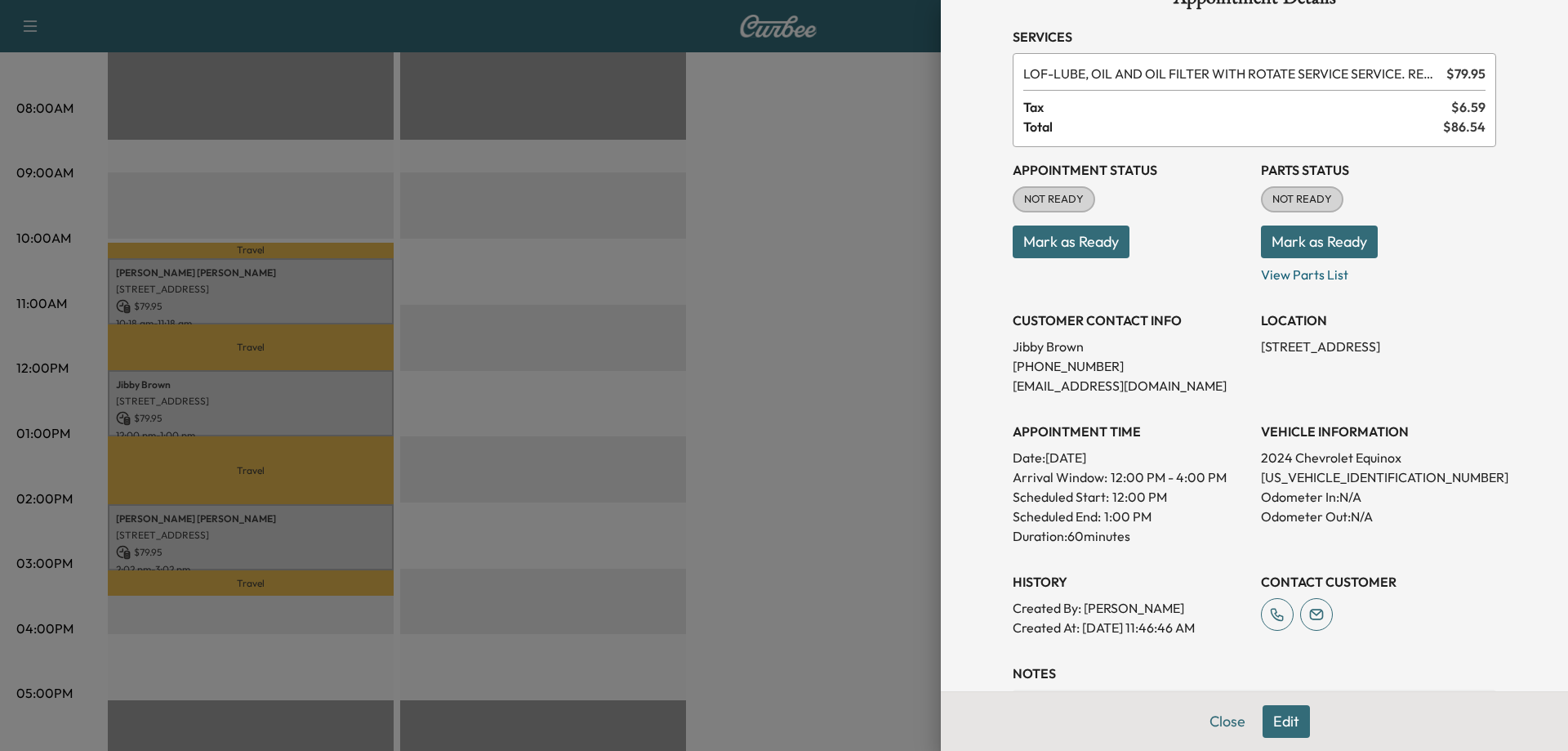
scroll to position [82, 0]
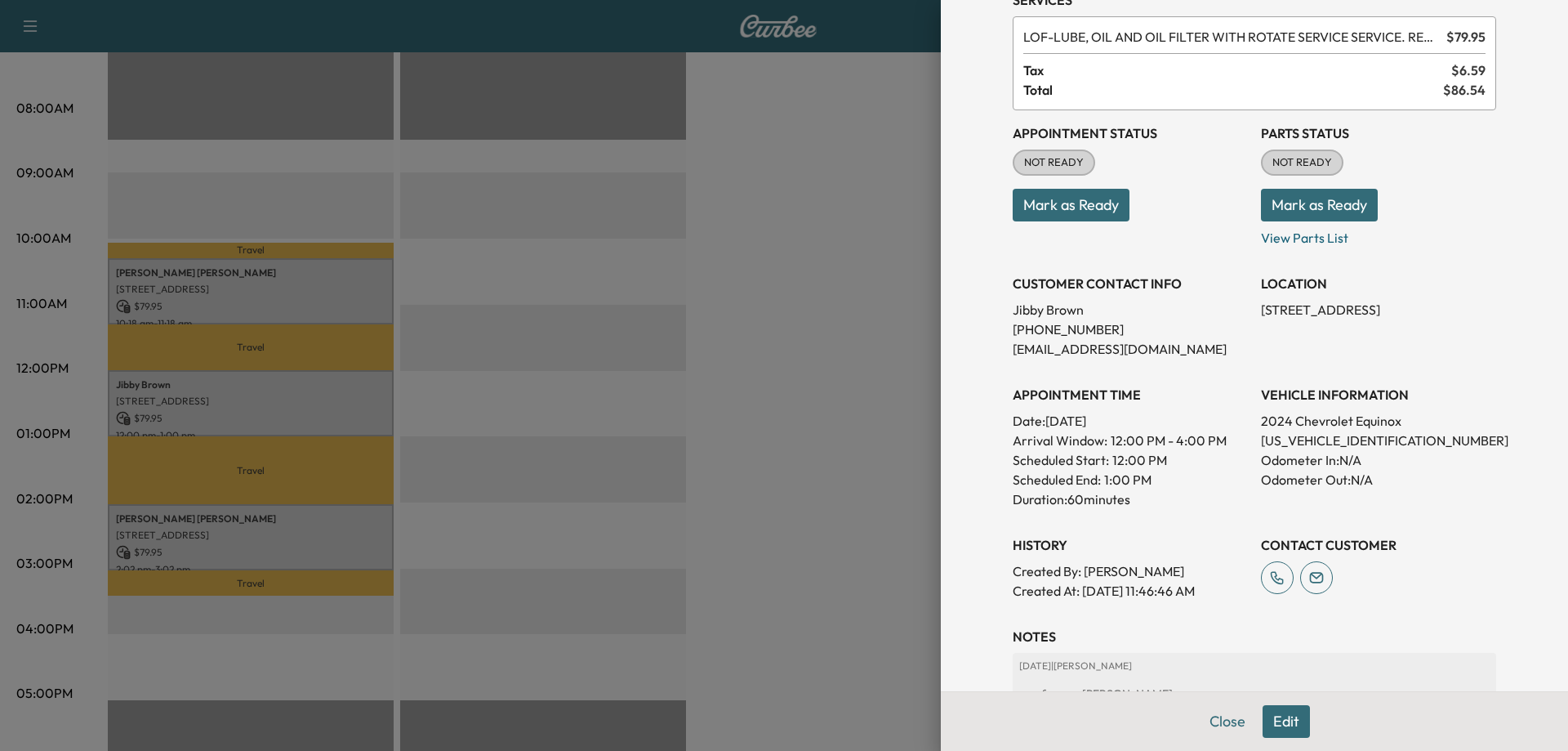
click at [875, 462] on div at bounding box center [784, 376] width 1568 height 751
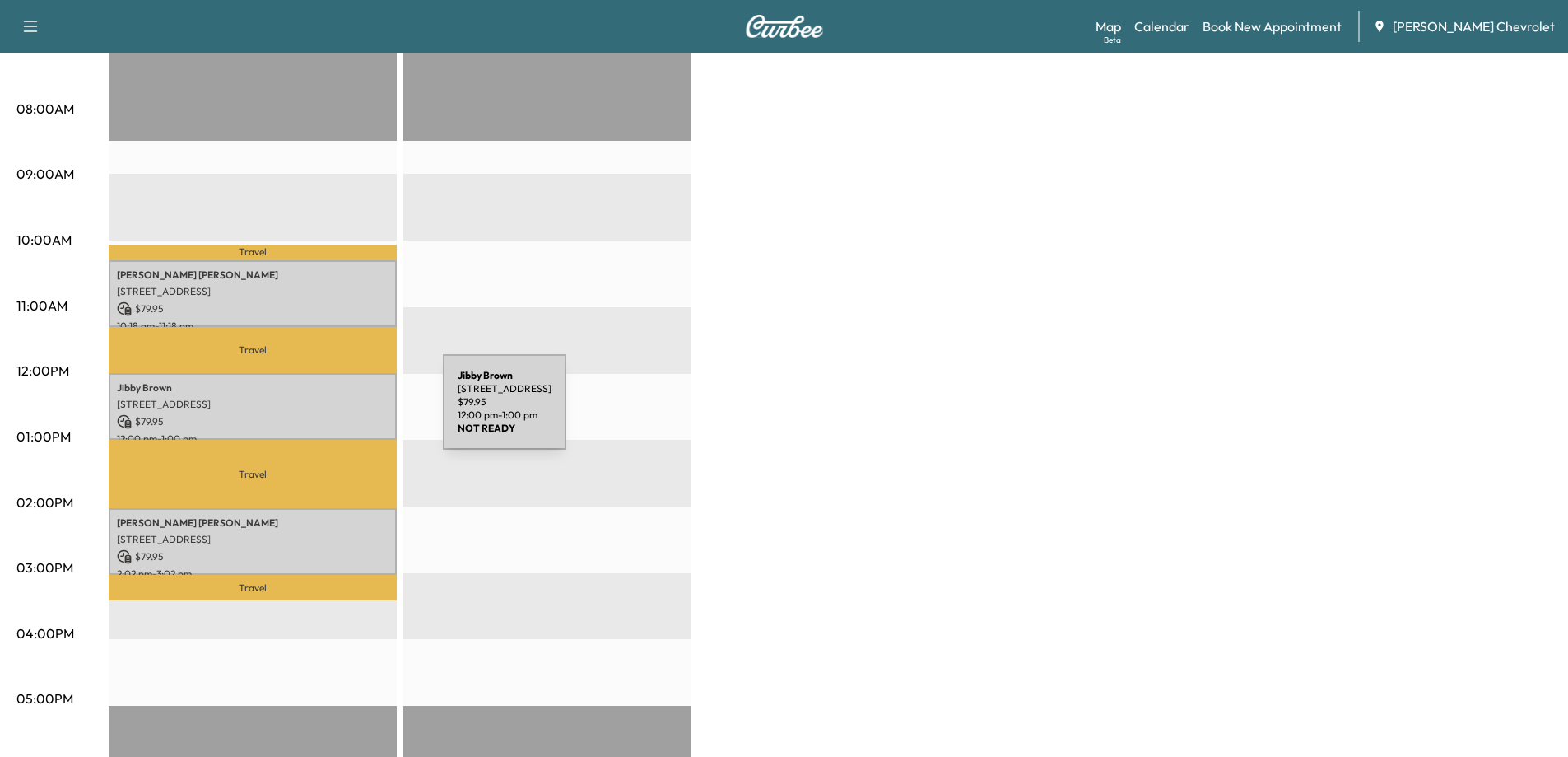
click at [320, 414] on p "$ 79.95" at bounding box center [253, 421] width 272 height 15
